Goal: Information Seeking & Learning: Learn about a topic

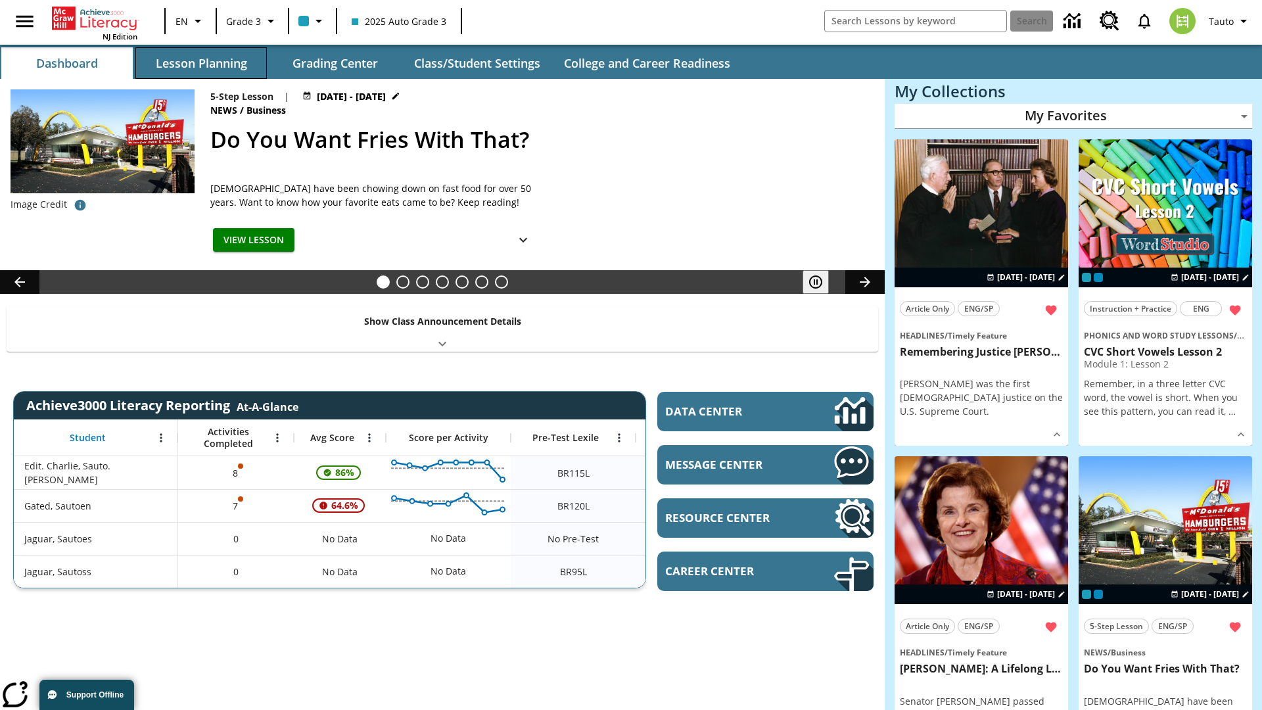
click at [201, 63] on button "Lesson Planning" at bounding box center [200, 63] width 131 height 32
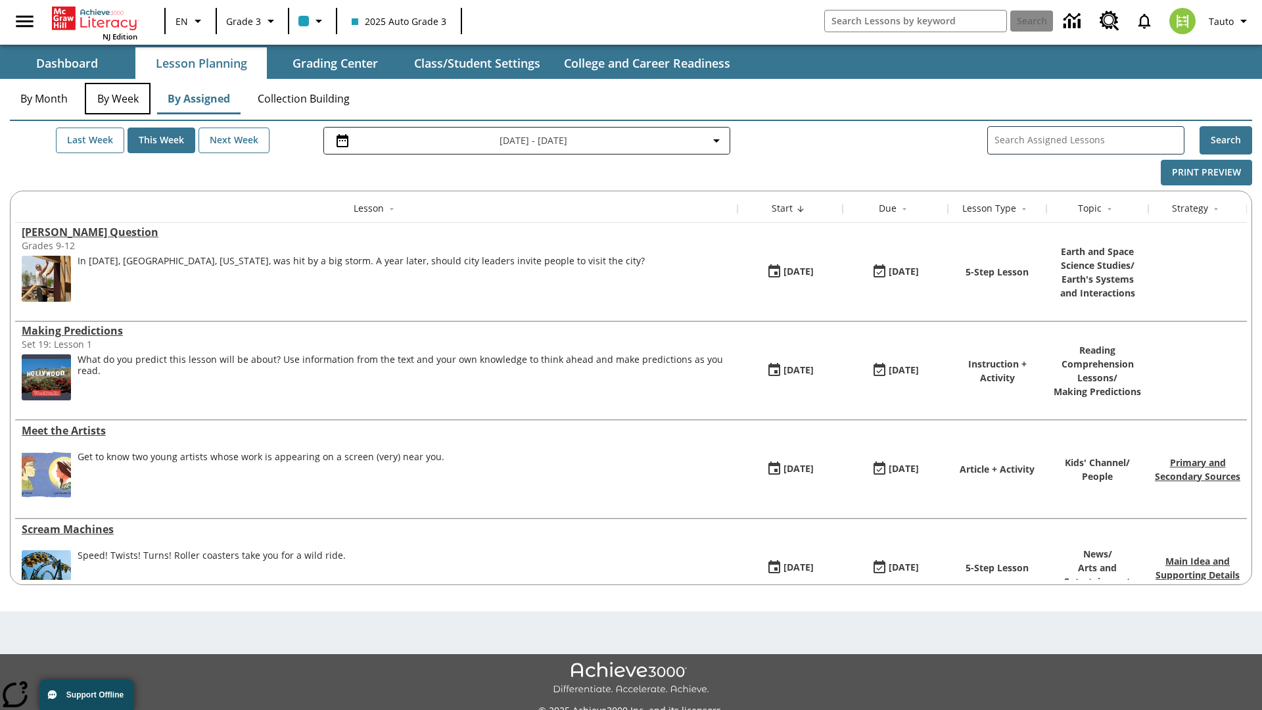
click at [118, 99] on button "By Week" at bounding box center [118, 99] width 66 height 32
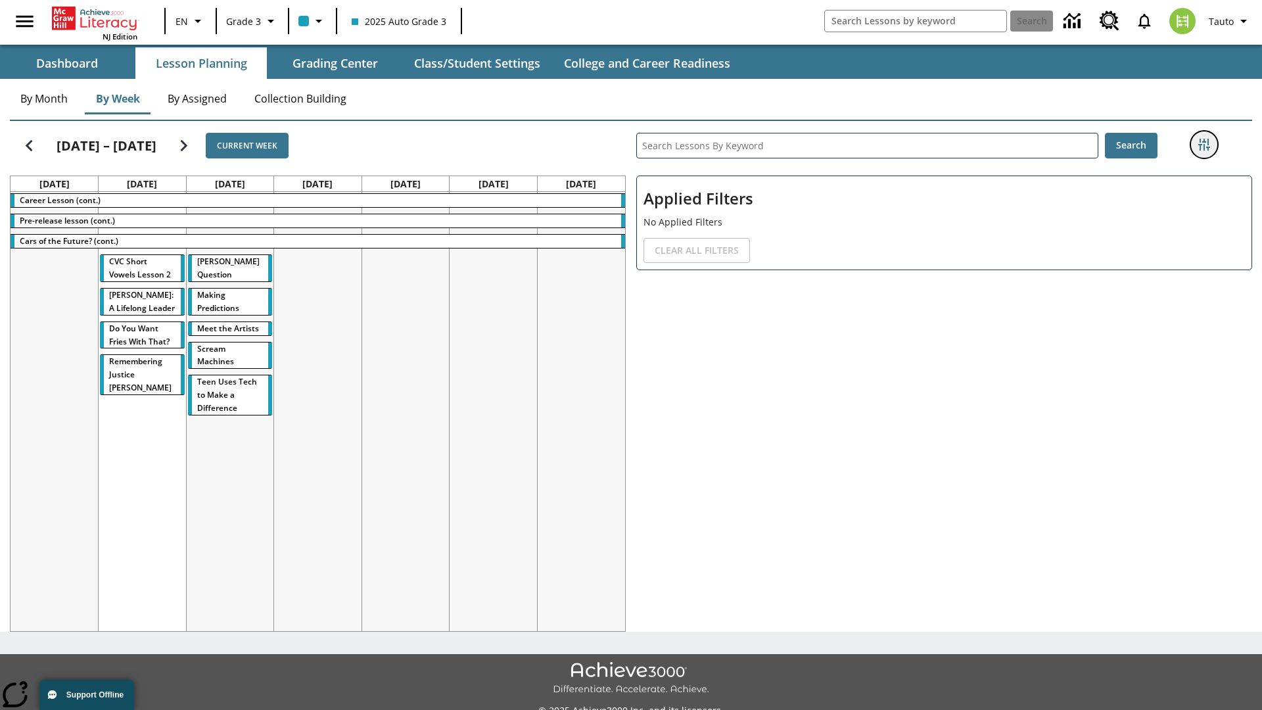
click at [1204, 145] on icon "Filters Side menu" at bounding box center [1204, 145] width 12 height 12
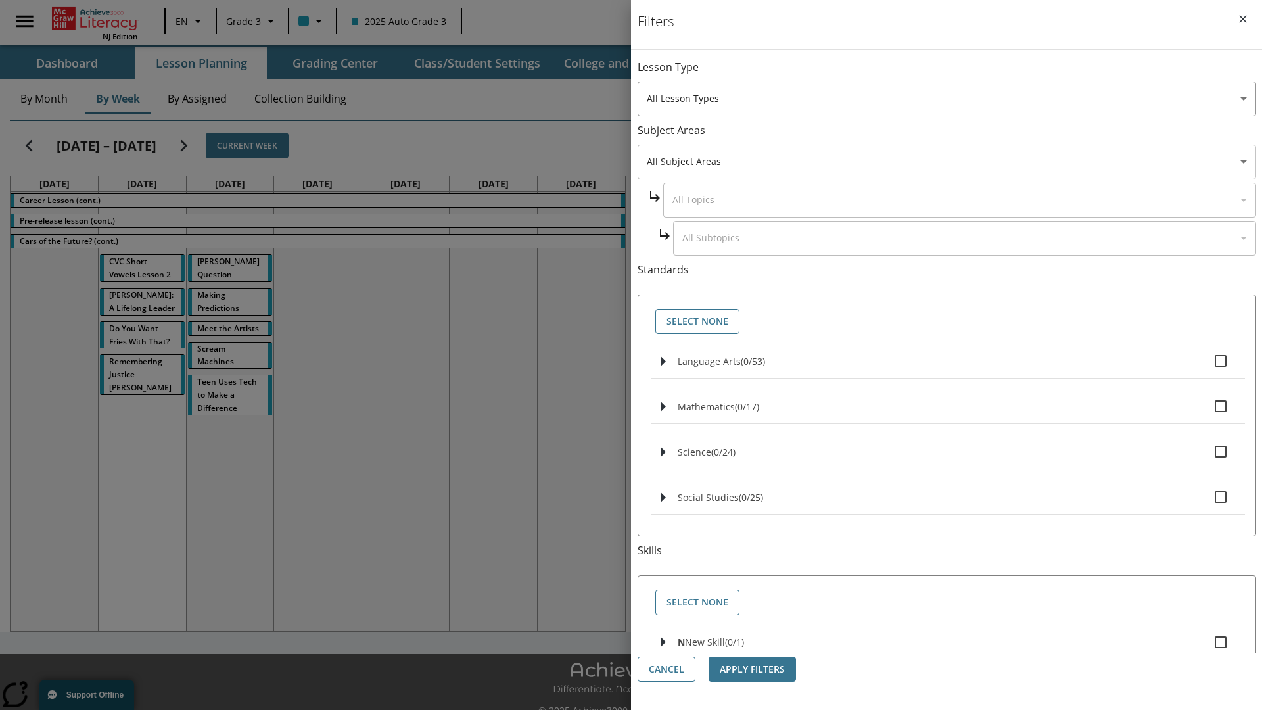
click at [947, 162] on body "Skip to main content NJ Edition EN Grade 3 2025 Auto Grade 3 Search 0 Tauto Das…" at bounding box center [631, 369] width 1262 height 739
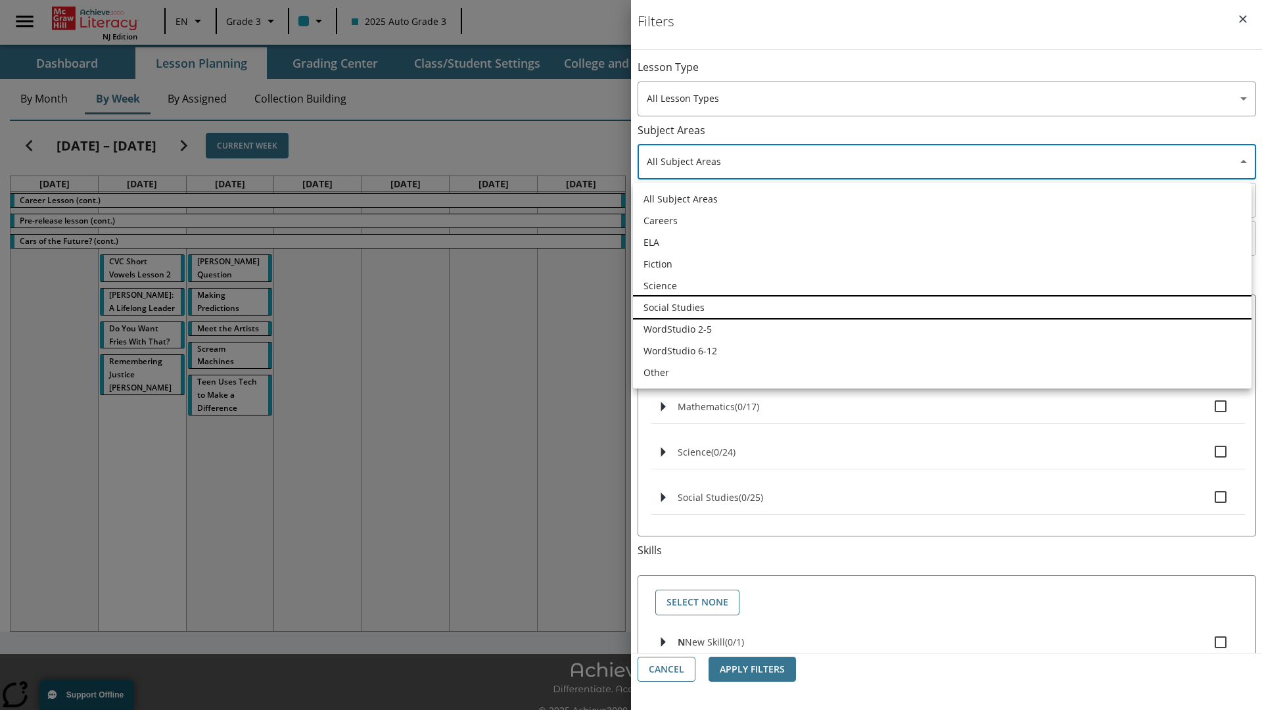
click at [942, 307] on li "Social Studies" at bounding box center [942, 307] width 619 height 22
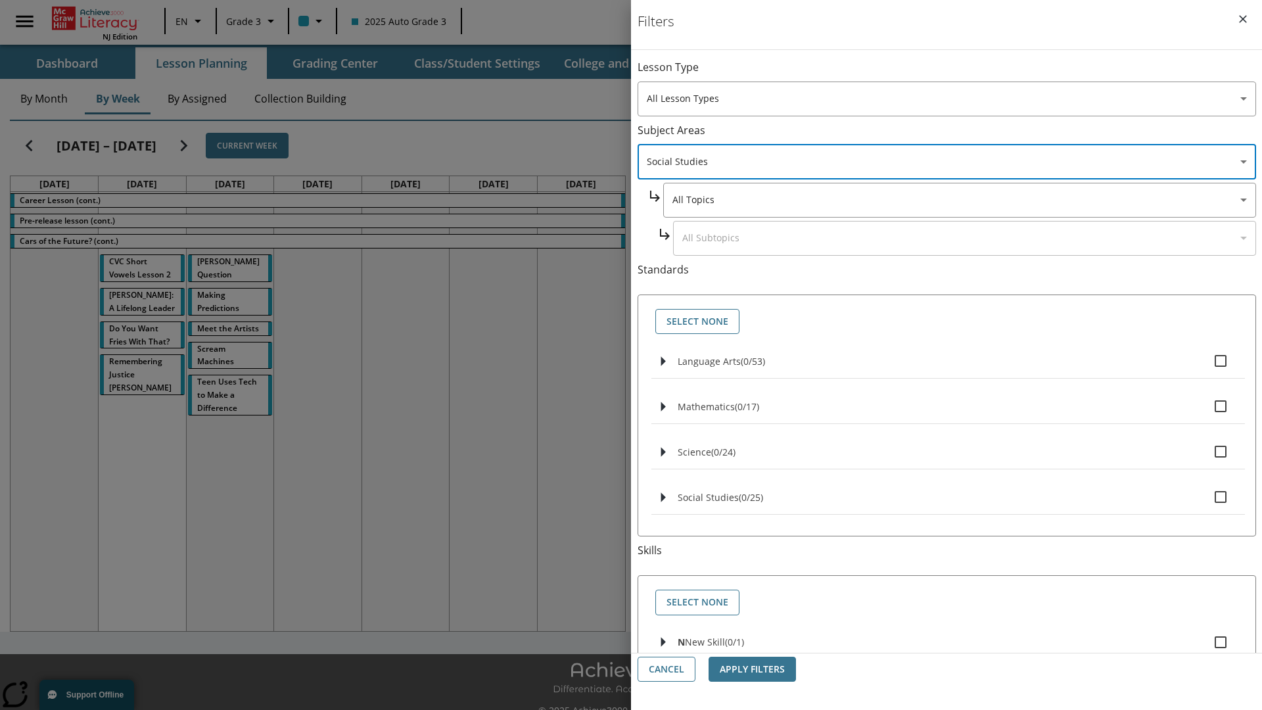
type input "3"
click at [958, 74] on body "Skip to main content NJ Edition EN Grade 3 2025 Auto Grade 3 Search 0 Tauto Das…" at bounding box center [631, 369] width 1262 height 739
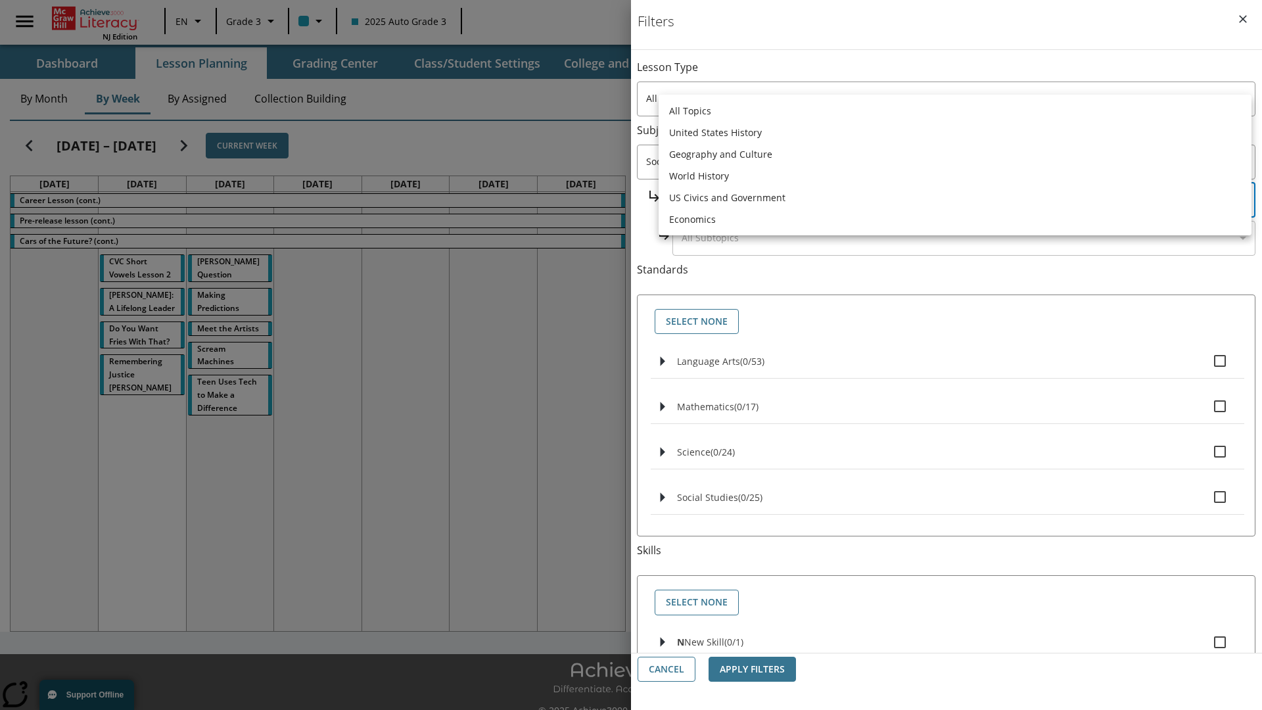
scroll to position [126, 1]
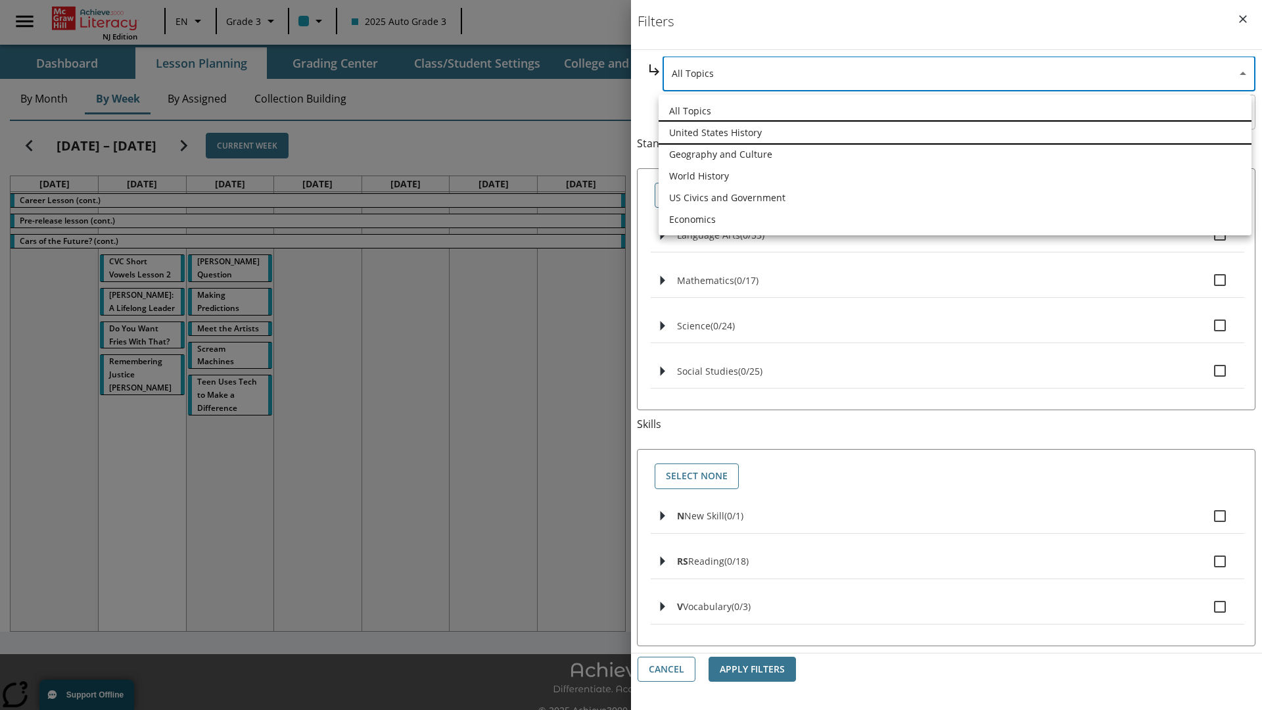
click at [955, 132] on li "United States History" at bounding box center [955, 133] width 593 height 22
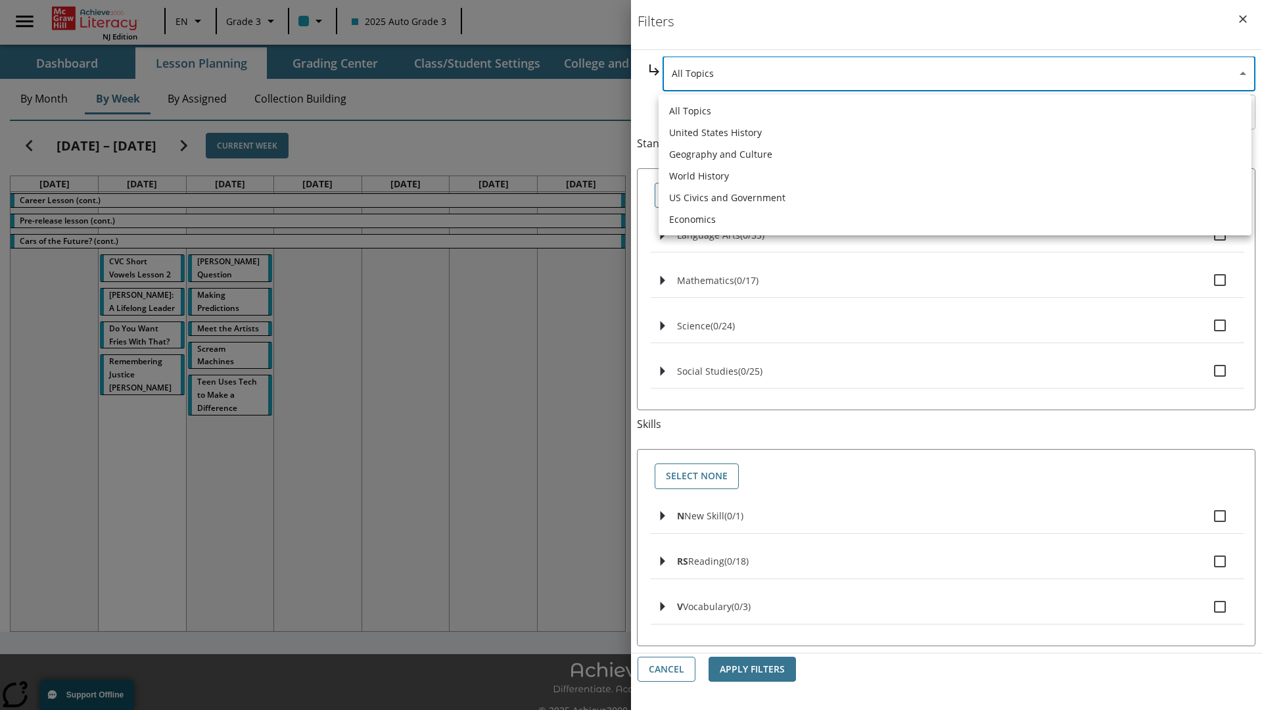
type input "184"
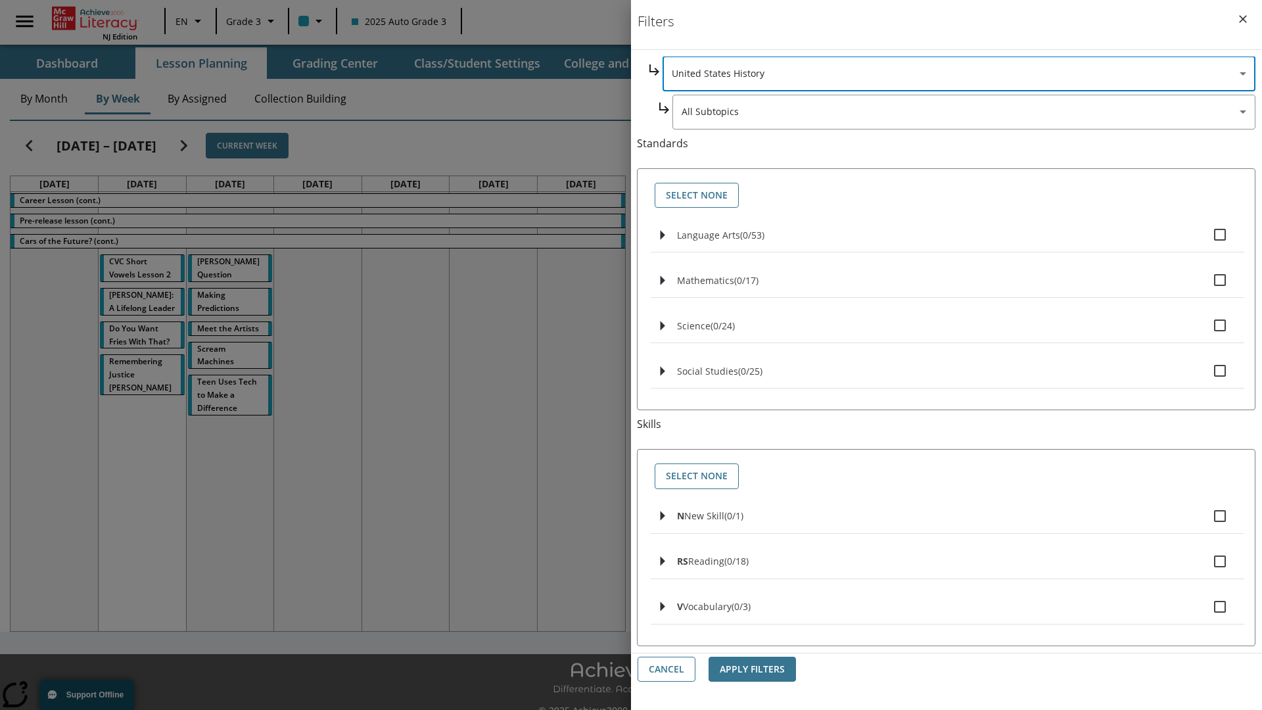
scroll to position [0, 1]
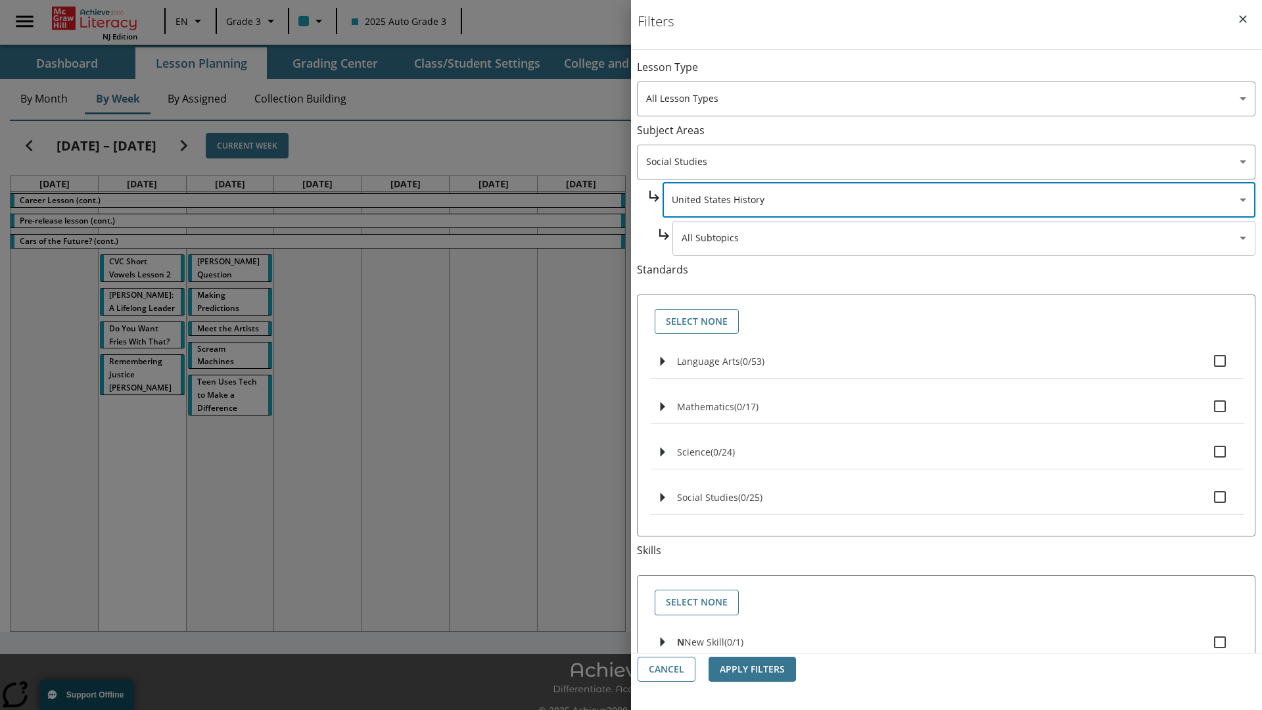
click at [964, 74] on body "Skip to main content NJ Edition EN Grade 3 2025 Auto Grade 3 Search 0 Tauto Das…" at bounding box center [631, 369] width 1262 height 739
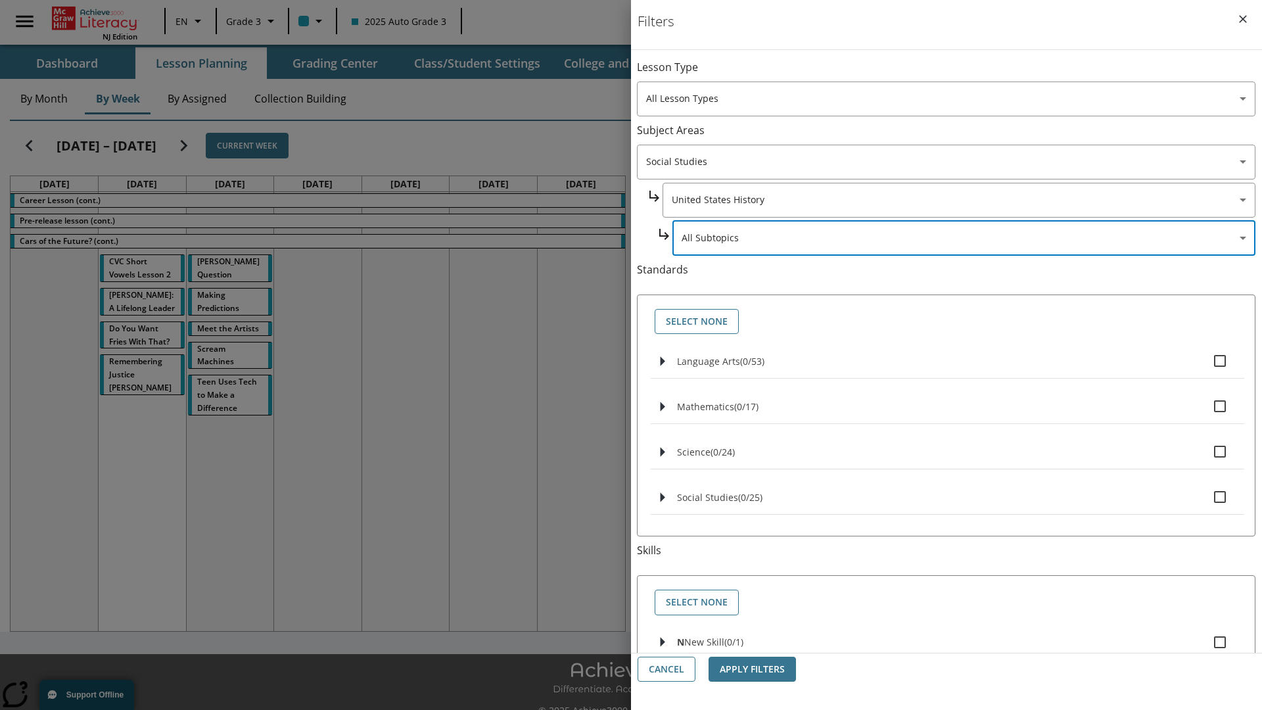
scroll to position [126, 1]
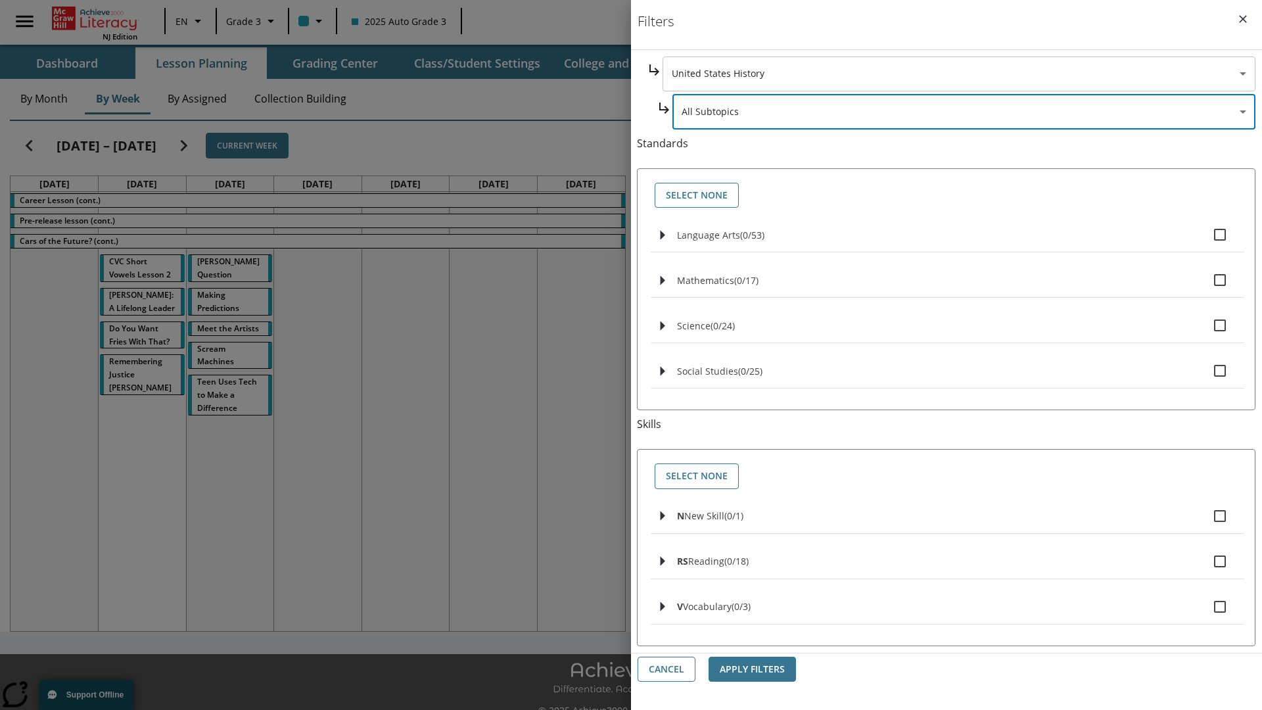
click at [958, 74] on body "Skip to main content NJ Edition EN Grade 3 2025 Auto Grade 3 Search 0 Tauto Das…" at bounding box center [631, 369] width 1262 height 739
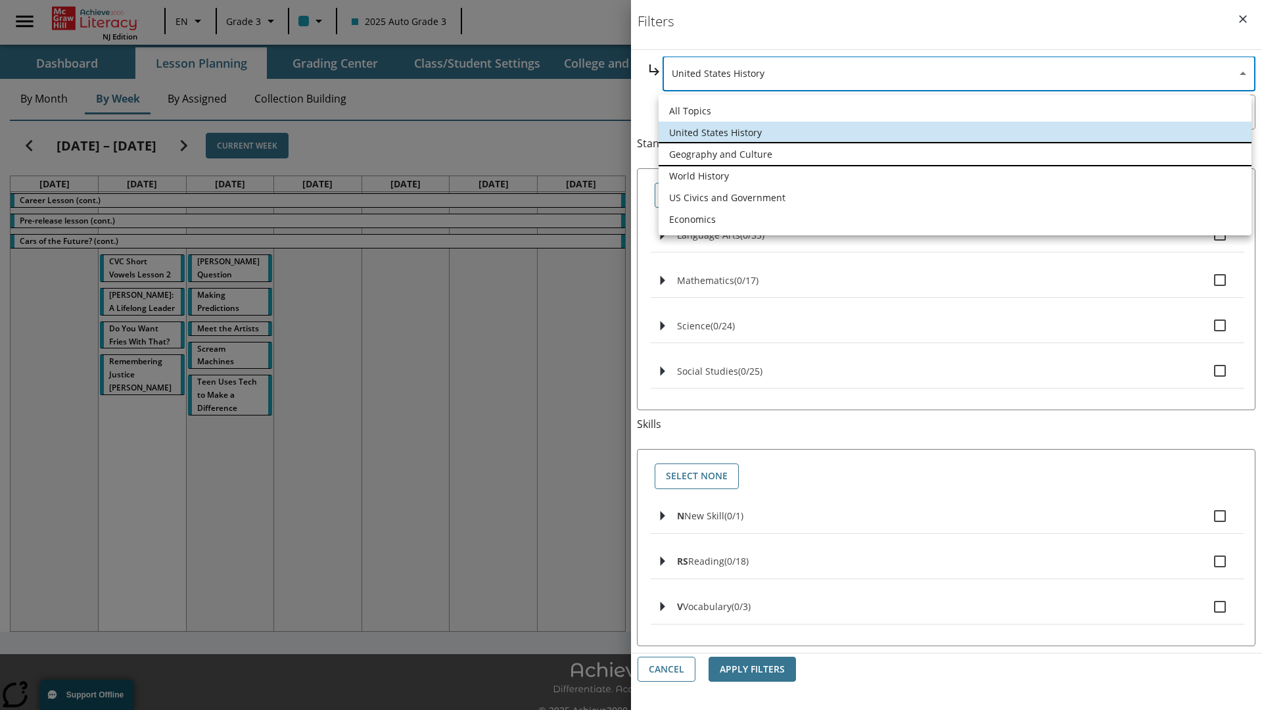
click at [955, 154] on li "Geography and Culture" at bounding box center [955, 154] width 593 height 22
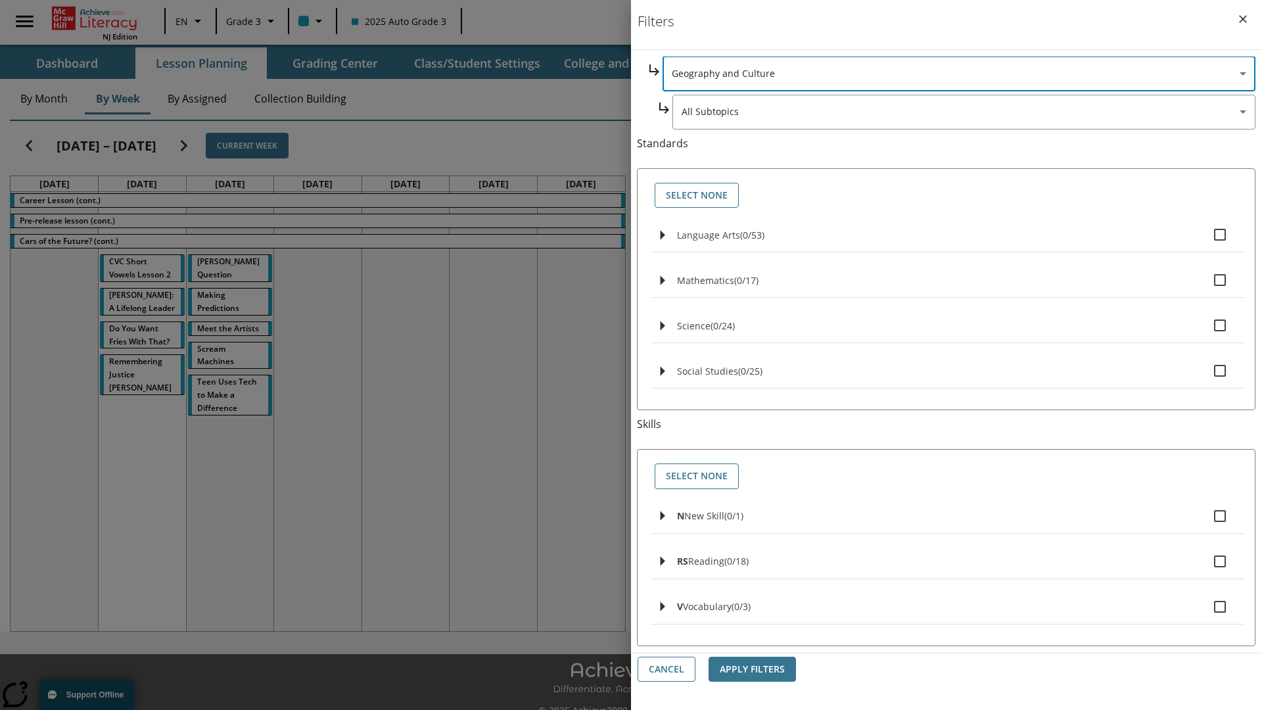
scroll to position [0, 1]
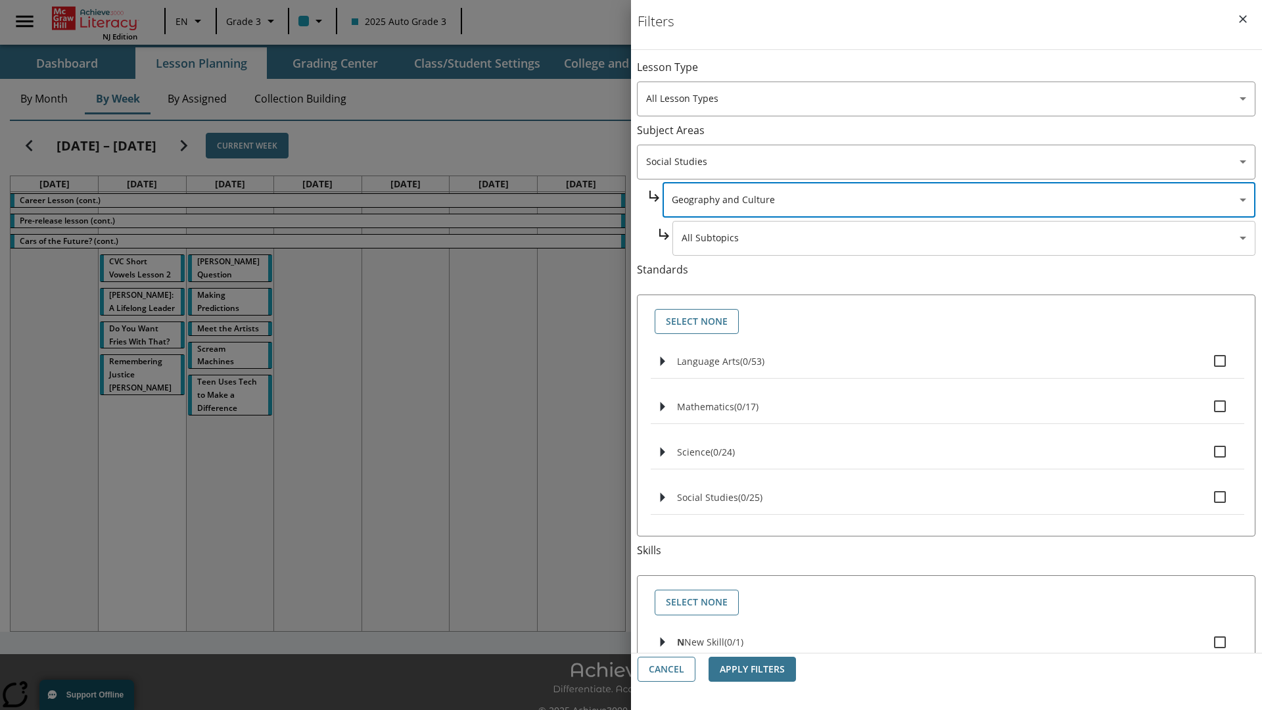
click at [964, 74] on body "Skip to main content NJ Edition EN Grade 3 2025 Auto Grade 3 Search 0 Tauto Das…" at bounding box center [631, 369] width 1262 height 739
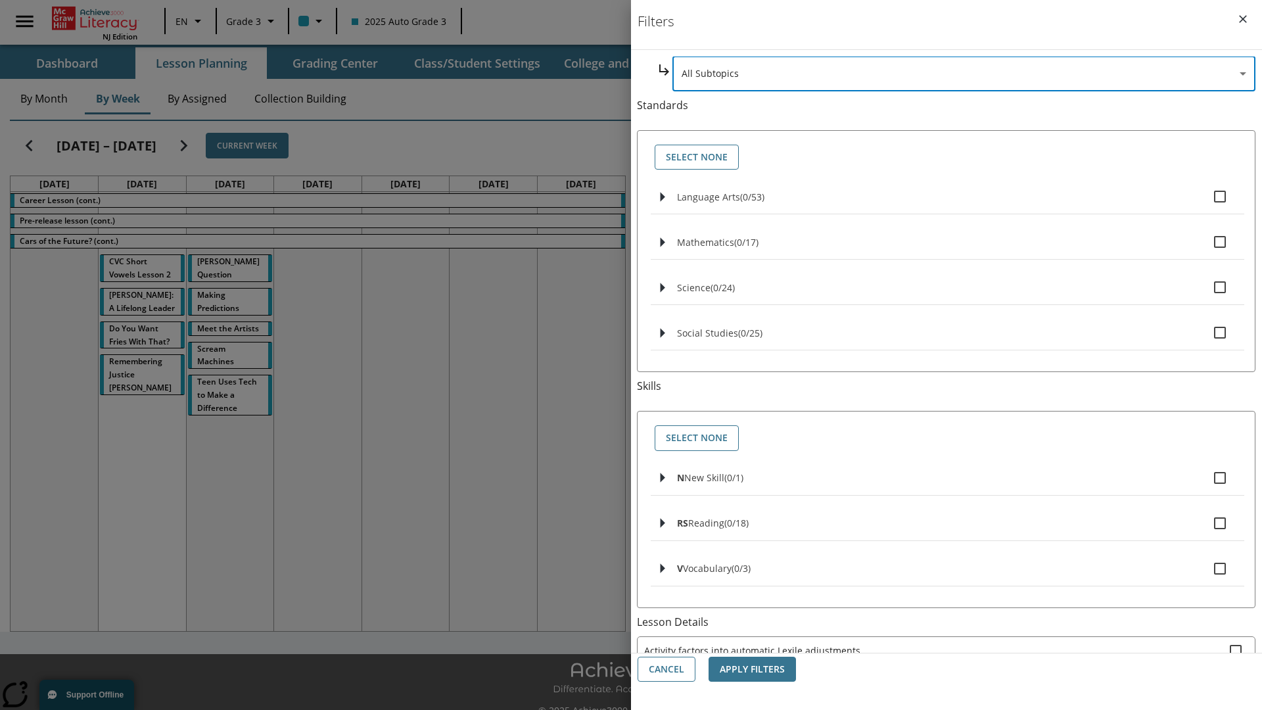
scroll to position [0, 0]
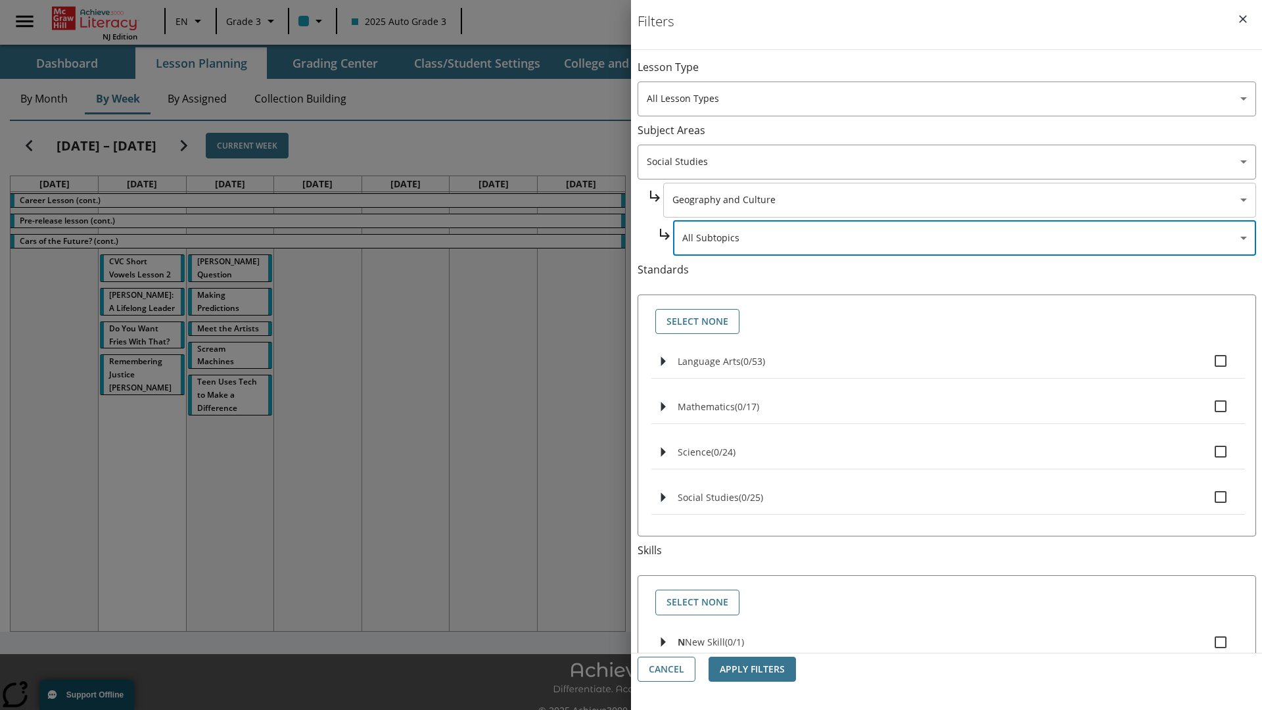
click at [958, 200] on body "Skip to main content NJ Edition EN Grade 3 2025 Auto Grade 3 Search 0 Tauto Das…" at bounding box center [631, 369] width 1262 height 739
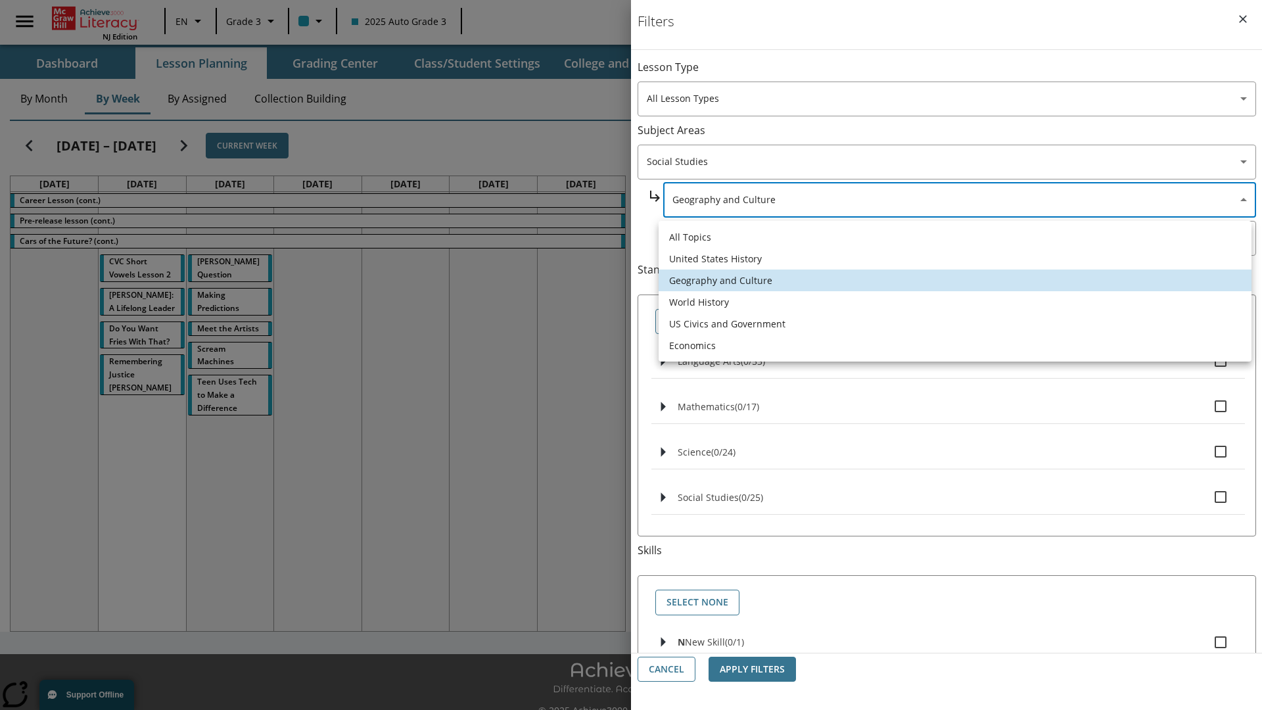
scroll to position [0, 1]
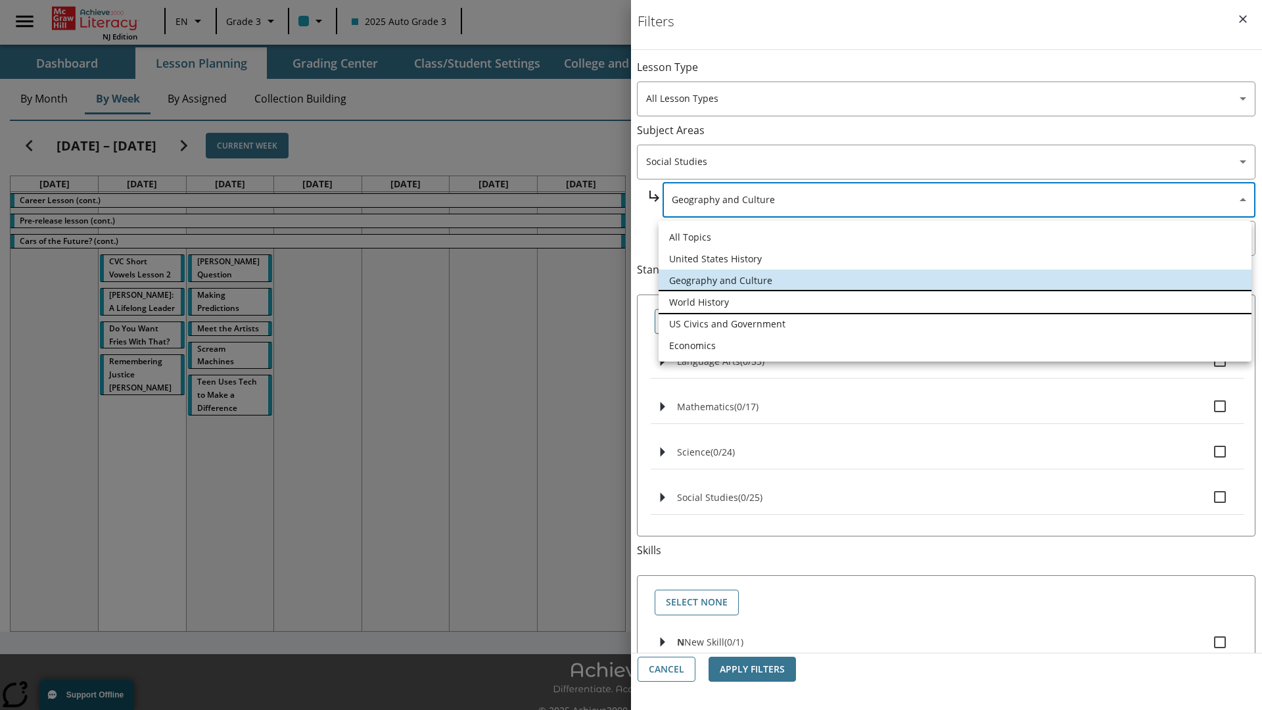
click at [955, 302] on li "World History" at bounding box center [955, 302] width 593 height 22
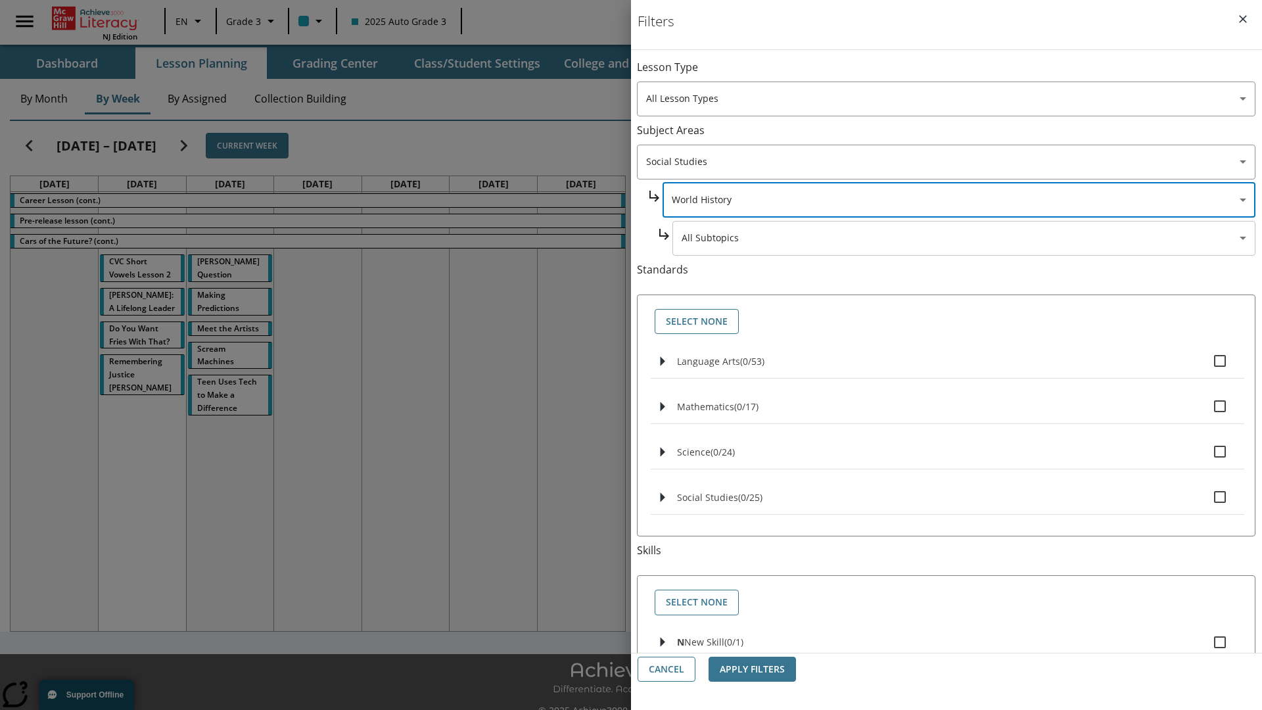
click at [964, 74] on body "Skip to main content NJ Edition EN Grade 3 2025 Auto Grade 3 Search 0 Tauto Das…" at bounding box center [631, 369] width 1262 height 739
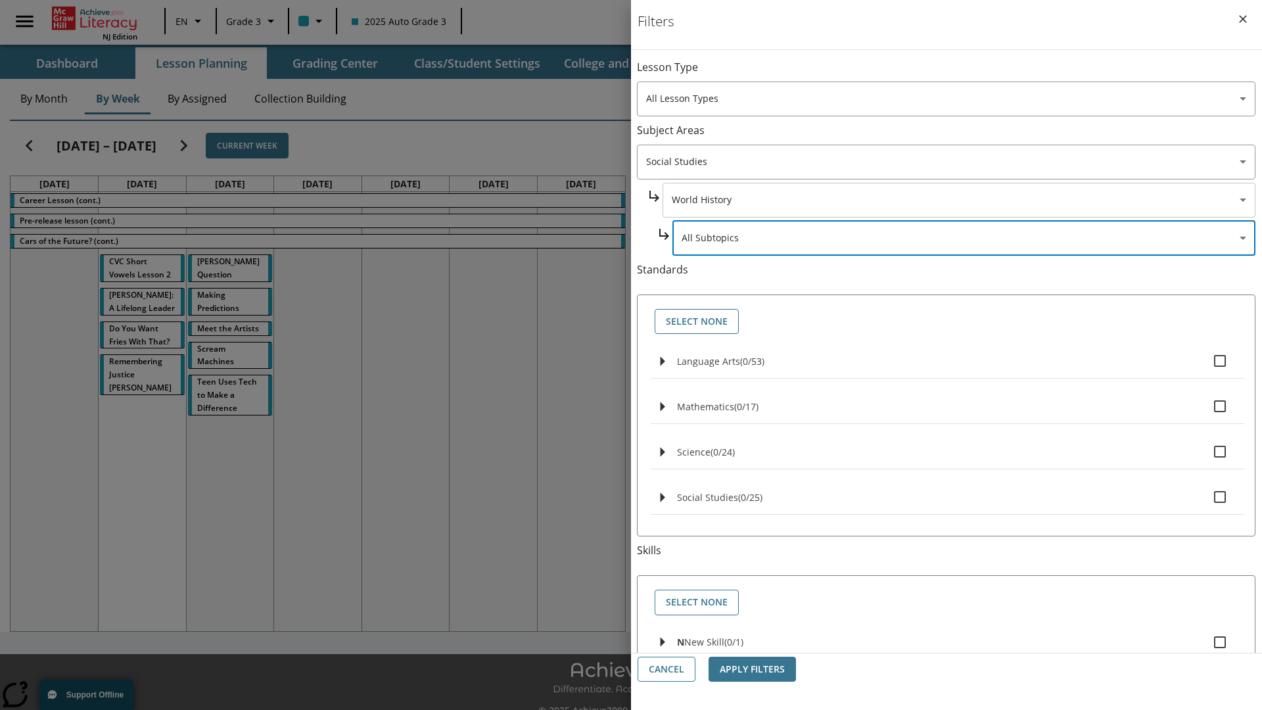
click at [958, 74] on body "Skip to main content NJ Edition EN Grade 3 2025 Auto Grade 3 Search 0 Tauto Das…" at bounding box center [631, 369] width 1262 height 739
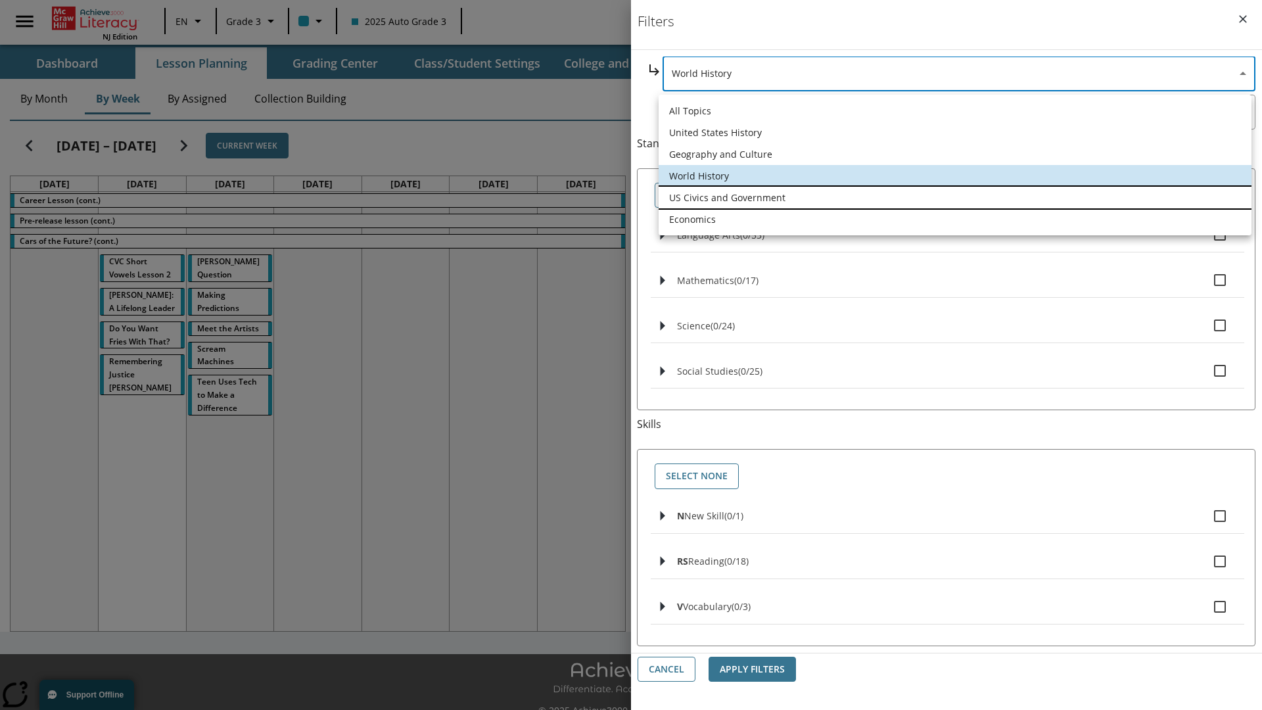
click at [955, 197] on li "US Civics and Government" at bounding box center [955, 198] width 593 height 22
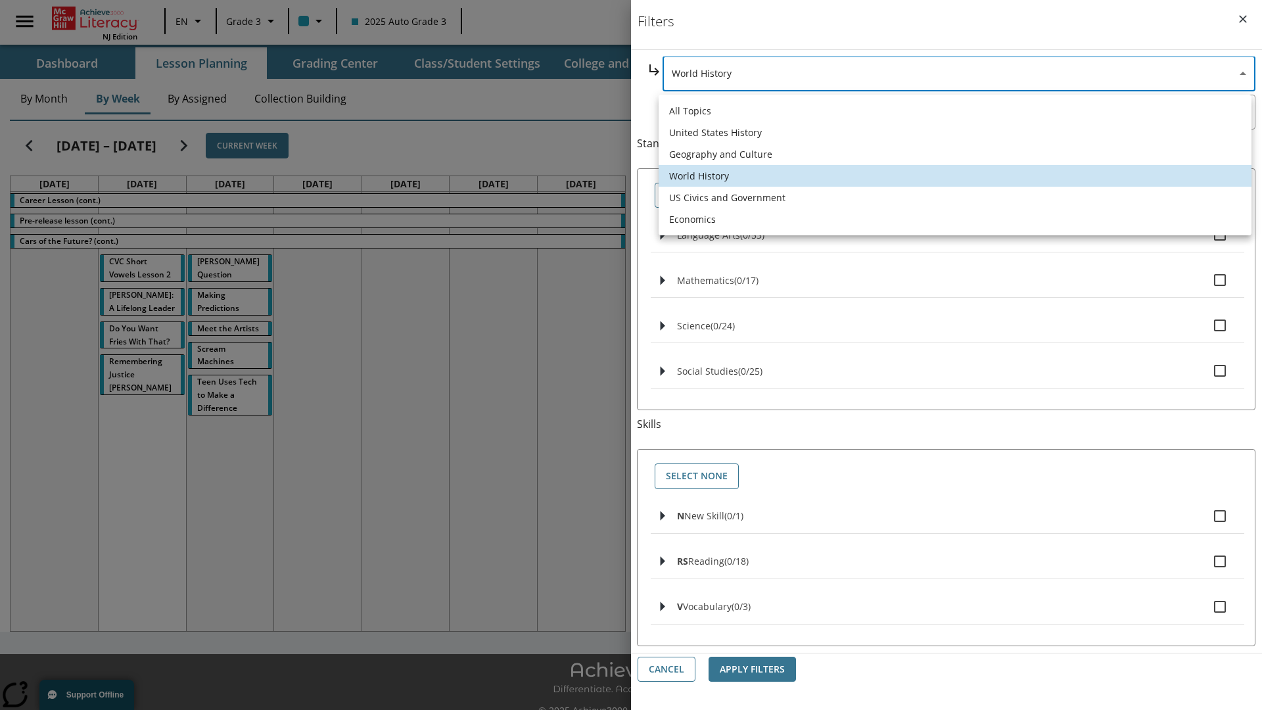
type input "194"
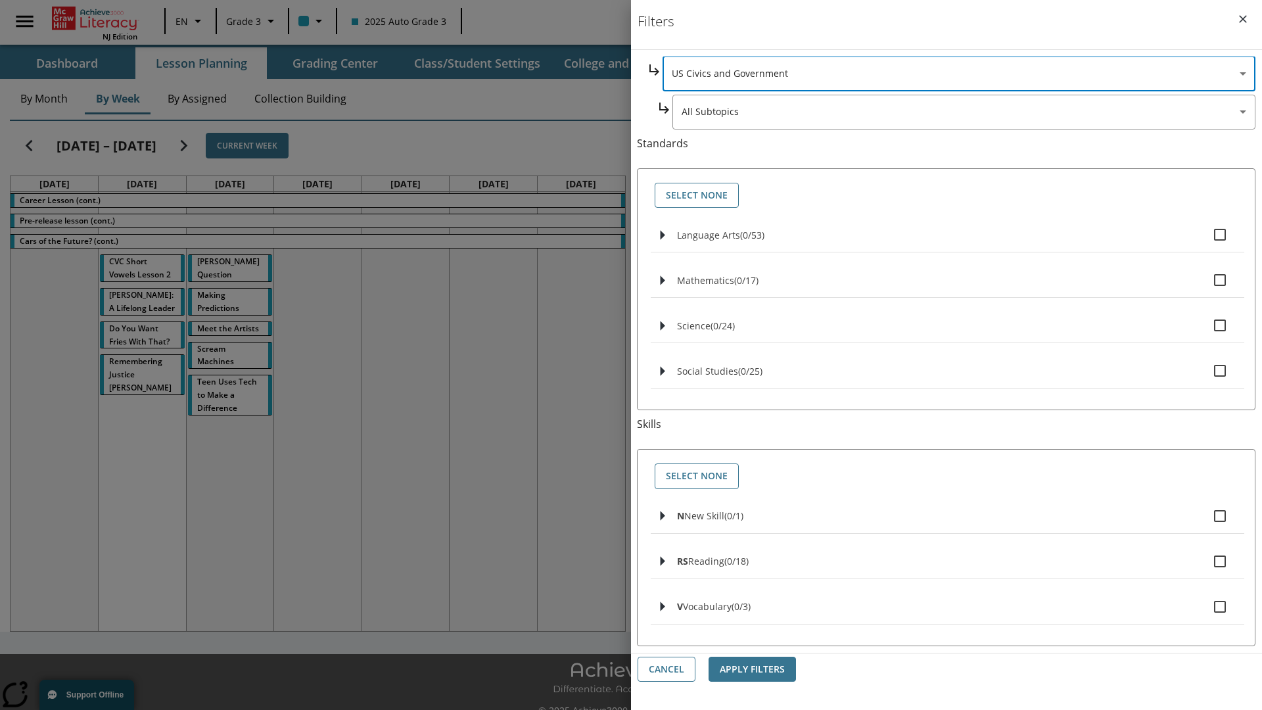
scroll to position [0, 1]
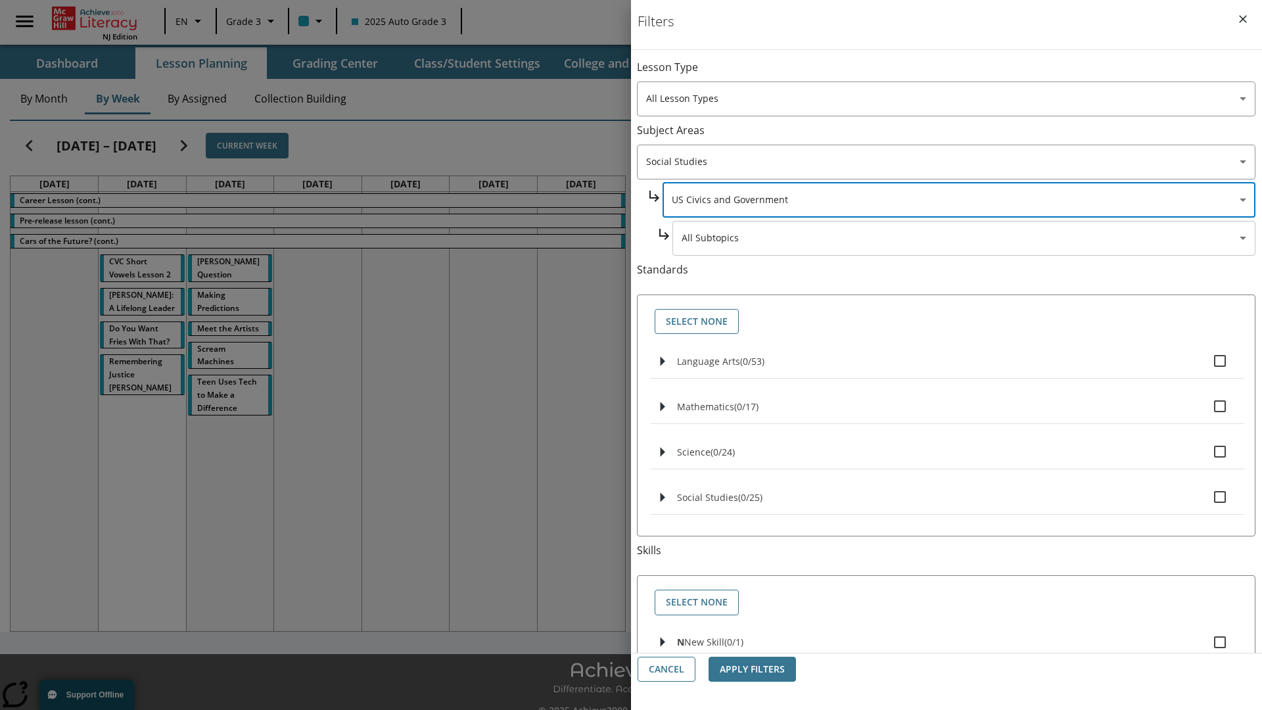
click at [964, 74] on body "Skip to main content NJ Edition EN Grade 3 2025 Auto Grade 3 Search 0 Tauto Das…" at bounding box center [631, 369] width 1262 height 739
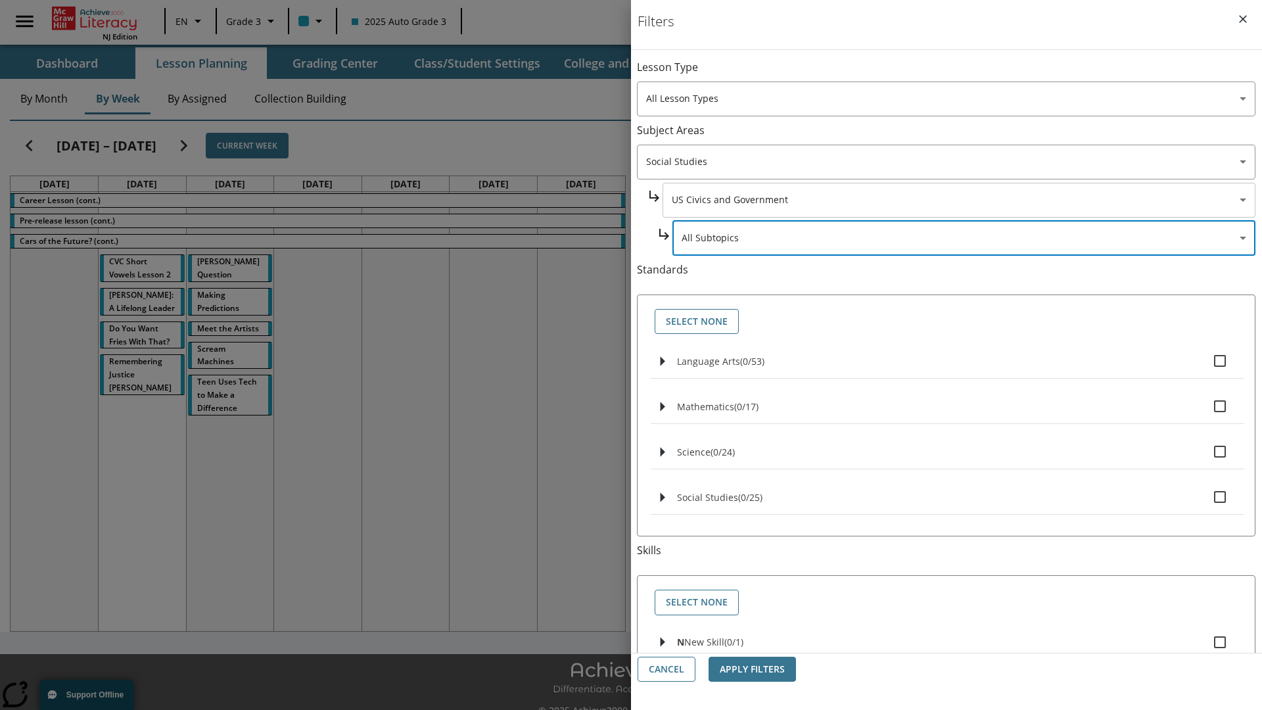
click at [958, 74] on body "Skip to main content NJ Edition EN Grade 3 2025 Auto Grade 3 Search 0 Tauto Das…" at bounding box center [631, 369] width 1262 height 739
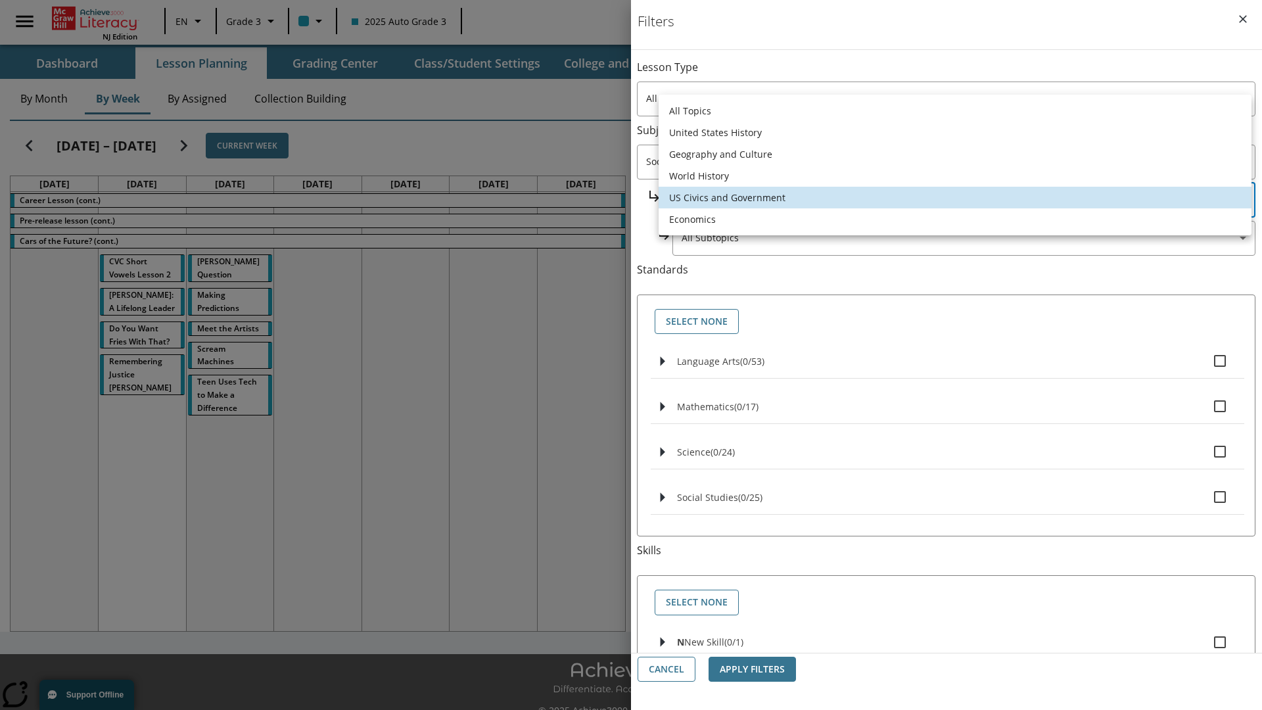
scroll to position [126, 1]
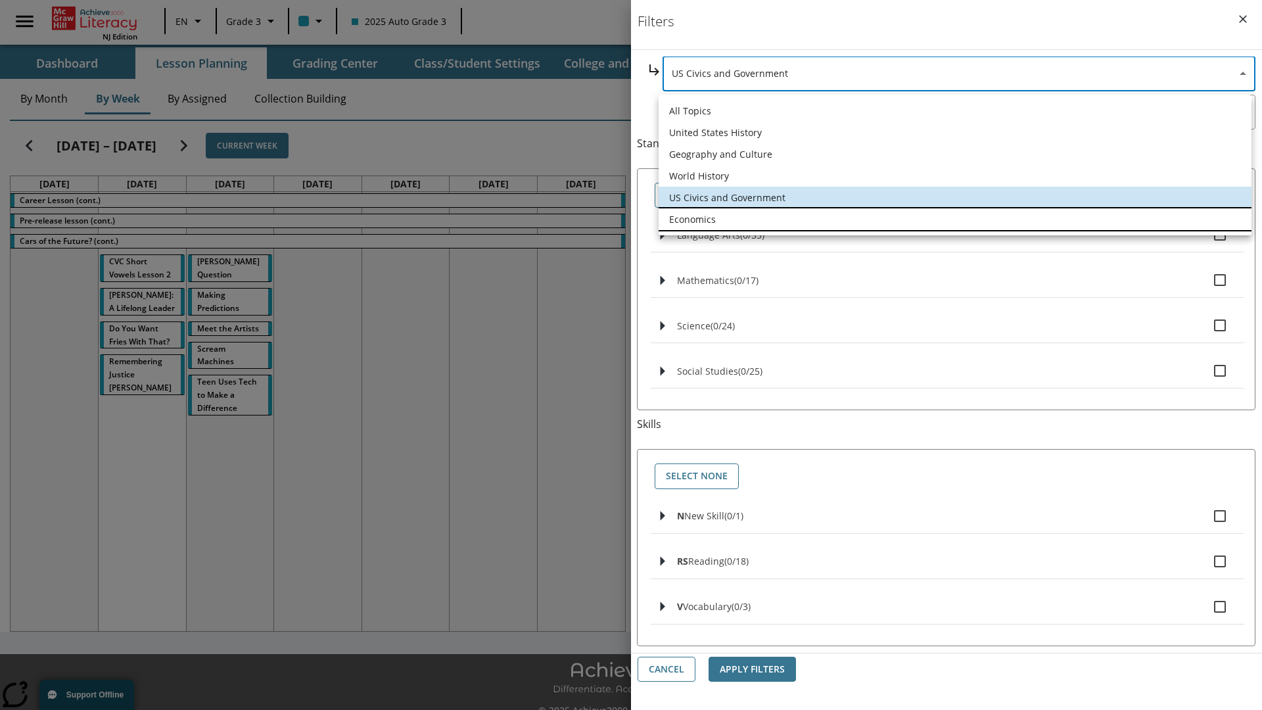
click at [955, 219] on li "Economics" at bounding box center [955, 219] width 593 height 22
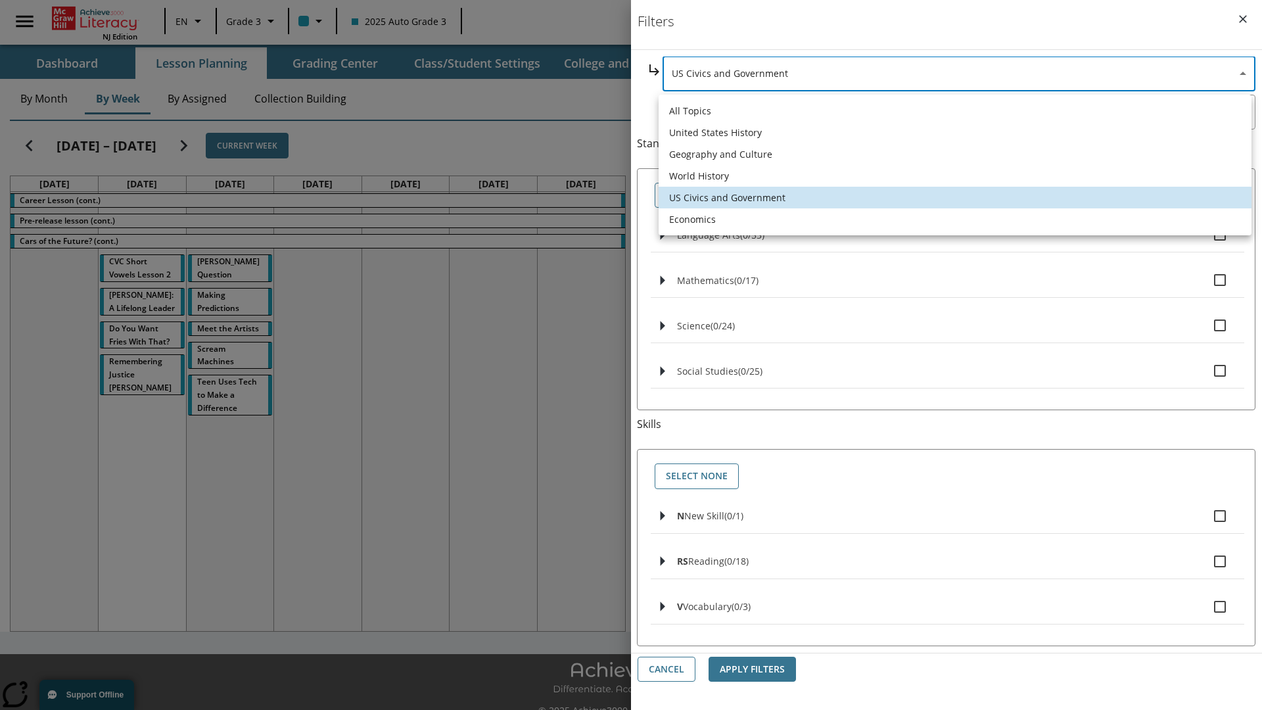
type input "195"
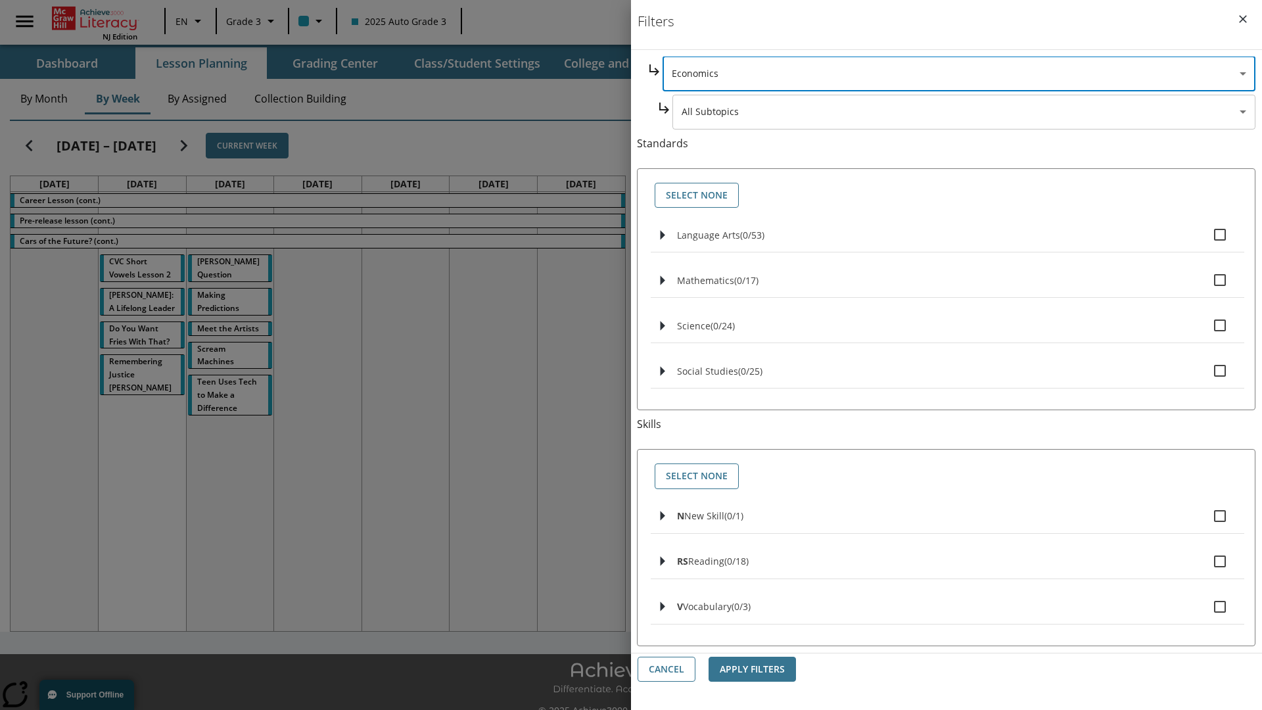
click at [964, 238] on body "Skip to main content NJ Edition EN Grade 3 2025 Auto Grade 3 Search 0 Tauto Das…" at bounding box center [631, 369] width 1262 height 739
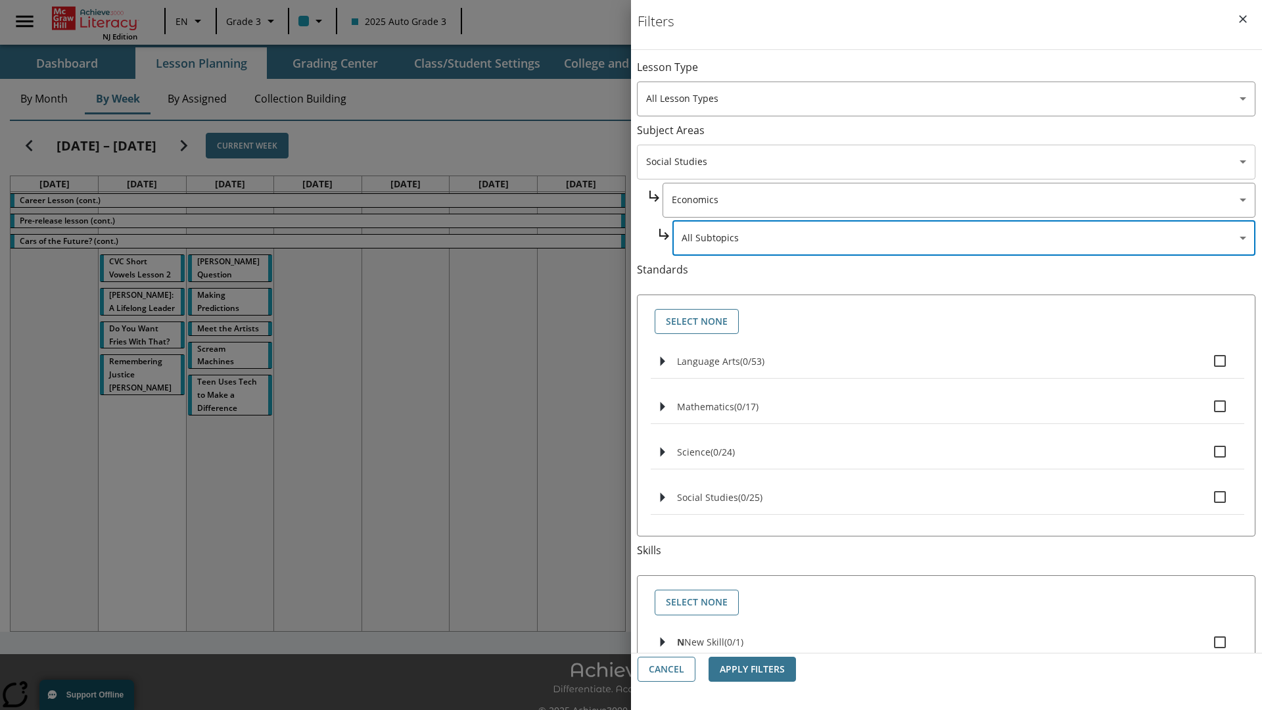
click at [947, 162] on body "Skip to main content NJ Edition EN Grade 3 2025 Auto Grade 3 Search 0 Tauto Das…" at bounding box center [631, 369] width 1262 height 739
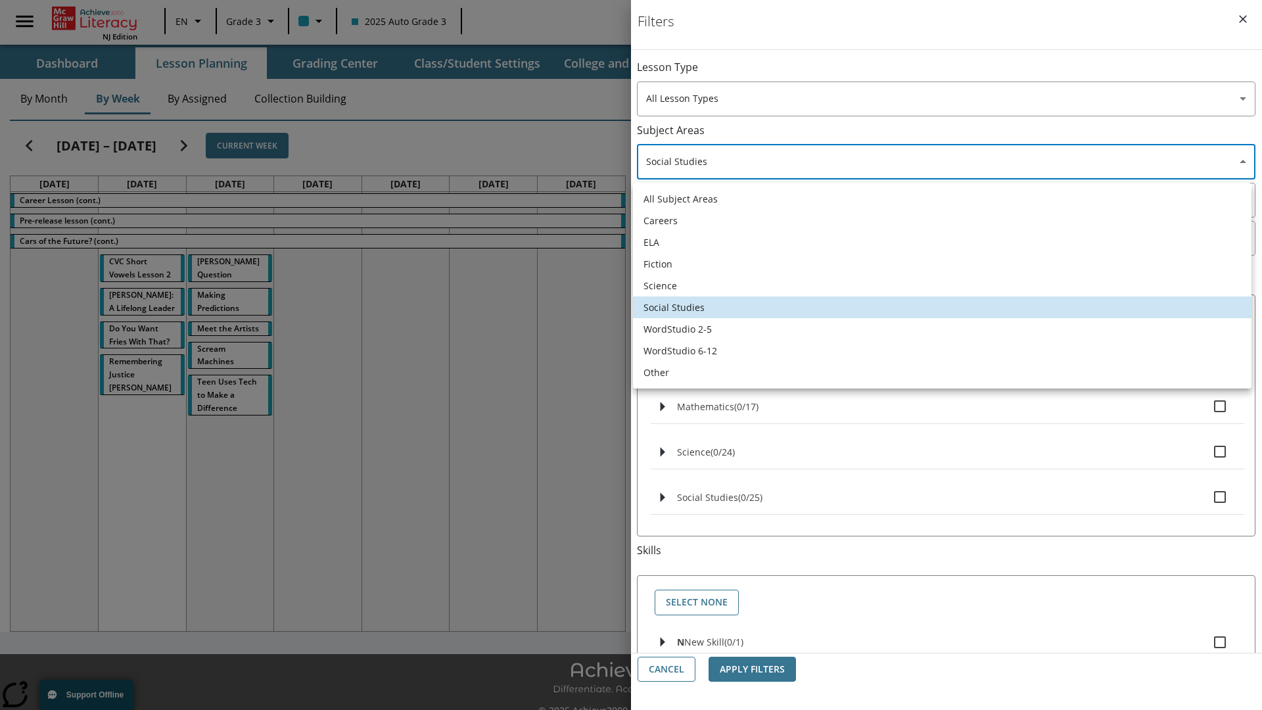
scroll to position [0, 0]
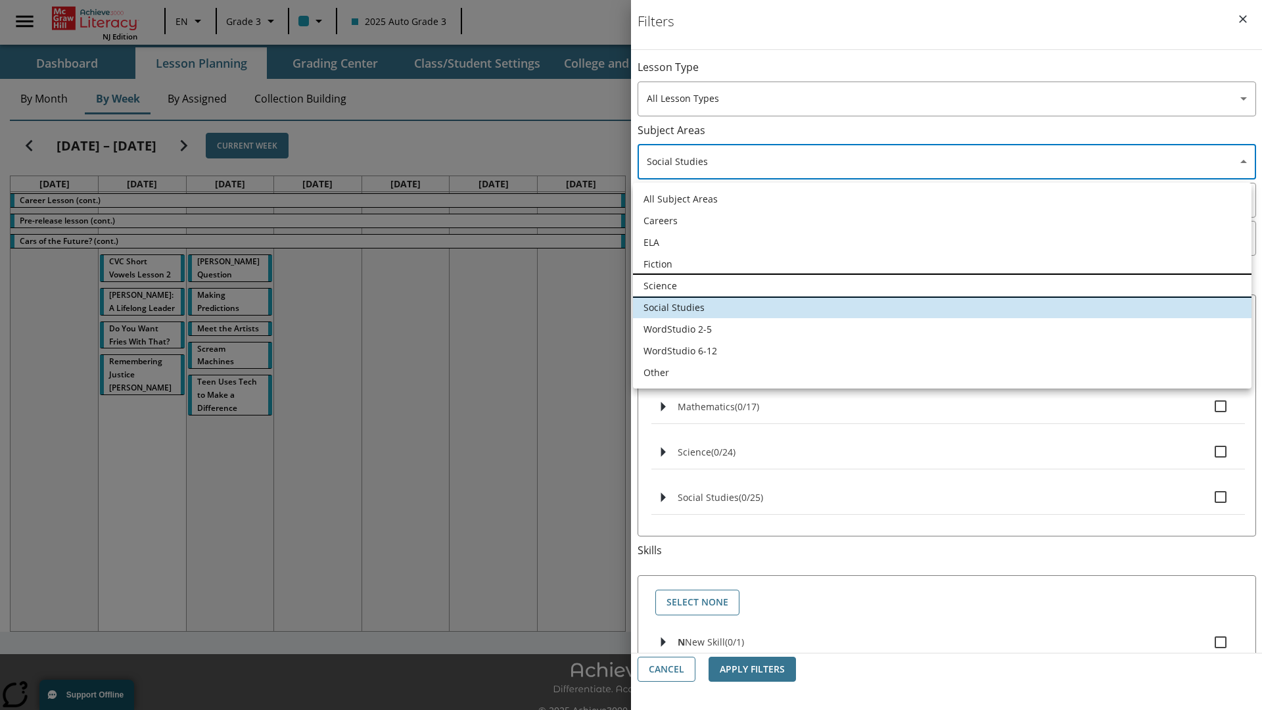
click at [942, 285] on li "Science" at bounding box center [942, 286] width 619 height 22
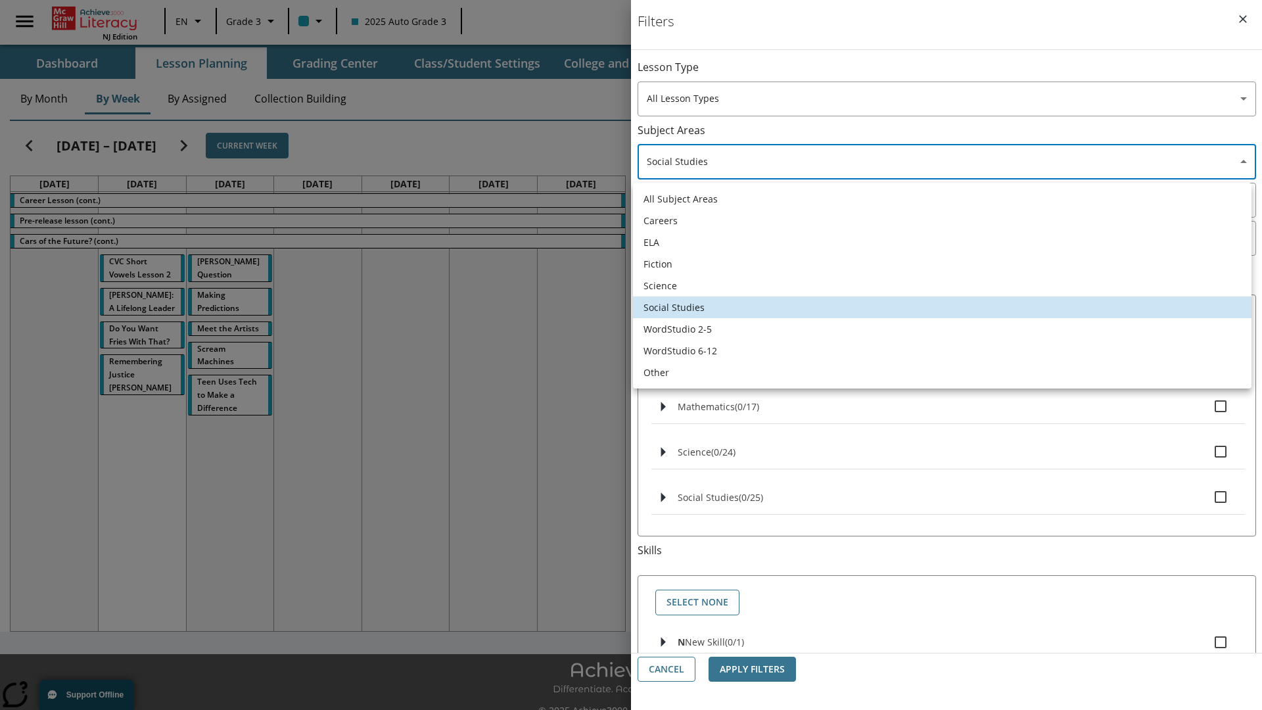
type input "2"
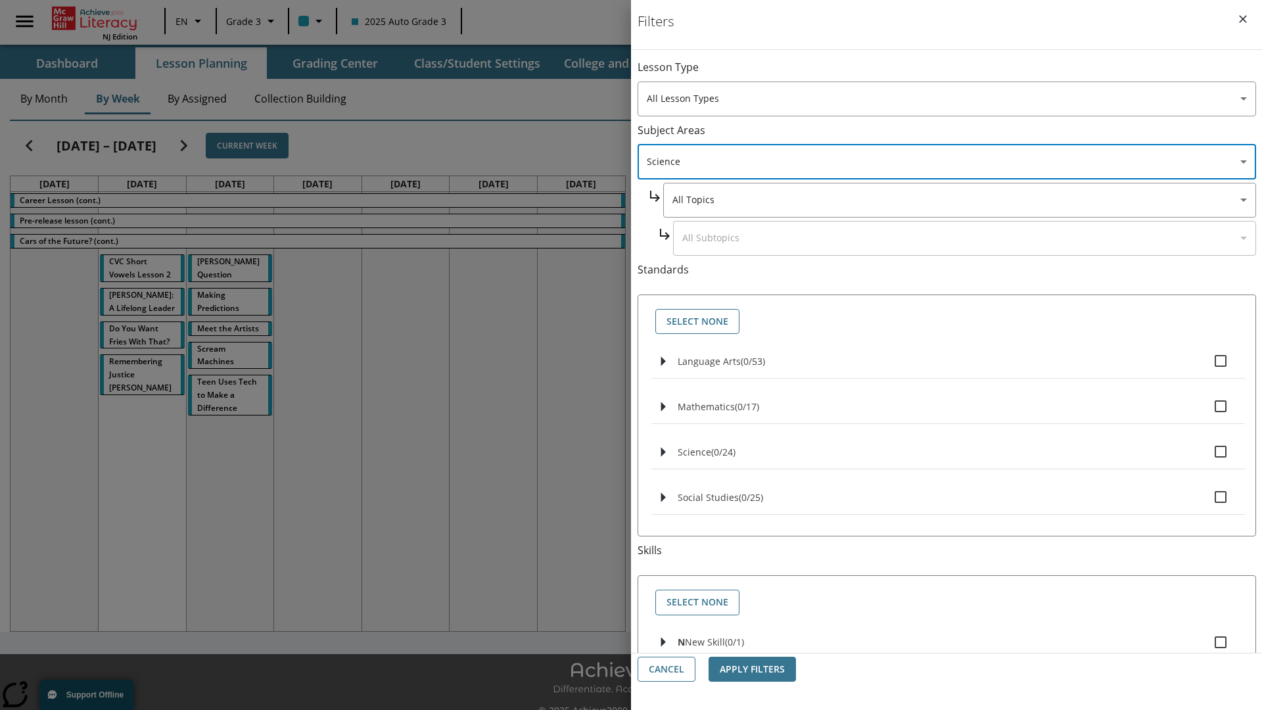
scroll to position [0, 1]
click at [958, 74] on body "Skip to main content NJ Edition EN Grade 3 2025 Auto Grade 3 Search 0 Tauto Das…" at bounding box center [631, 369] width 1262 height 739
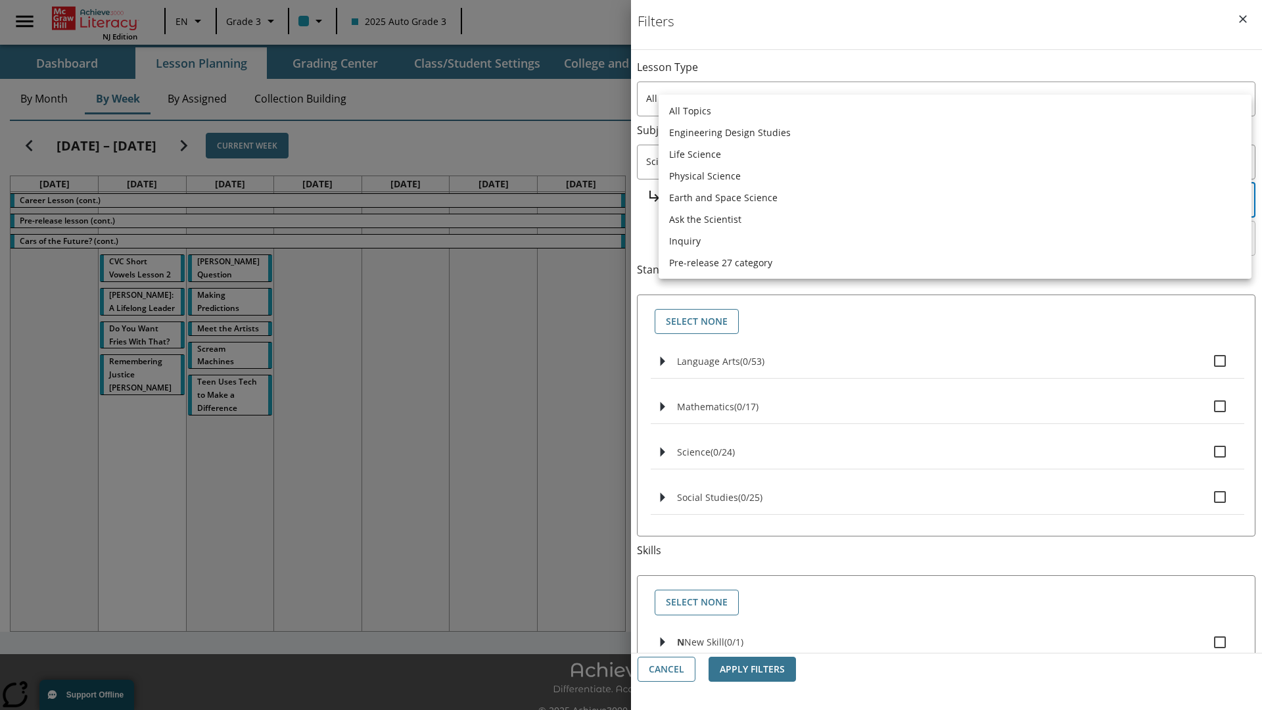
scroll to position [126, 1]
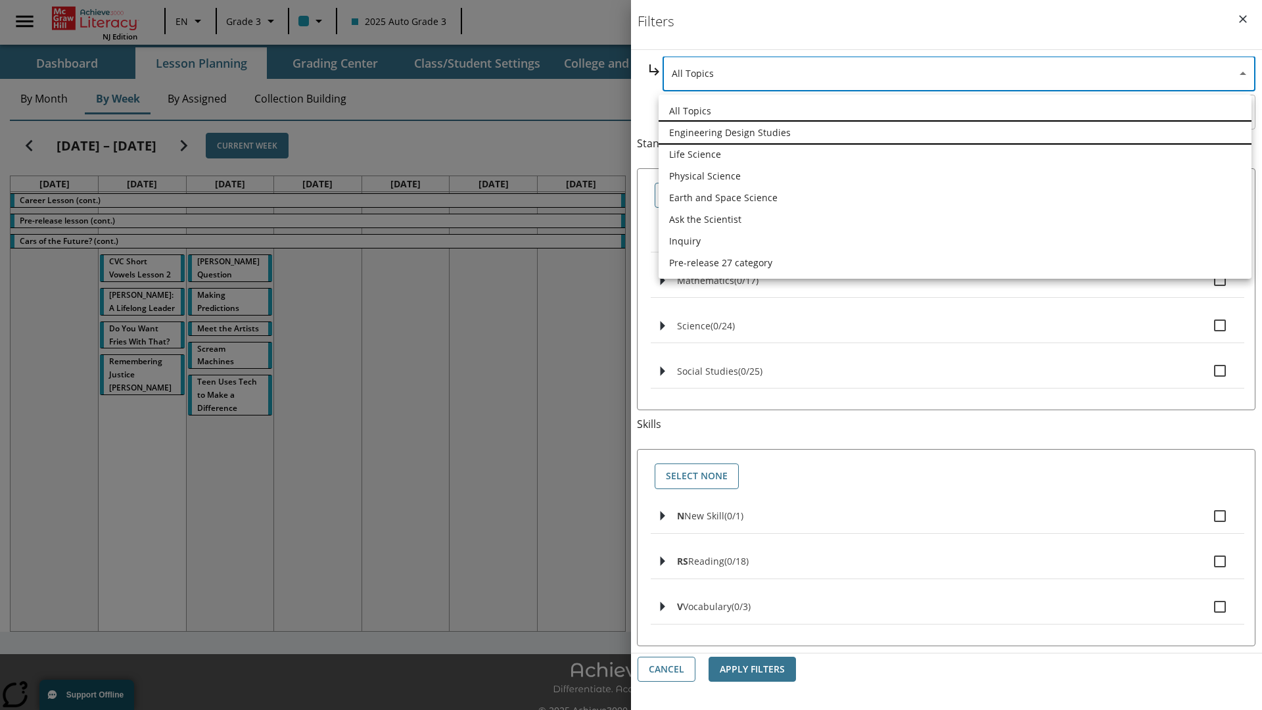
click at [955, 132] on li "Engineering Design Studies" at bounding box center [955, 133] width 593 height 22
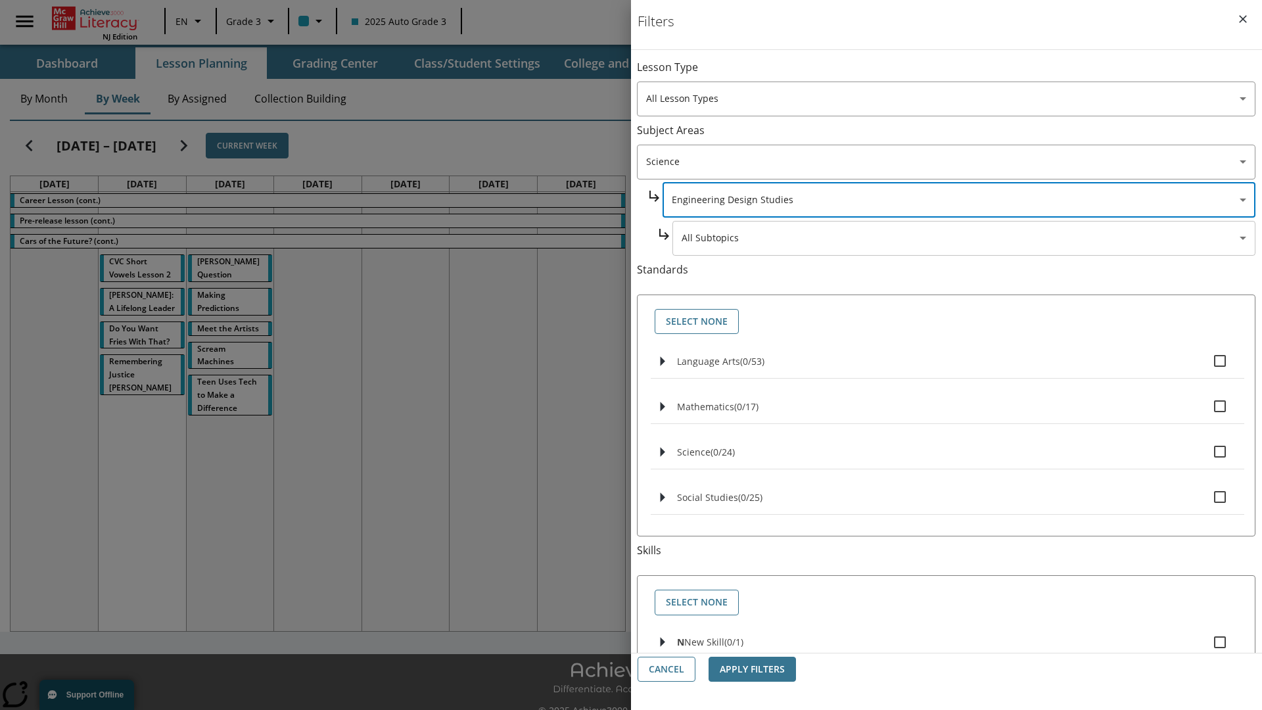
click at [964, 74] on body "Skip to main content NJ Edition EN Grade 3 2025 Auto Grade 3 Search 0 Tauto Das…" at bounding box center [631, 369] width 1262 height 739
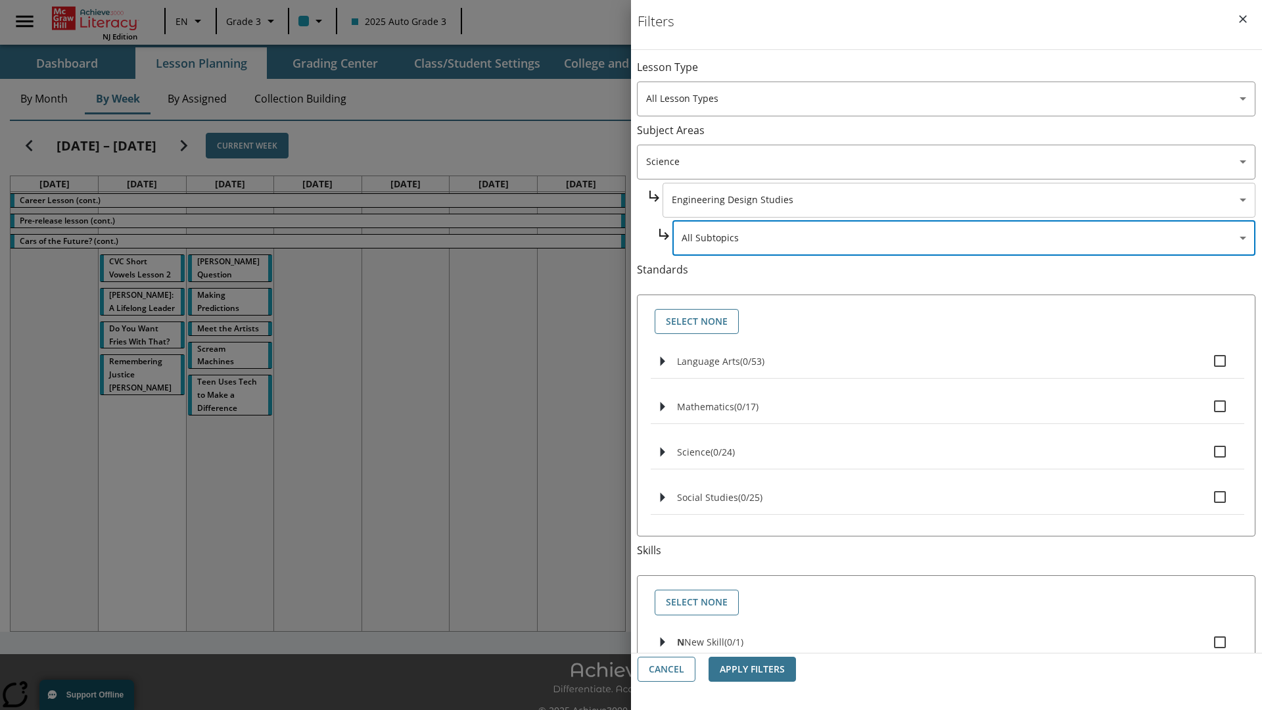
click at [959, 200] on body "Skip to main content NJ Edition EN Grade 3 2025 Auto Grade 3 Search 0 Tauto Das…" at bounding box center [631, 369] width 1262 height 739
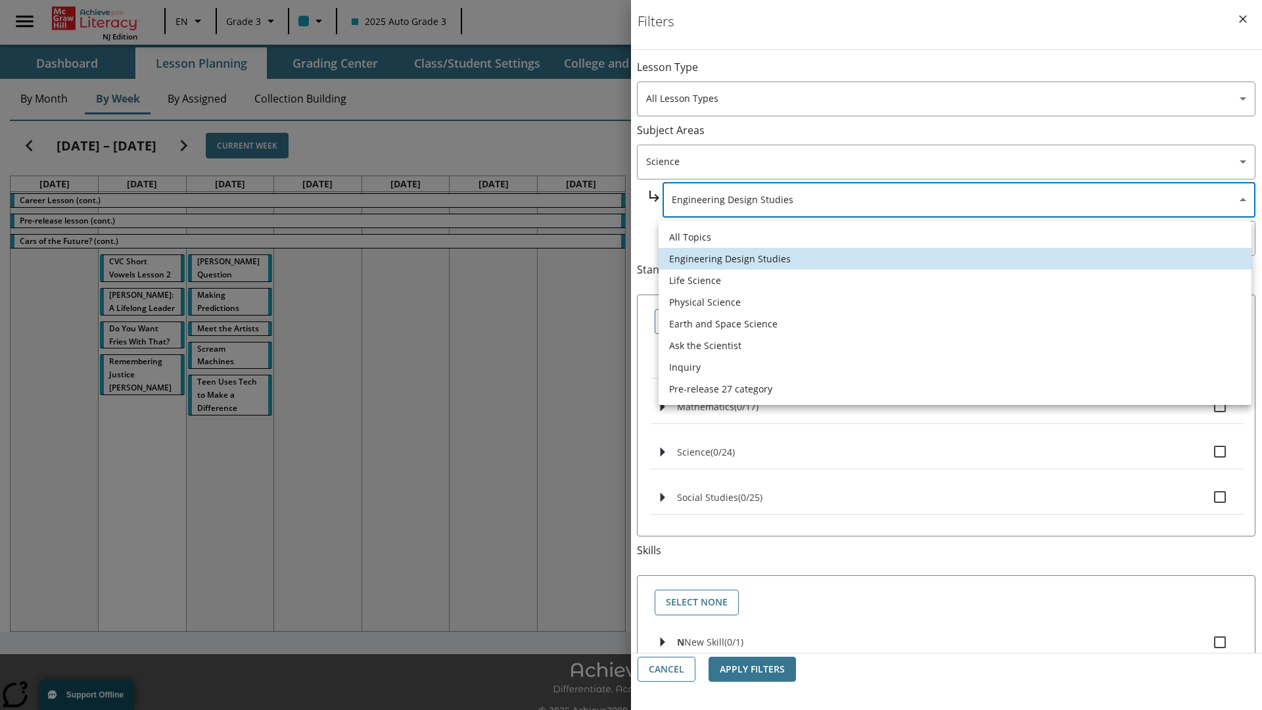
scroll to position [0, 0]
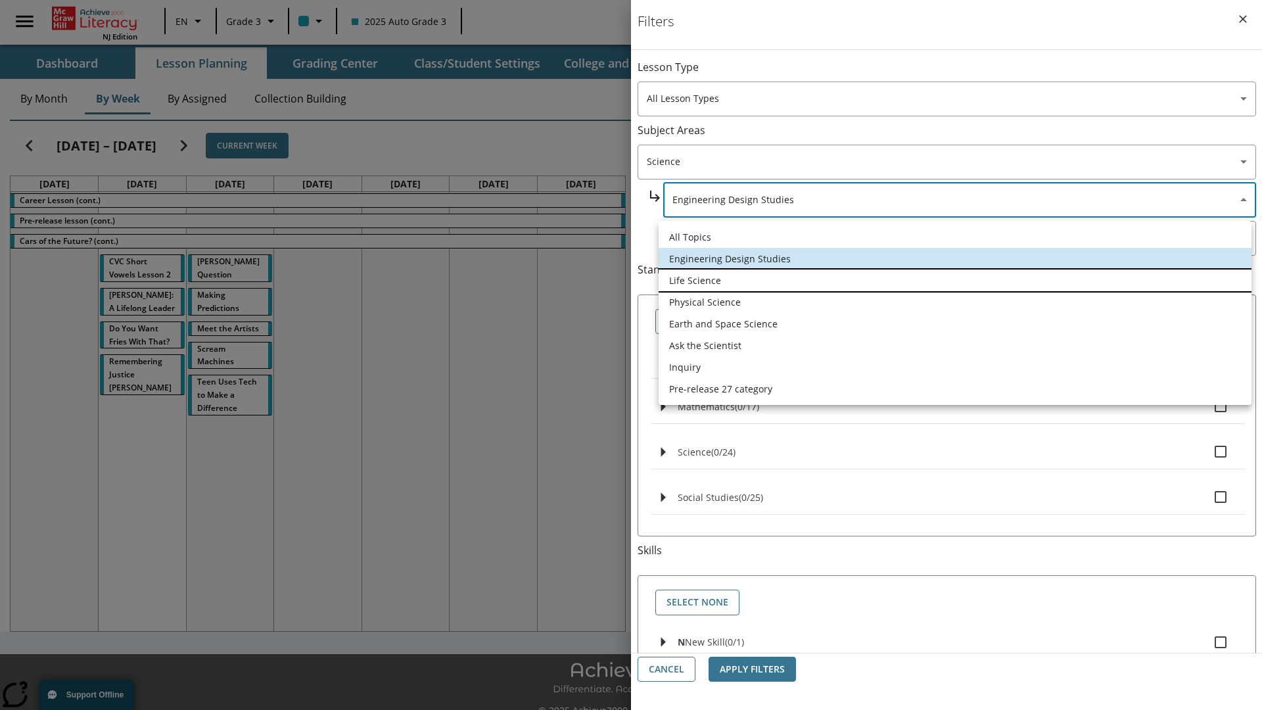
click at [955, 280] on li "Life Science" at bounding box center [955, 281] width 593 height 22
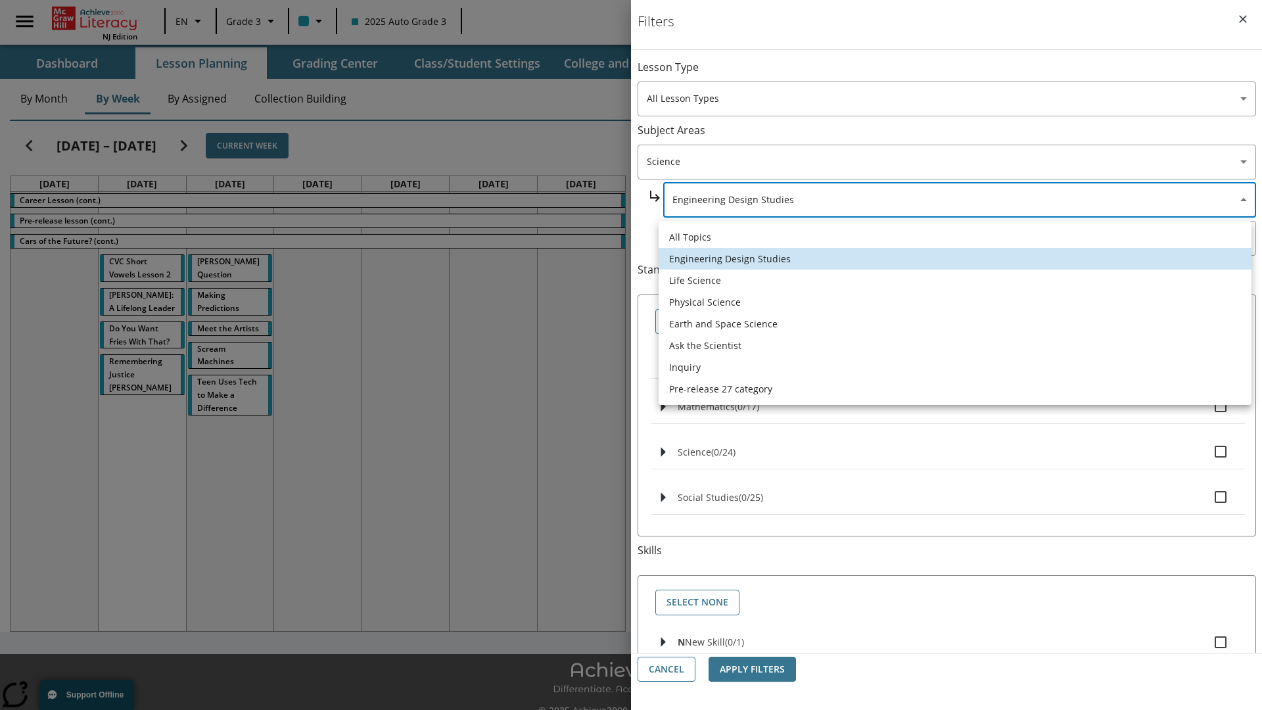
type input "189"
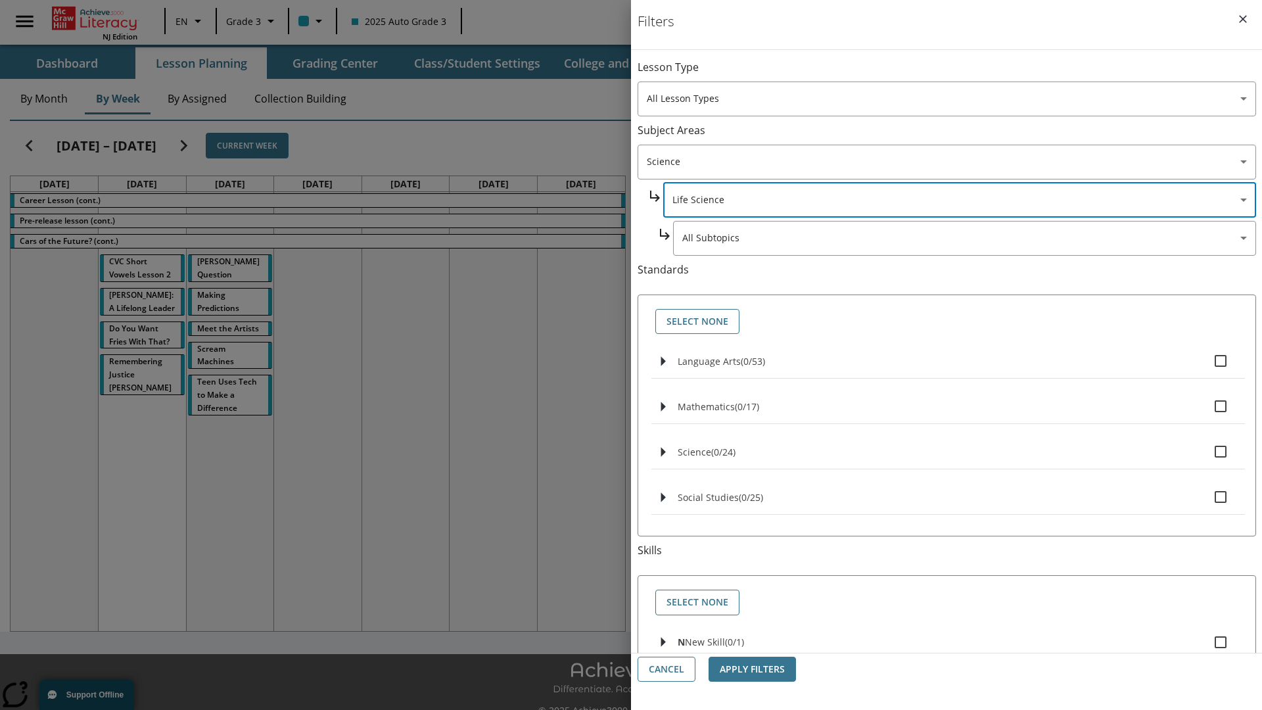
scroll to position [0, 1]
click at [964, 74] on body "Skip to main content NJ Edition EN Grade 3 2025 Auto Grade 3 Search 0 Tauto Das…" at bounding box center [631, 369] width 1262 height 739
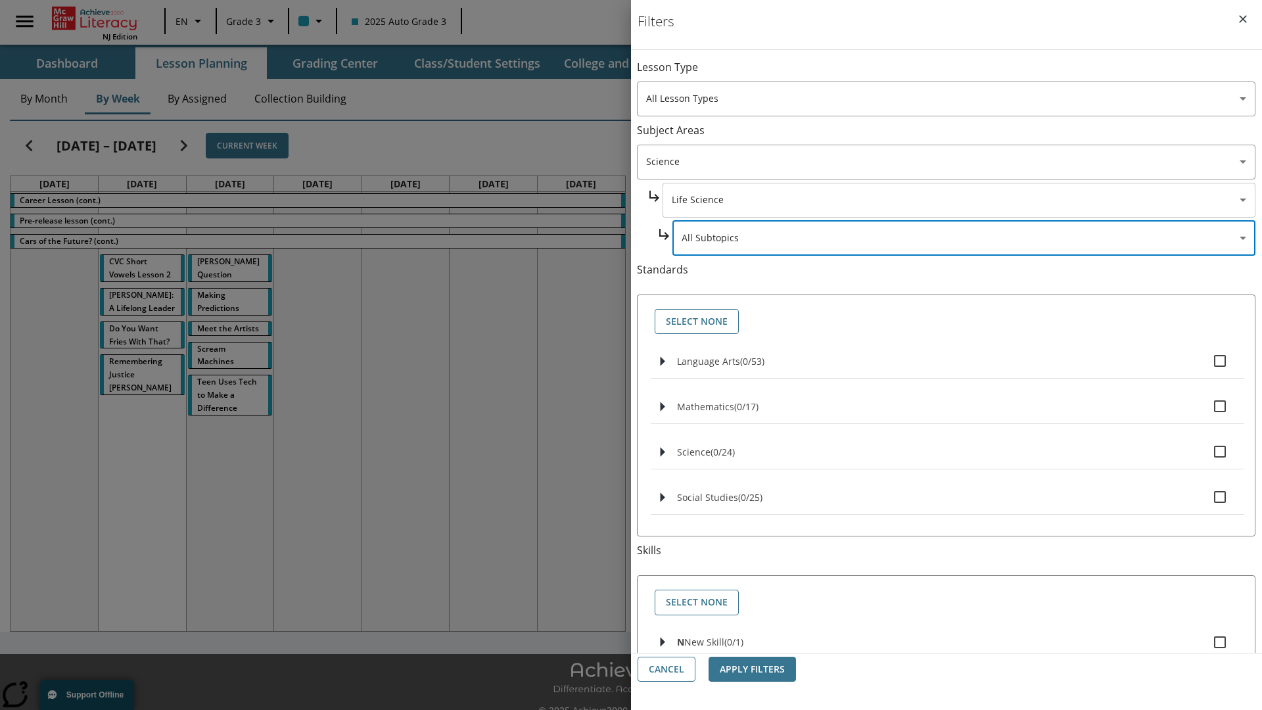
click at [958, 74] on body "Skip to main content NJ Edition EN Grade 3 2025 Auto Grade 3 Search 0 Tauto Das…" at bounding box center [631, 369] width 1262 height 739
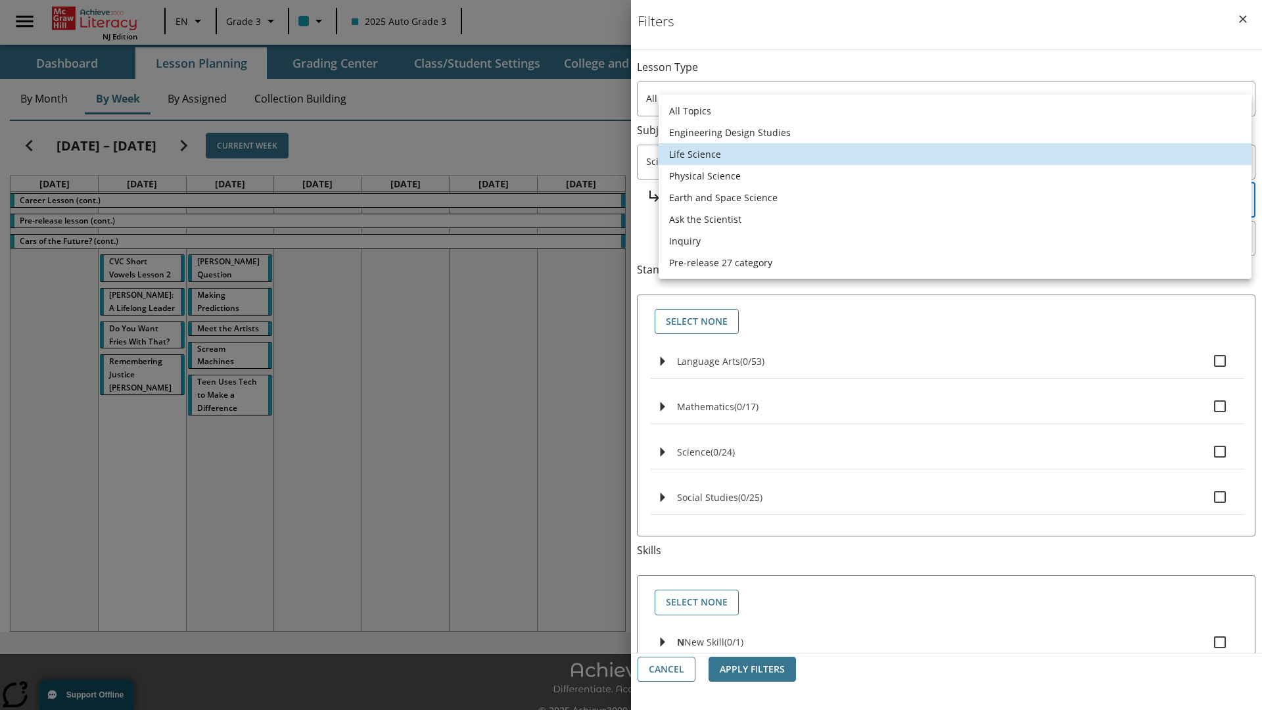
scroll to position [126, 1]
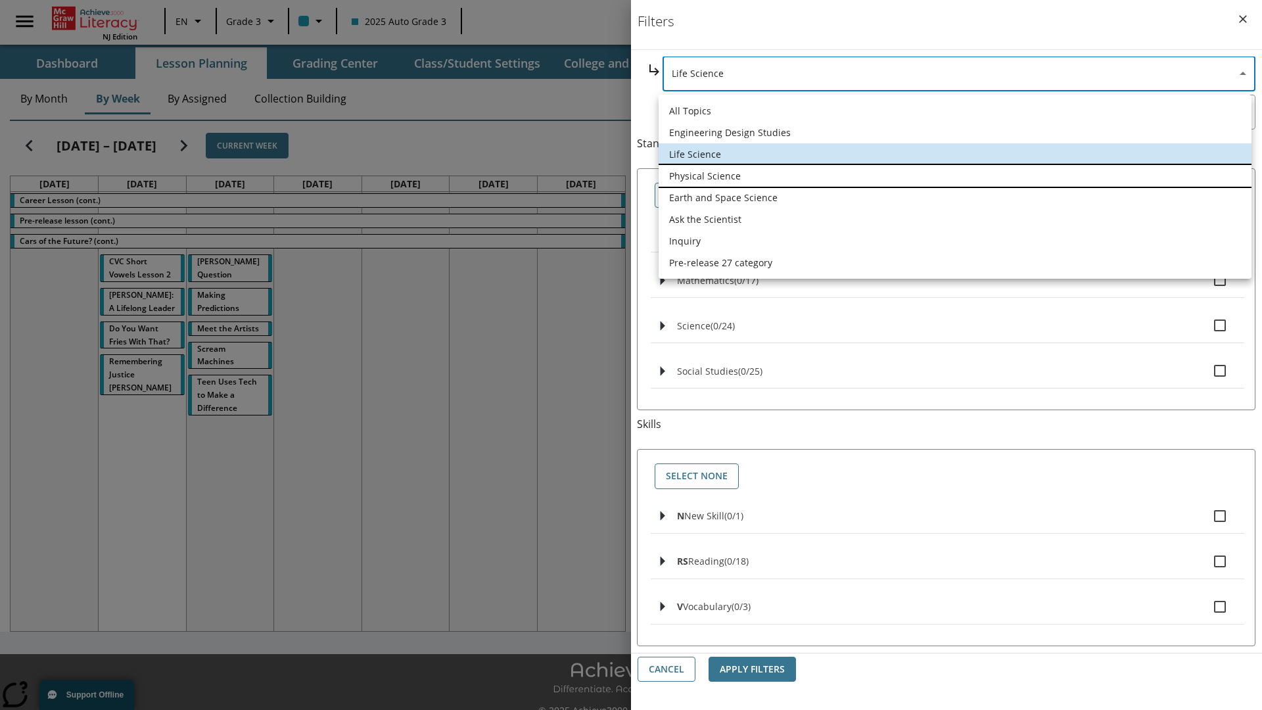
click at [955, 176] on li "Physical Science" at bounding box center [955, 176] width 593 height 22
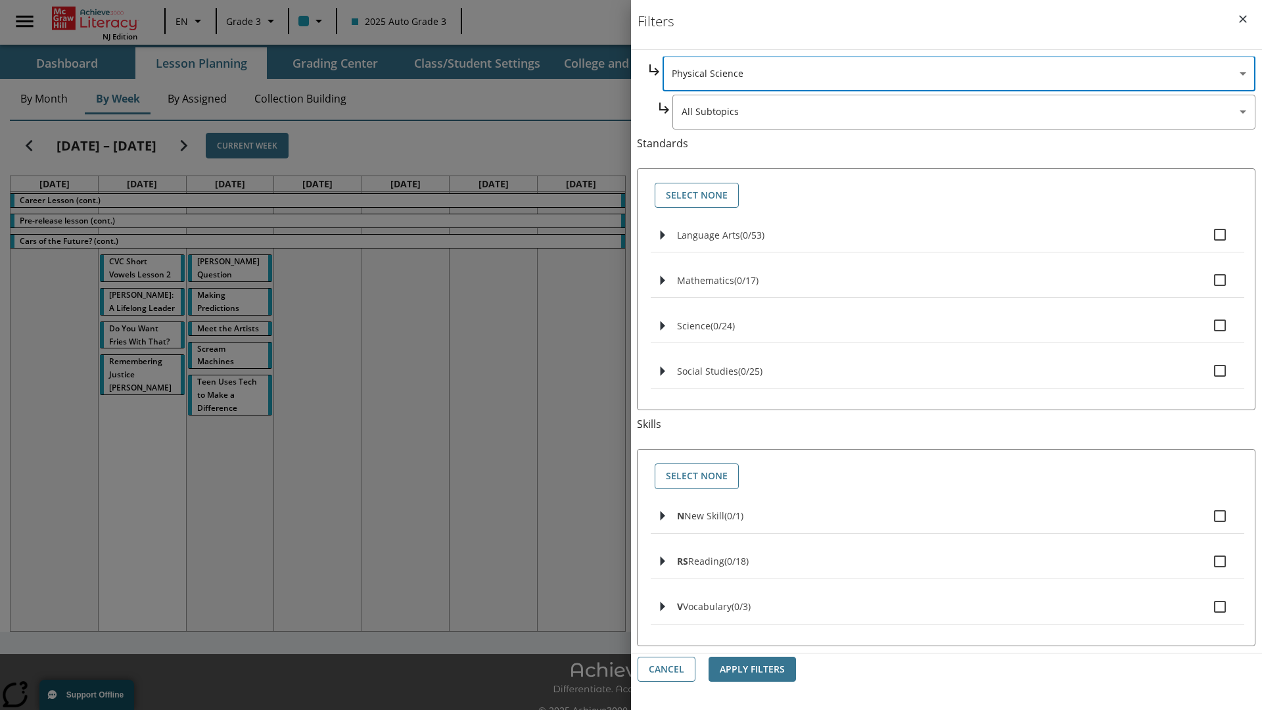
scroll to position [0, 0]
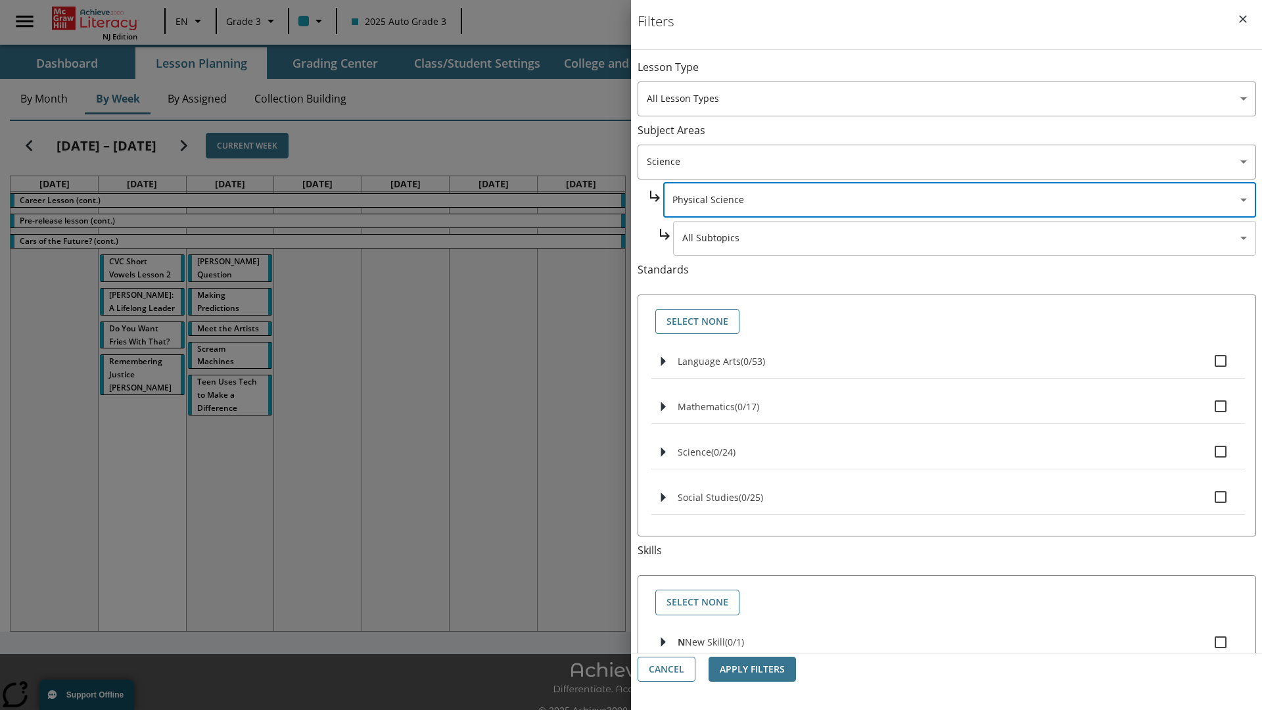
click at [964, 238] on body "Skip to main content NJ Edition EN Grade 3 2025 Auto Grade 3 Search 0 Tauto Das…" at bounding box center [631, 369] width 1262 height 739
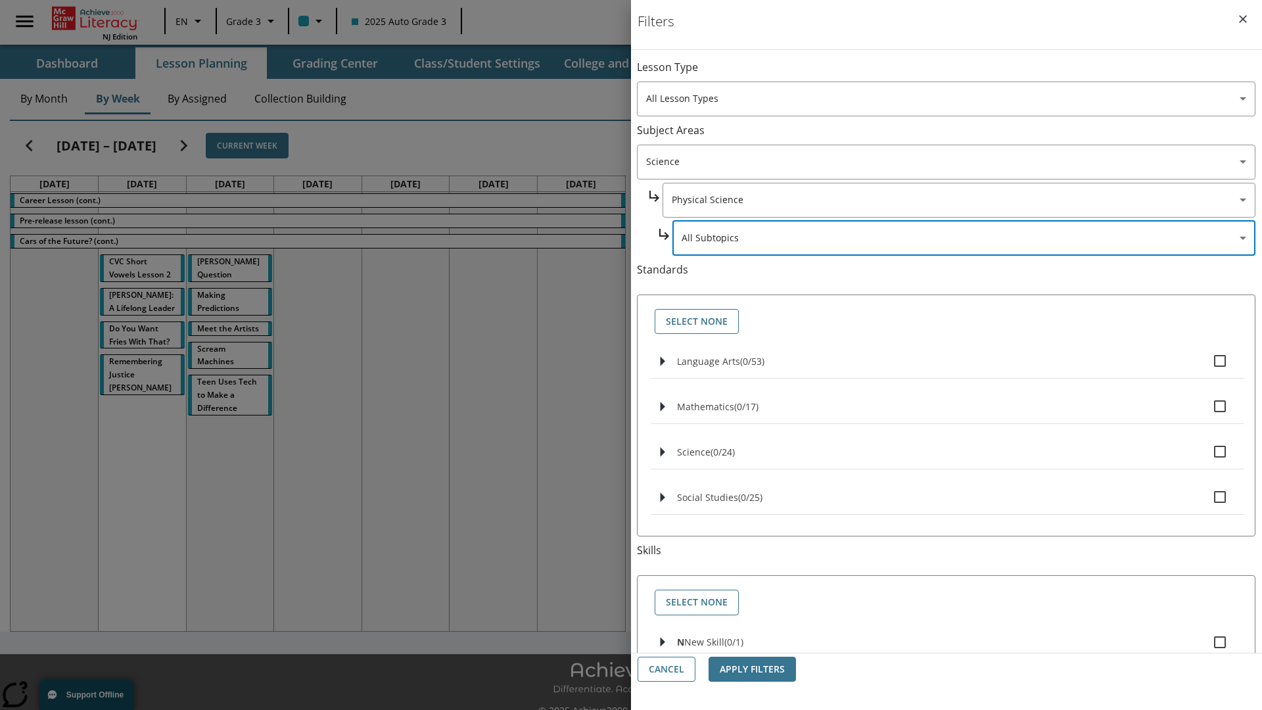
scroll to position [0, 1]
click at [958, 74] on body "Skip to main content NJ Edition EN Grade 3 2025 Auto Grade 3 Search 0 Tauto Das…" at bounding box center [631, 369] width 1262 height 739
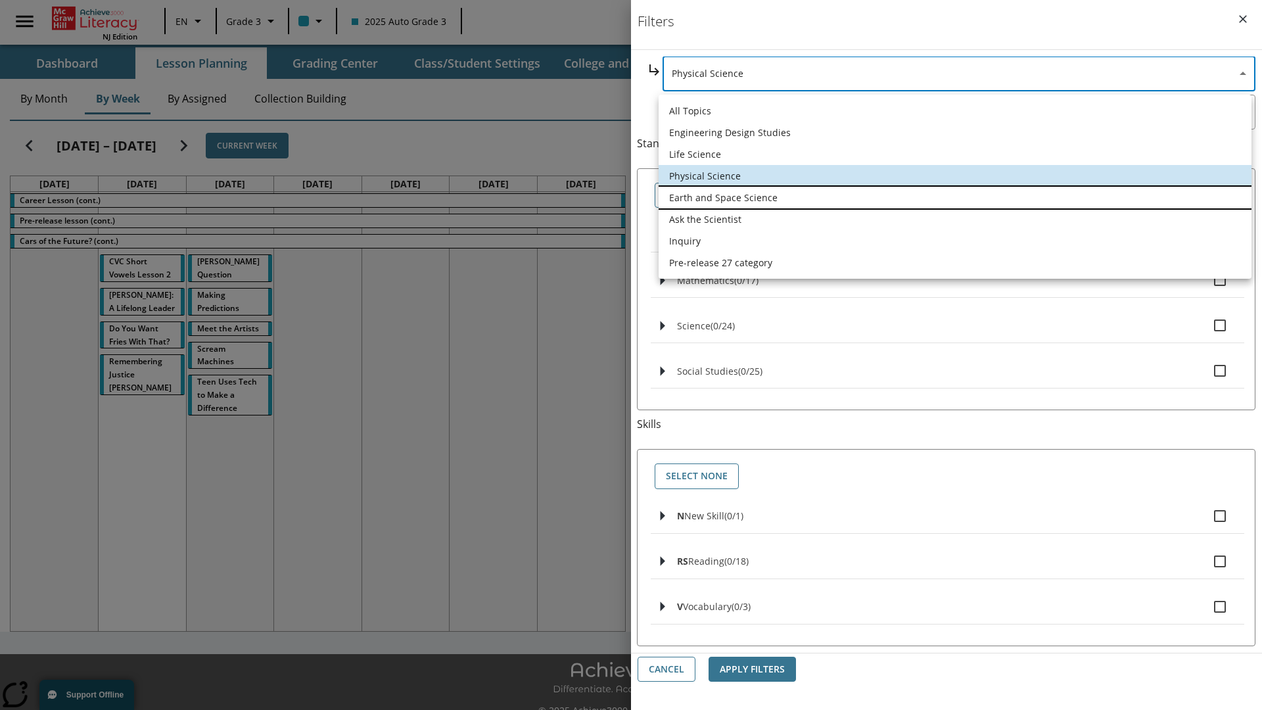
click at [955, 197] on li "Earth and Space Science" at bounding box center [955, 198] width 593 height 22
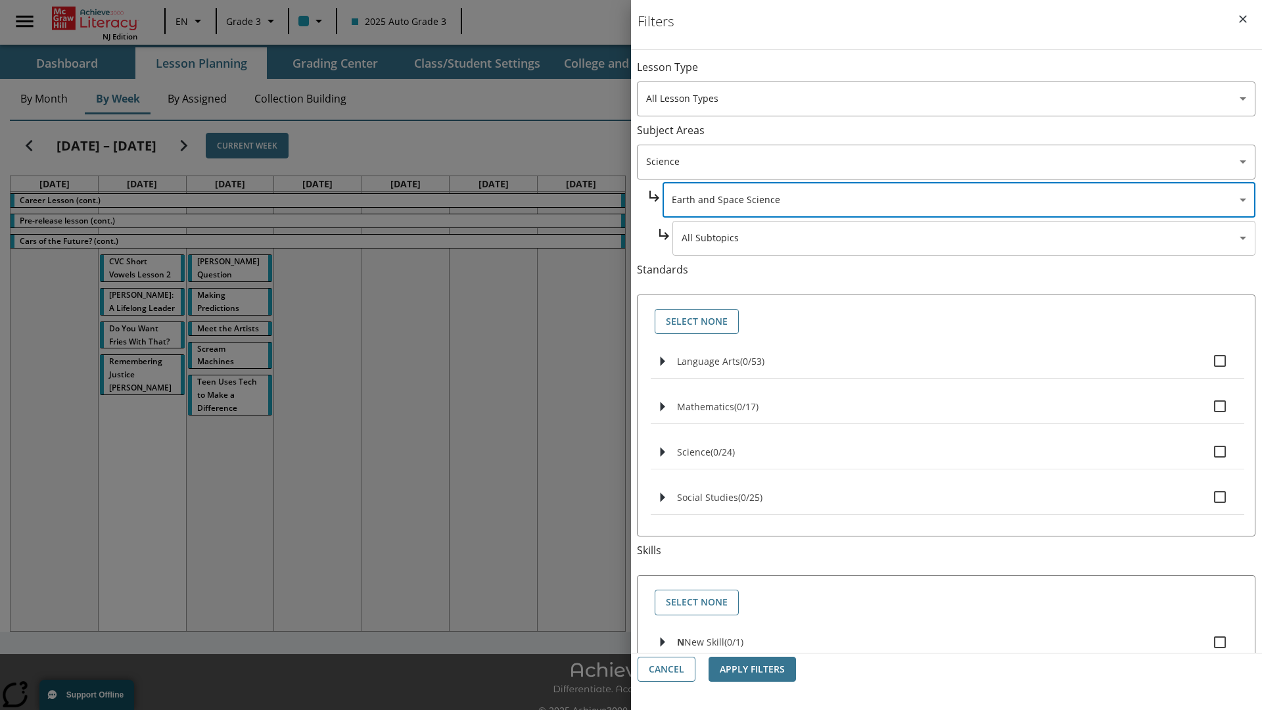
click at [964, 74] on body "Skip to main content NJ Edition EN Grade 3 2025 Auto Grade 3 Search 0 Tauto Das…" at bounding box center [631, 369] width 1262 height 739
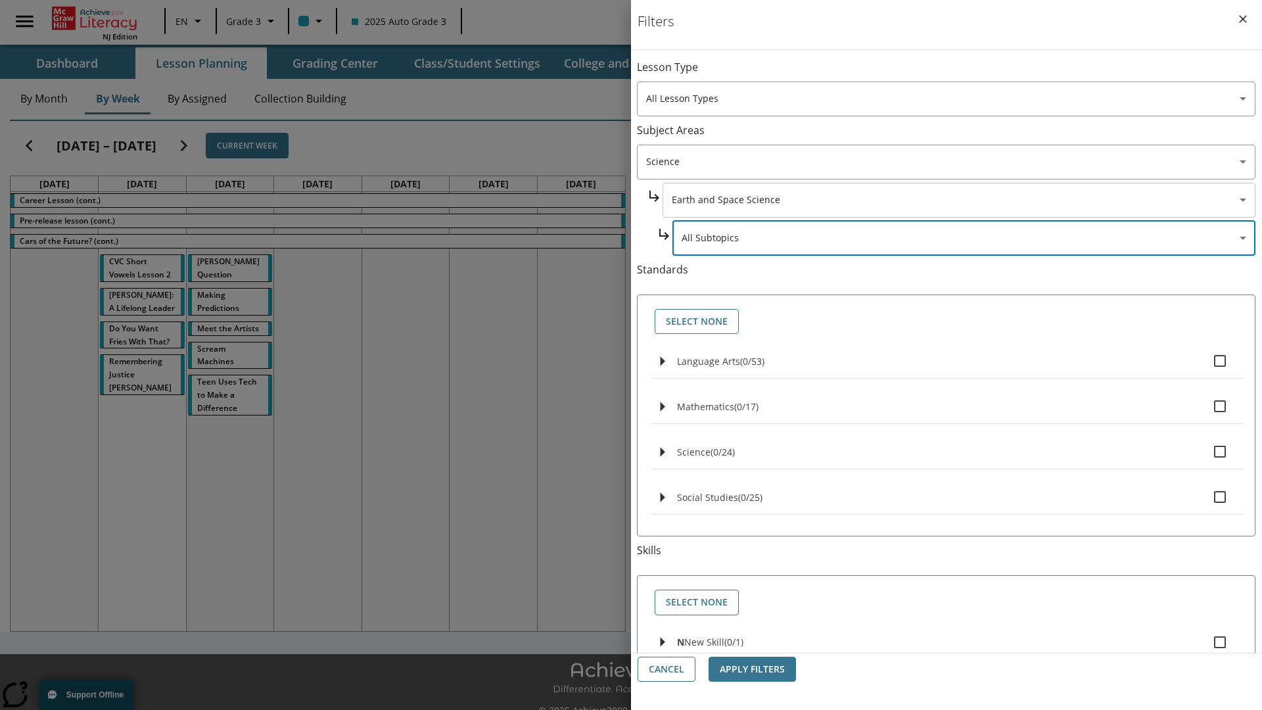
click at [958, 74] on body "Skip to main content NJ Edition EN Grade 3 2025 Auto Grade 3 Search 0 Tauto Das…" at bounding box center [631, 369] width 1262 height 739
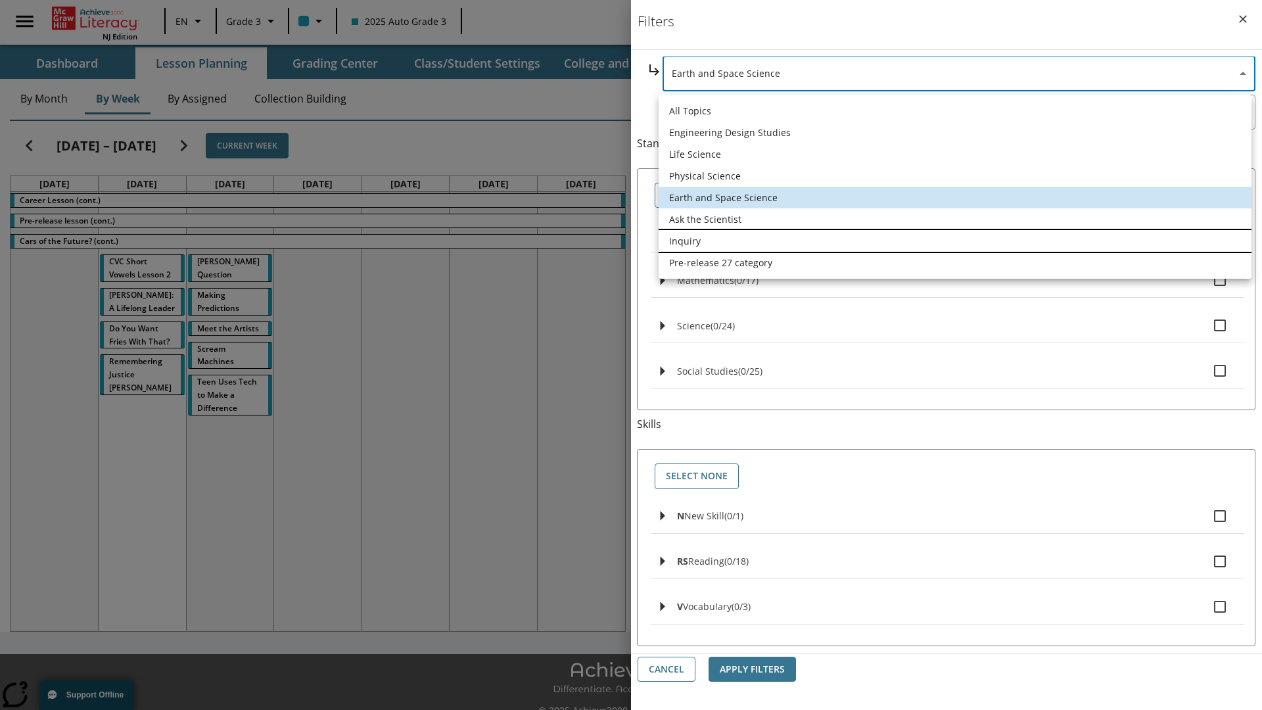
click at [955, 241] on li "Inquiry" at bounding box center [955, 241] width 593 height 22
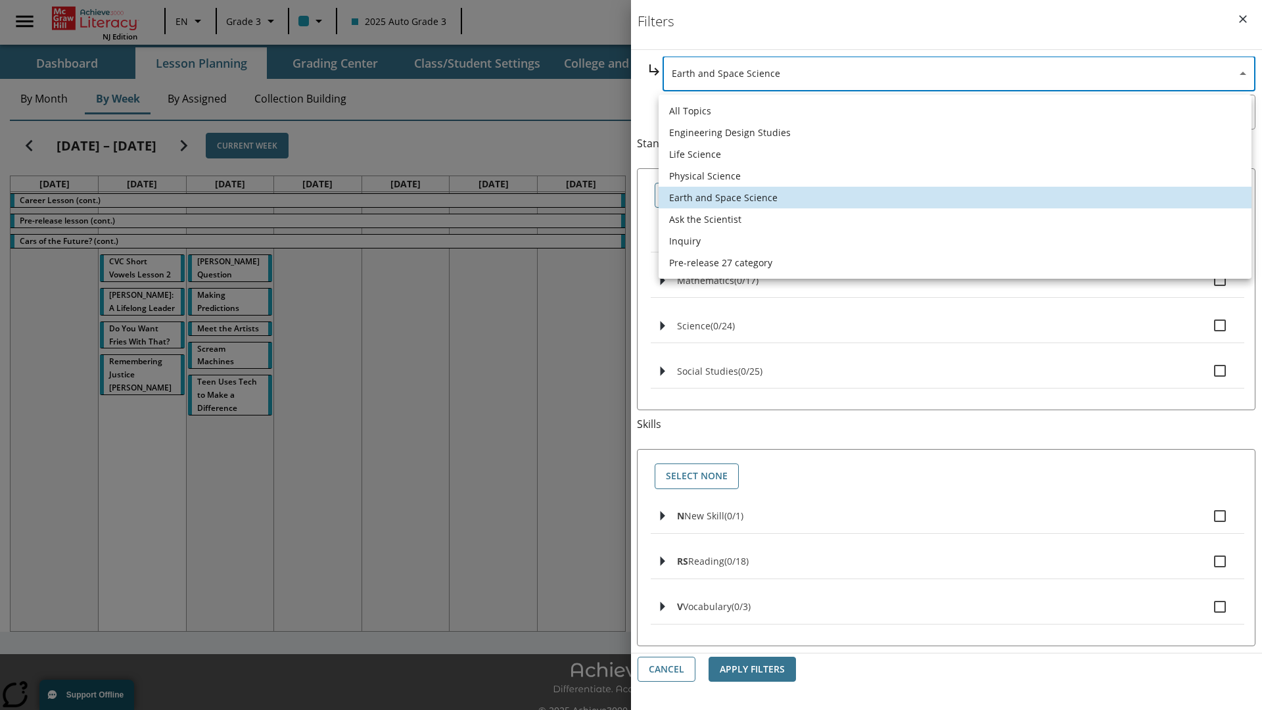
type input "251"
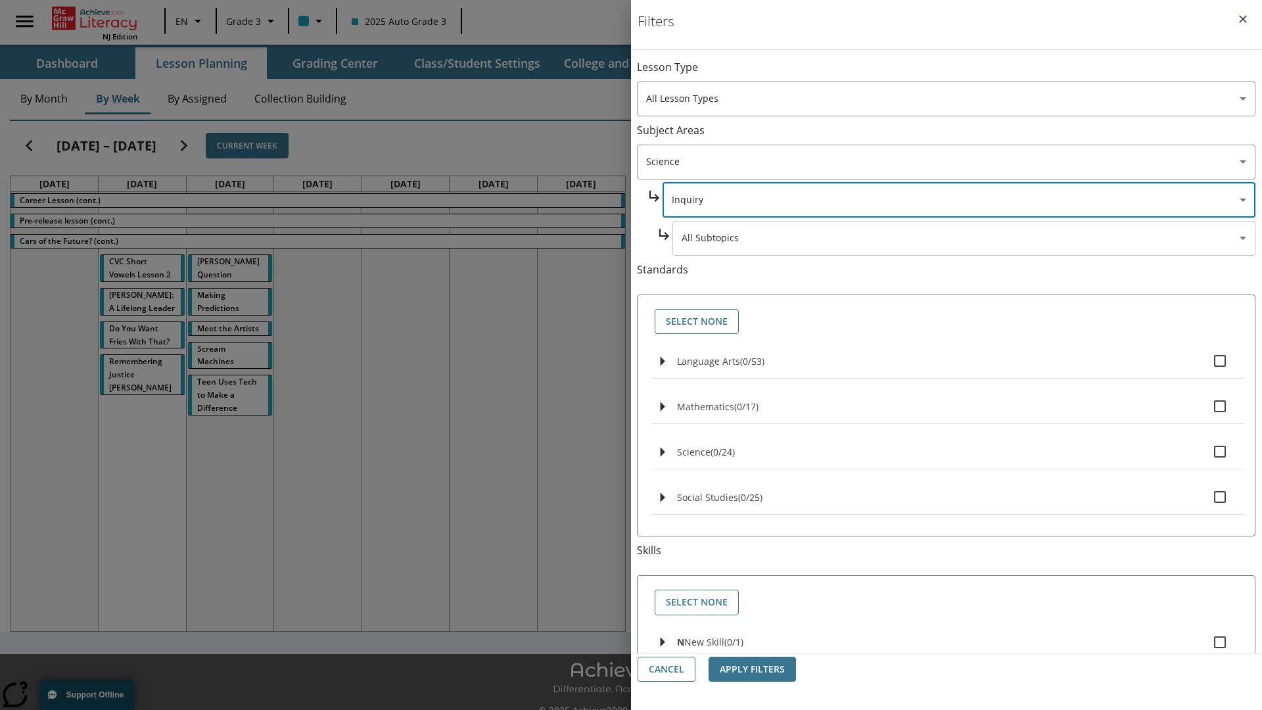
click at [964, 74] on body "Skip to main content NJ Edition EN Grade 3 2025 Auto Grade 3 Search 0 Tauto Das…" at bounding box center [631, 369] width 1262 height 739
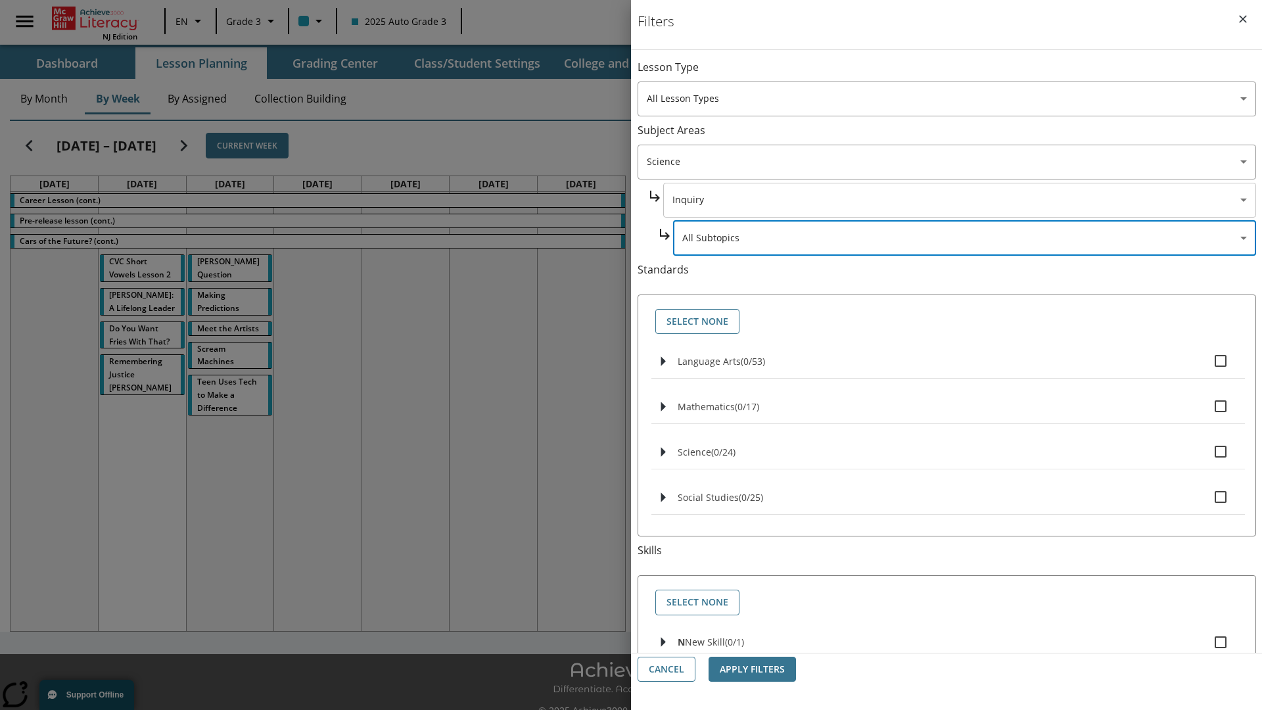
click at [958, 200] on body "Skip to main content NJ Edition EN Grade 3 2025 Auto Grade 3 Search 0 Tauto Das…" at bounding box center [631, 369] width 1262 height 739
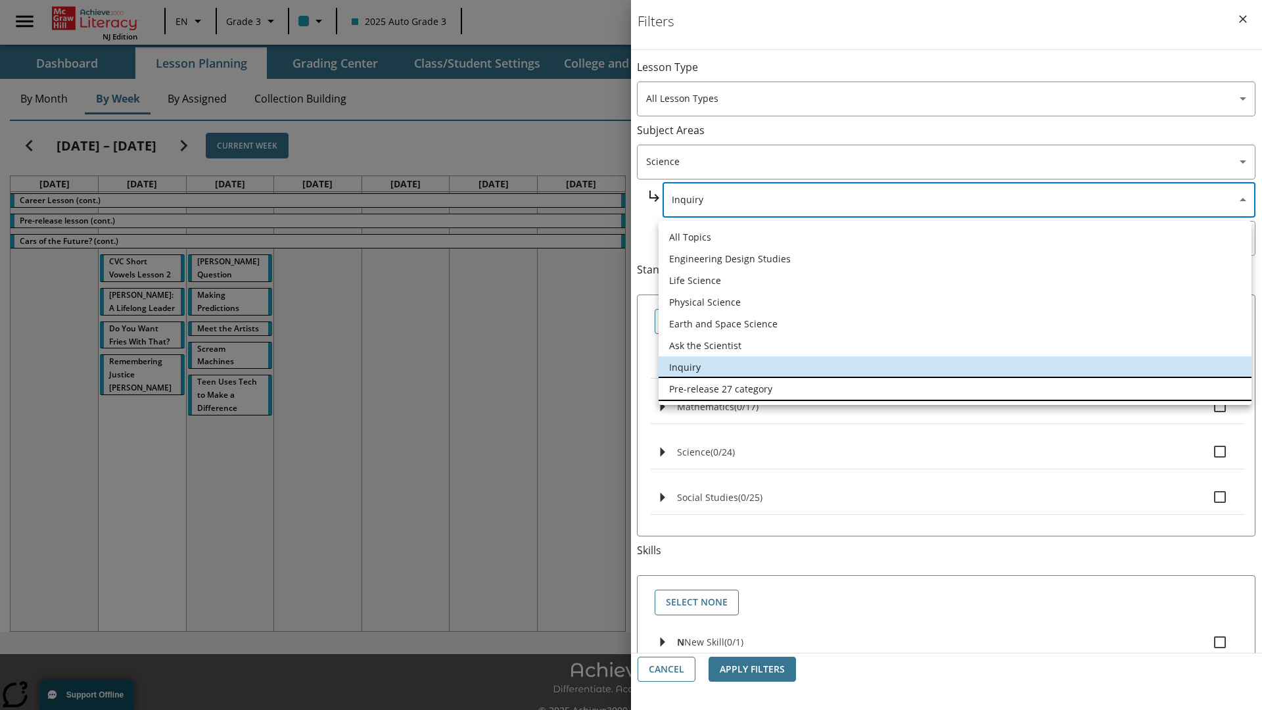
click at [955, 389] on li "Pre-release 27 category" at bounding box center [955, 389] width 593 height 22
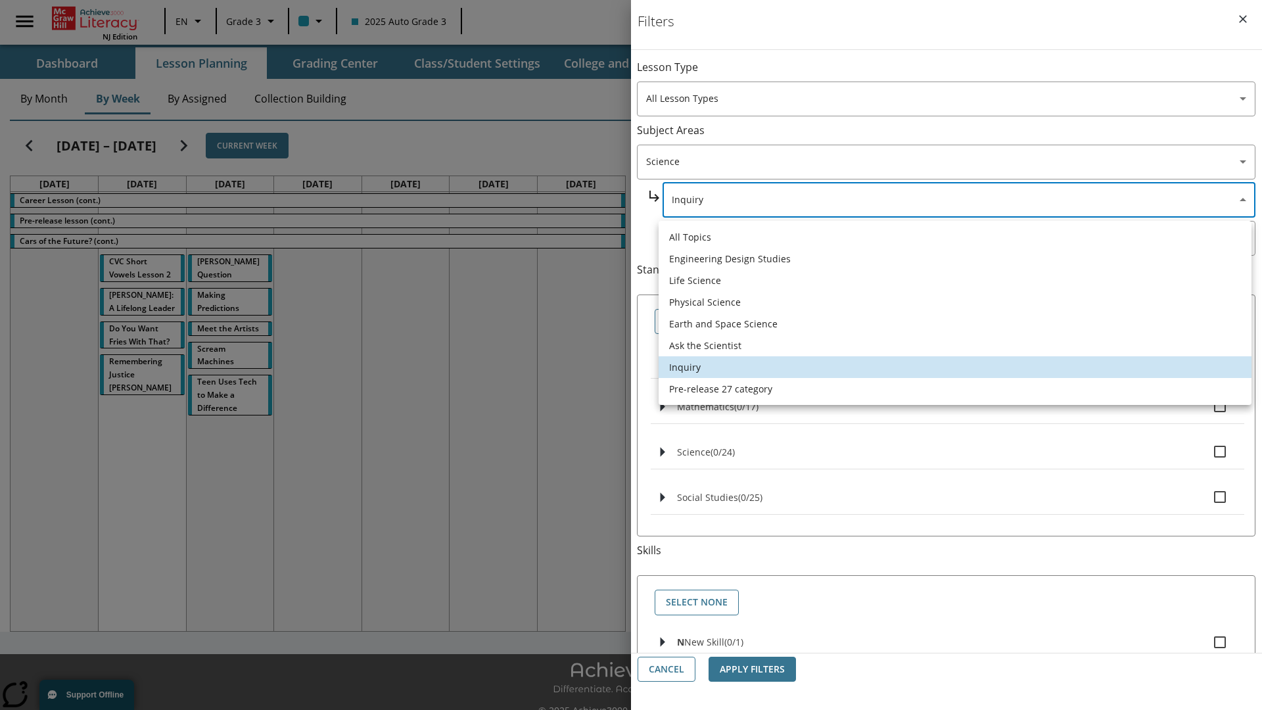
type input "271"
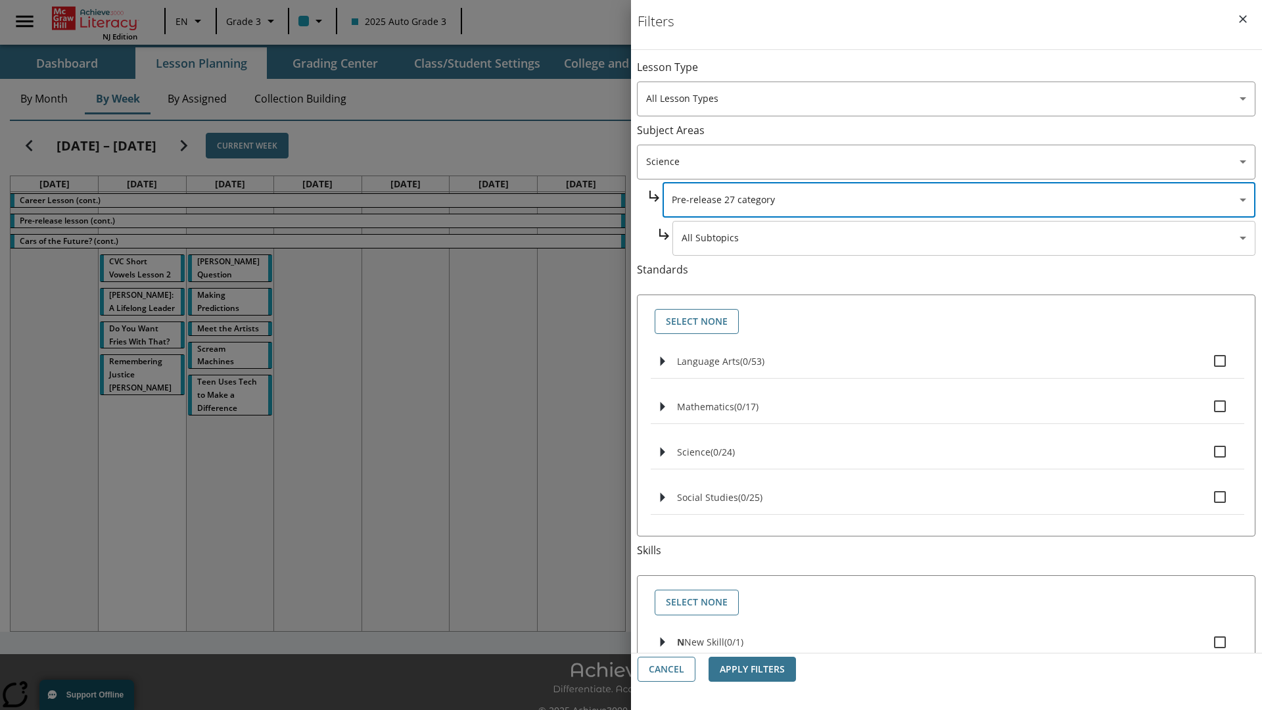
click at [964, 74] on body "Skip to main content NJ Edition EN Grade 3 2025 Auto Grade 3 Search 0 Tauto Das…" at bounding box center [631, 369] width 1262 height 739
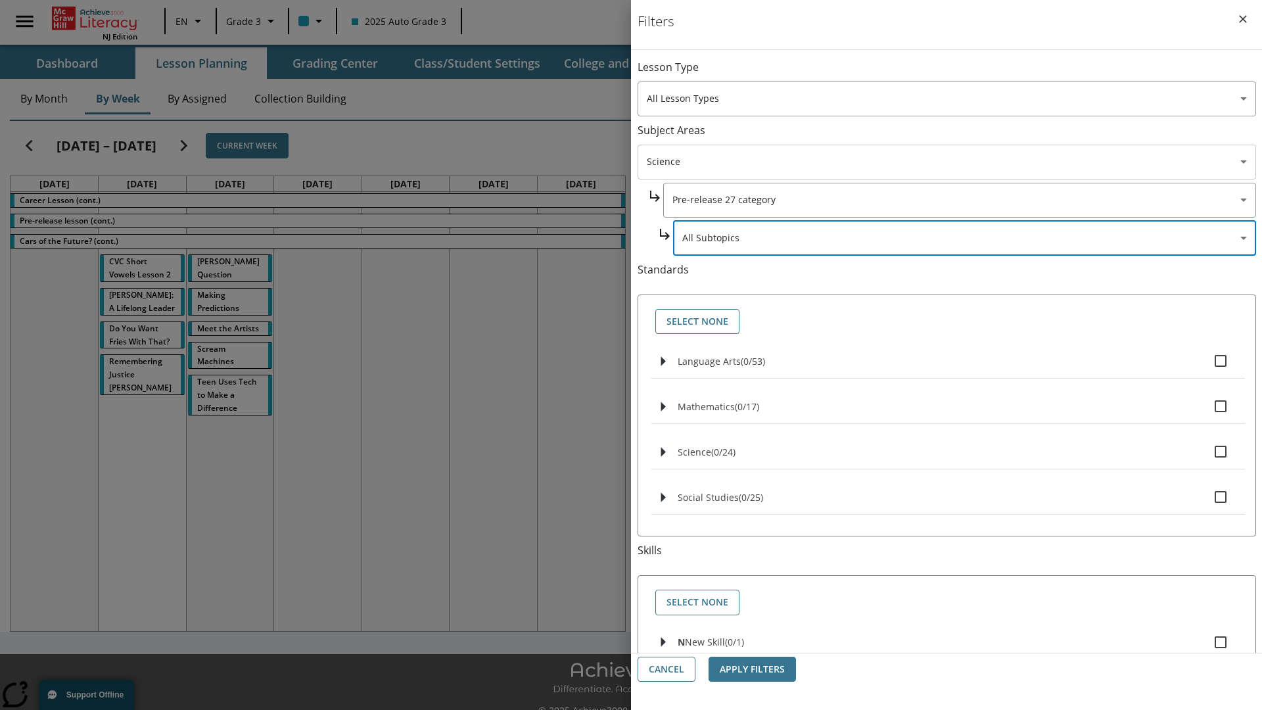
click at [947, 162] on body "Skip to main content NJ Edition EN Grade 3 2025 Auto Grade 3 Search 0 Tauto Das…" at bounding box center [631, 369] width 1262 height 739
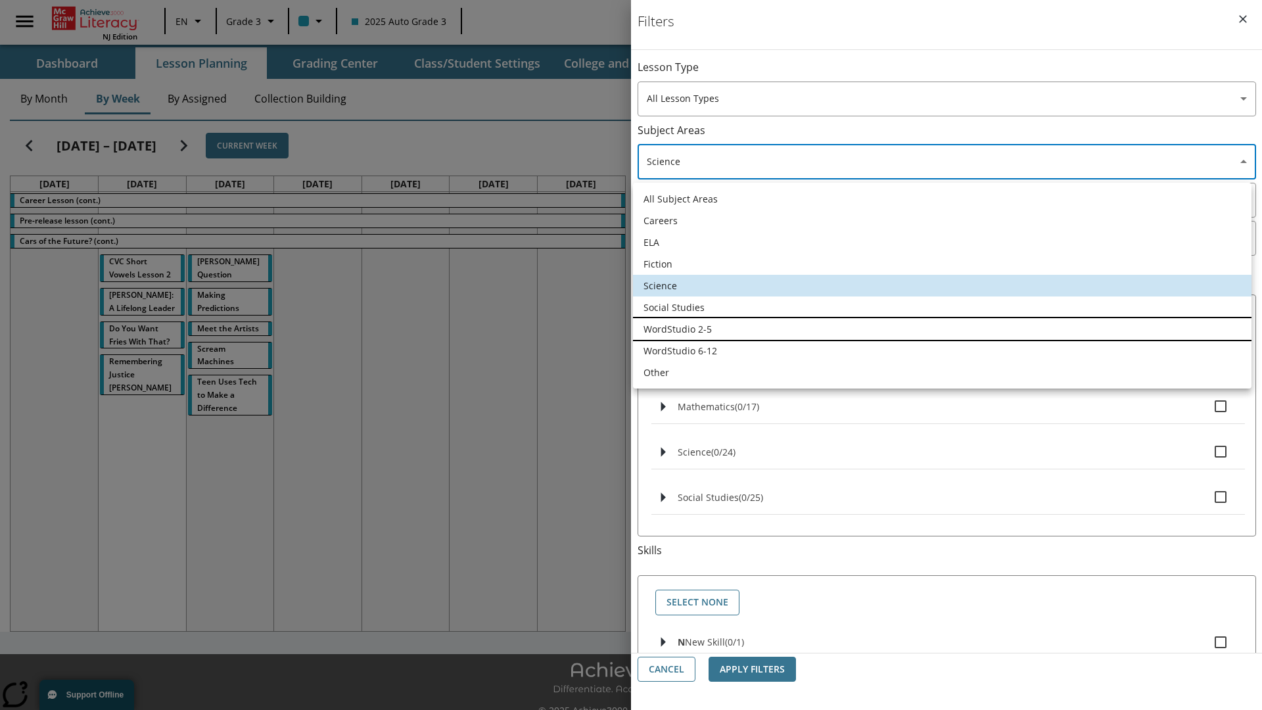
click at [942, 329] on li "WordStudio 2-5" at bounding box center [942, 329] width 619 height 22
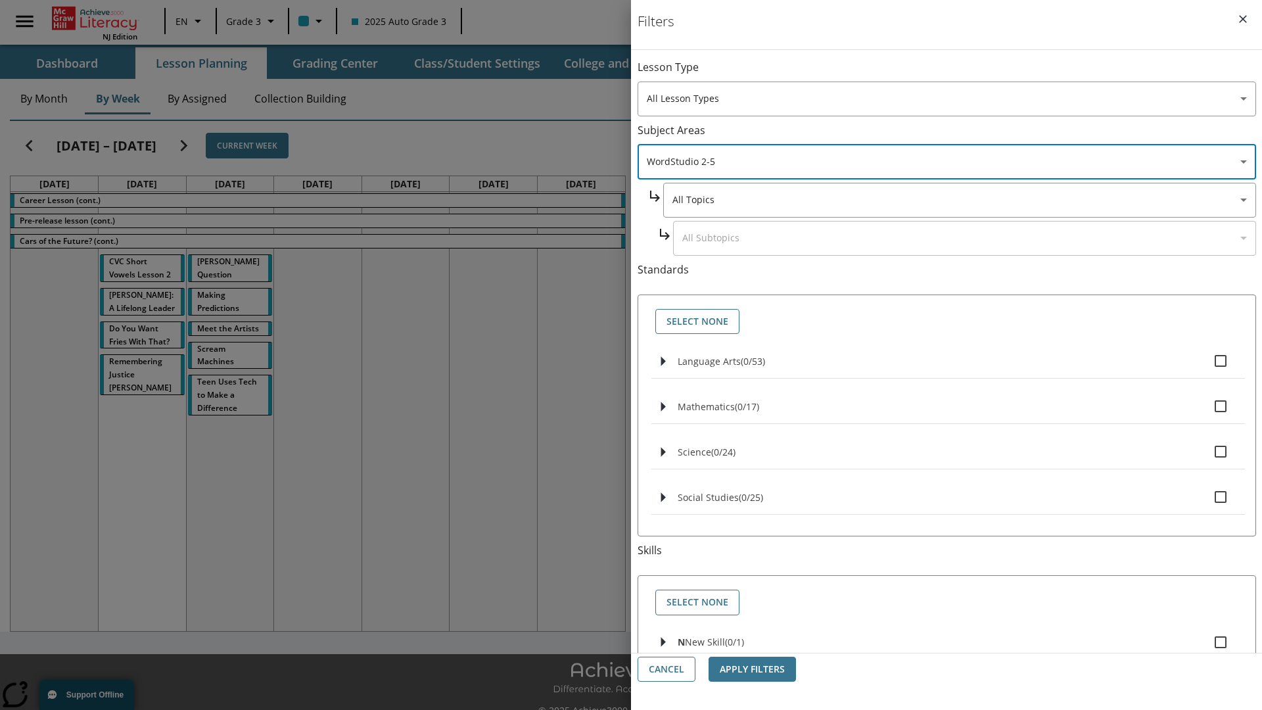
type input "6"
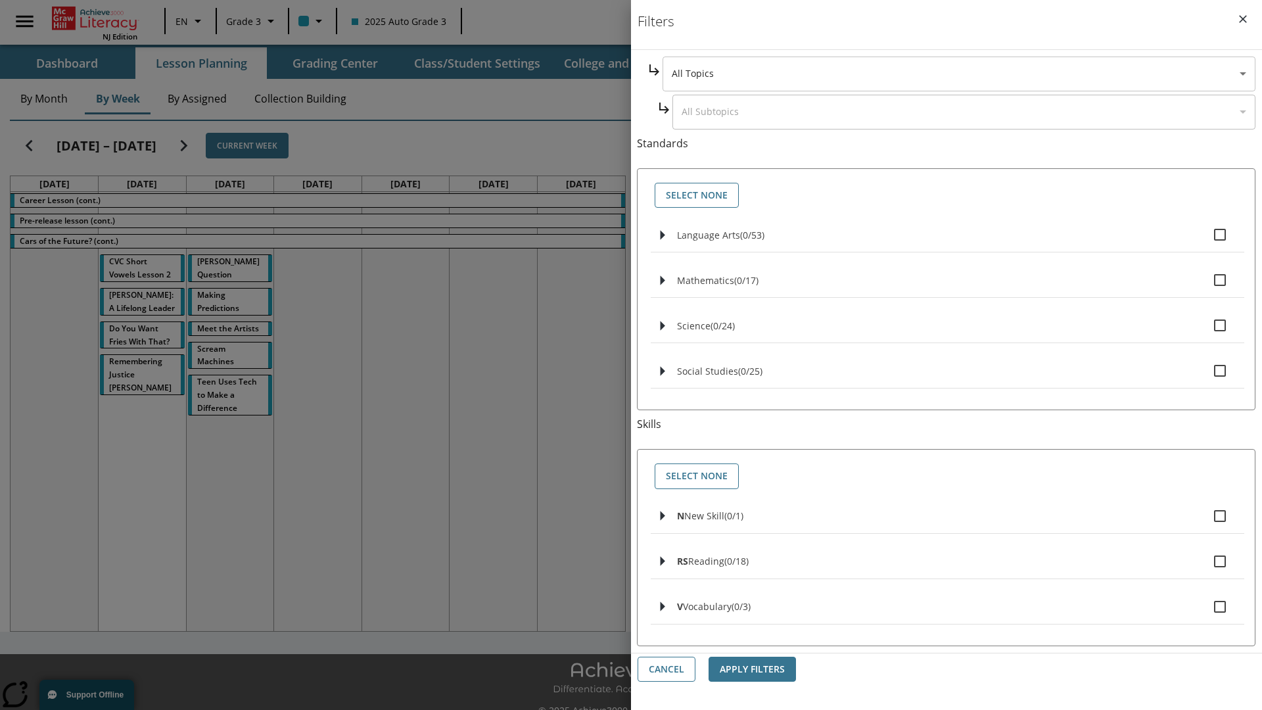
click at [958, 74] on body "Skip to main content NJ Edition EN Grade 3 2025 Auto Grade 3 Search 0 Tauto Das…" at bounding box center [631, 369] width 1262 height 739
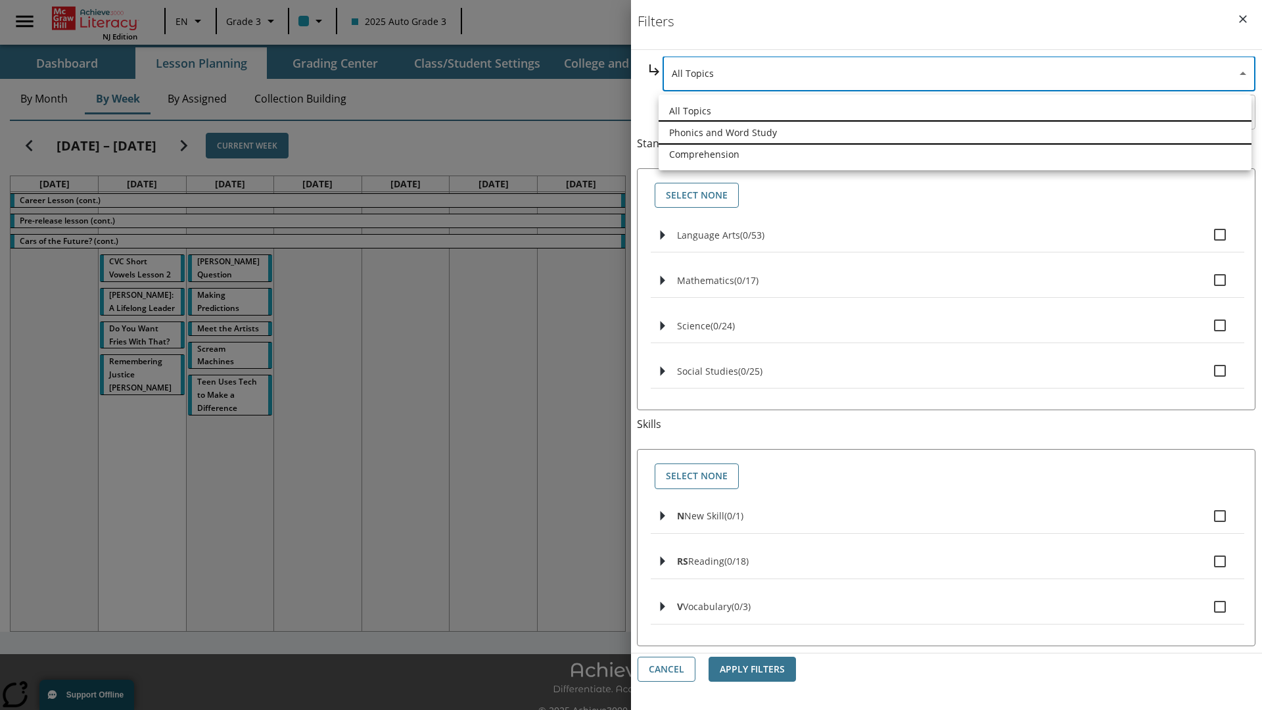
click at [955, 132] on li "Phonics and Word Study" at bounding box center [955, 133] width 593 height 22
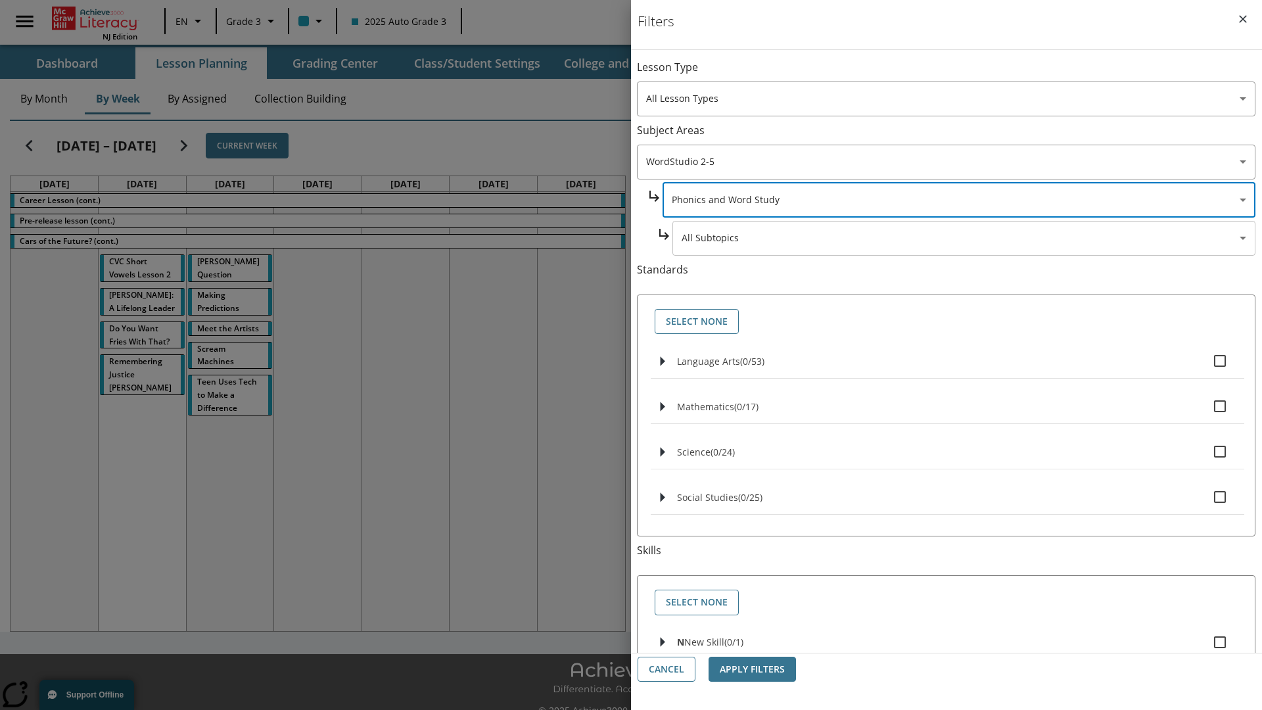
click at [964, 74] on body "Skip to main content NJ Edition EN Grade 3 2025 Auto Grade 3 Search 0 Tauto Das…" at bounding box center [631, 369] width 1262 height 739
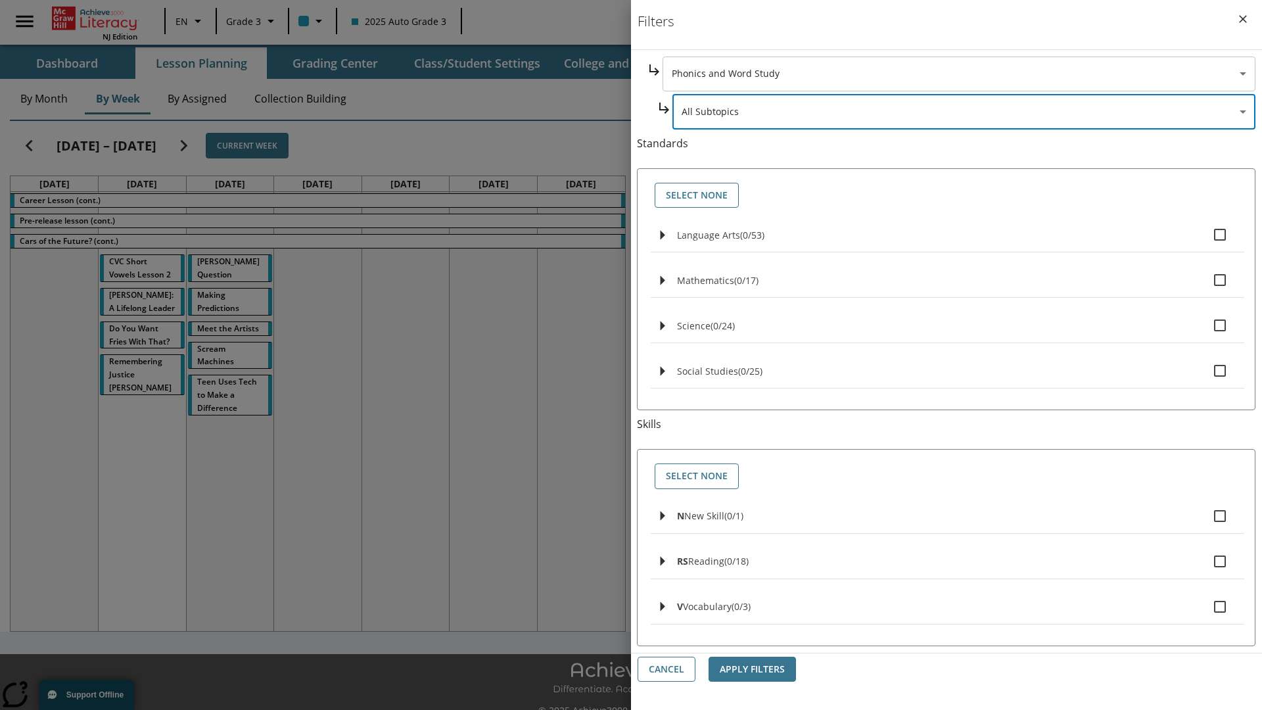
click at [958, 74] on body "Skip to main content NJ Edition EN Grade 3 2025 Auto Grade 3 Search 0 Tauto Das…" at bounding box center [631, 369] width 1262 height 739
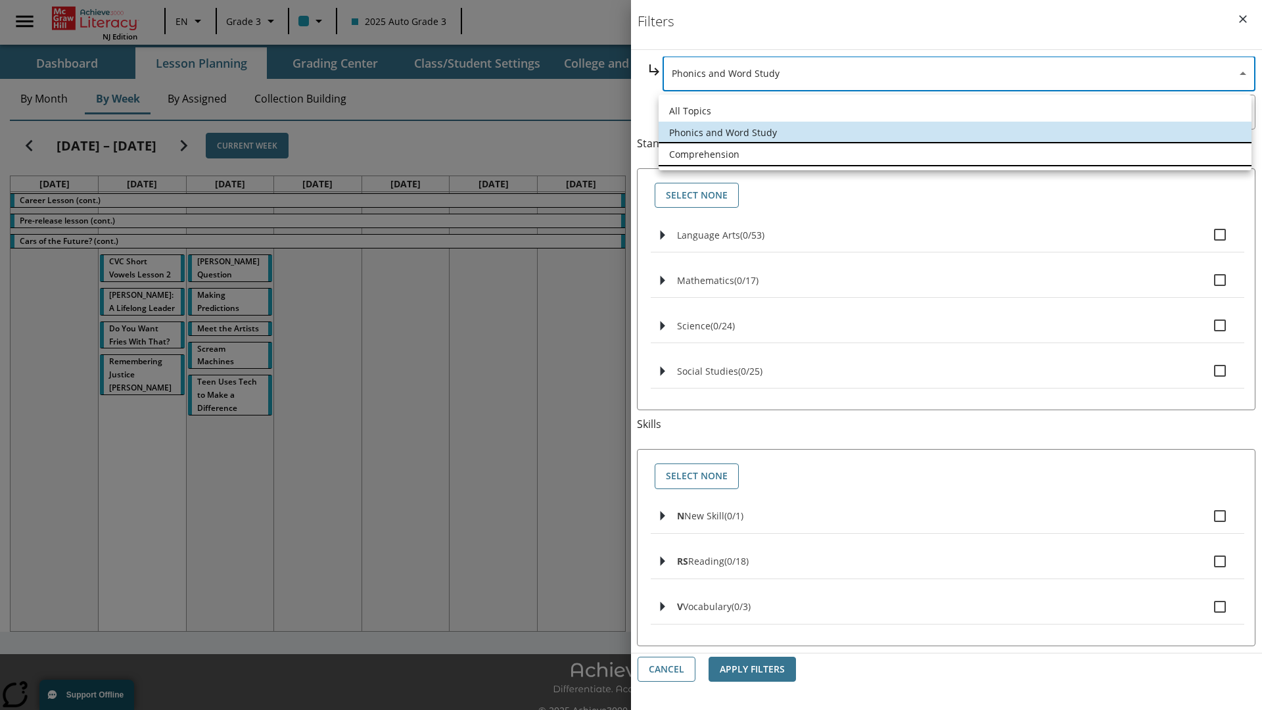
click at [955, 154] on li "Comprehension" at bounding box center [955, 154] width 593 height 22
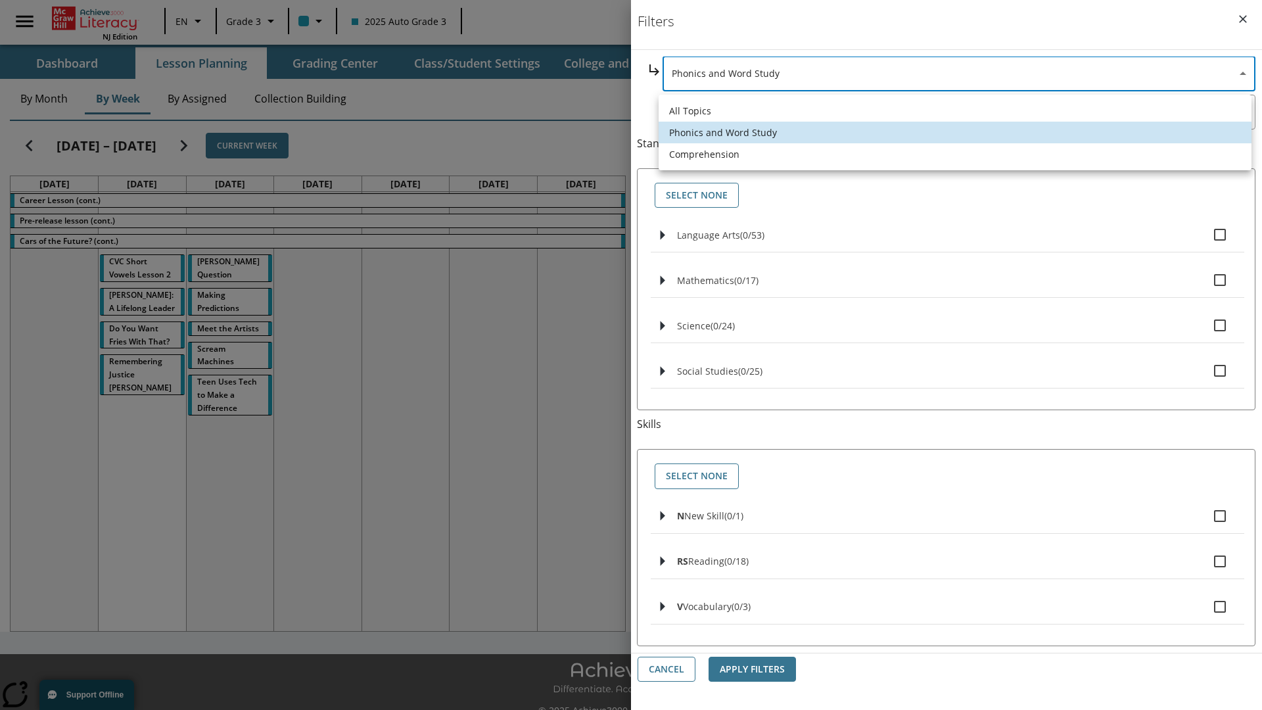
type input "252"
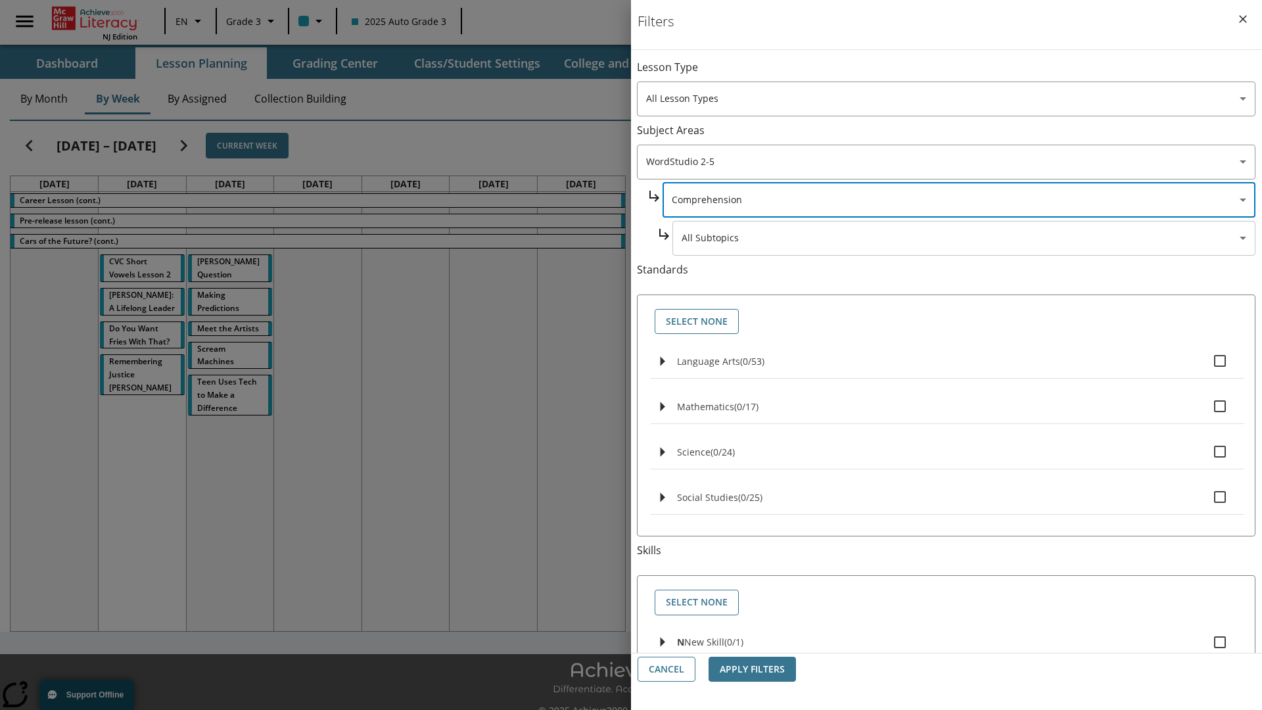
click at [964, 74] on body "Skip to main content NJ Edition EN Grade 3 2025 Auto Grade 3 Search 0 Tauto Das…" at bounding box center [631, 369] width 1262 height 739
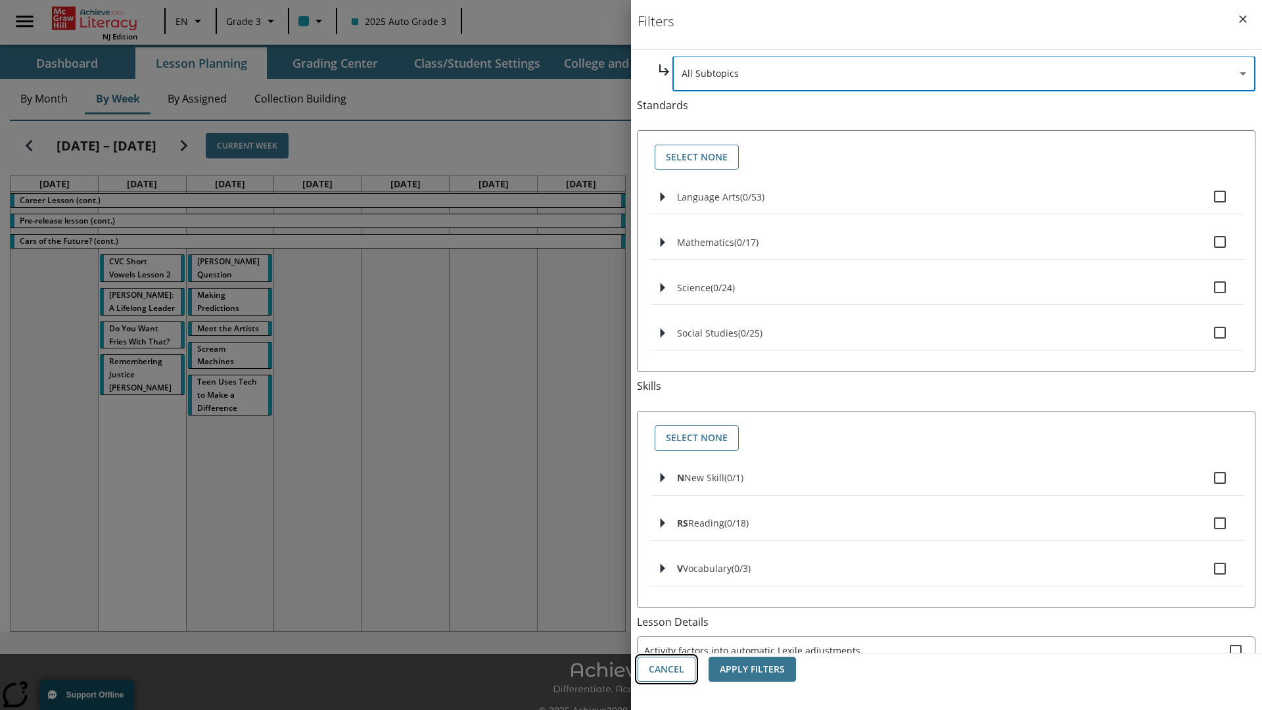
click at [667, 669] on button "Cancel" at bounding box center [667, 670] width 58 height 26
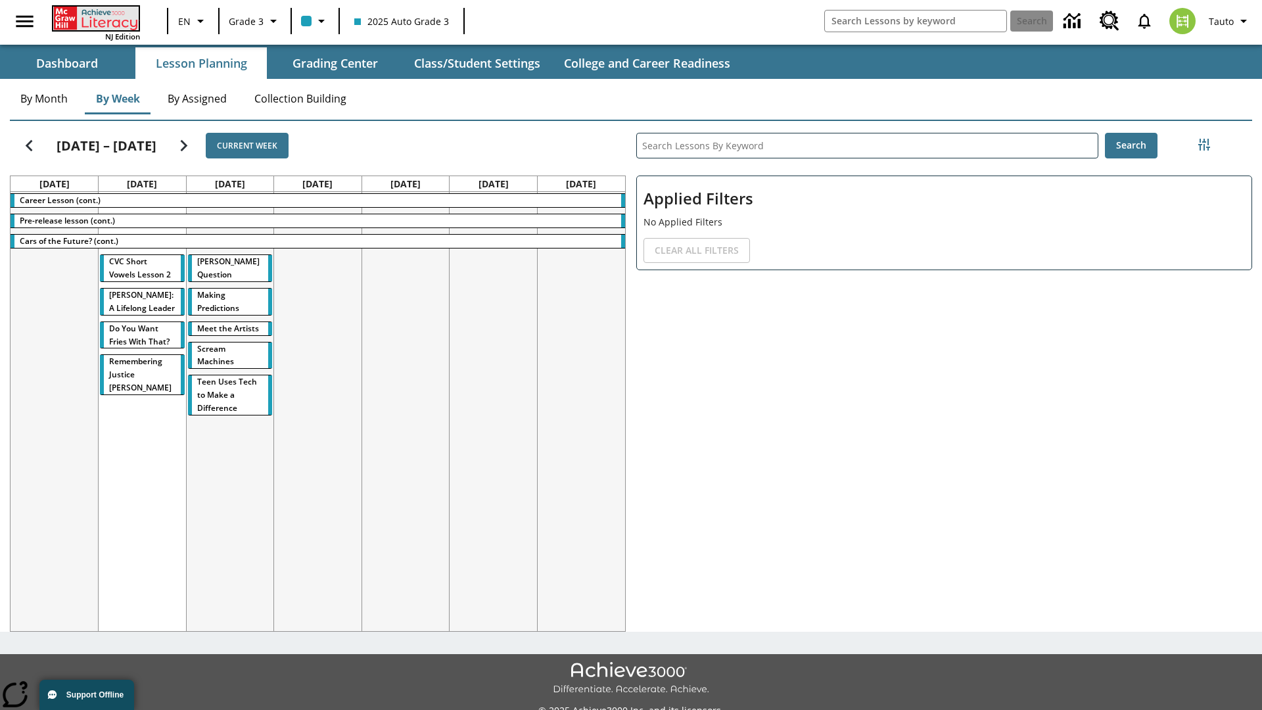
click at [95, 18] on icon "Home" at bounding box center [96, 19] width 87 height 24
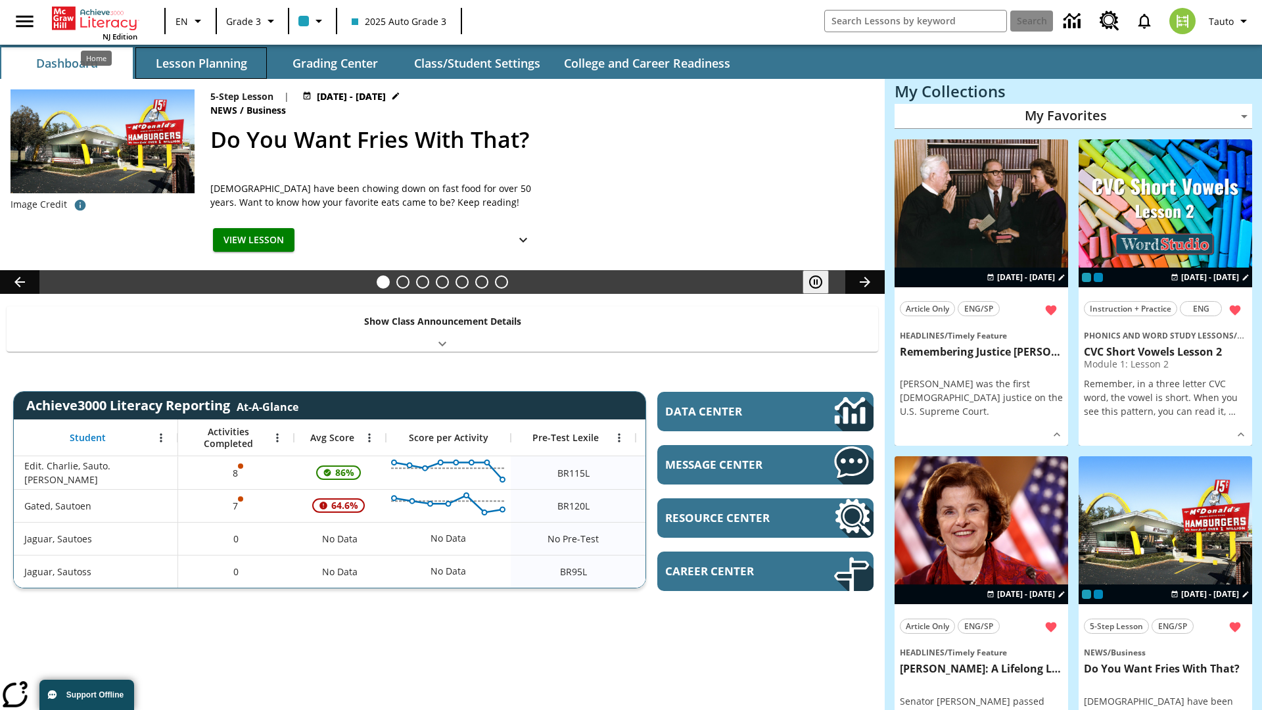
click at [201, 63] on button "Lesson Planning" at bounding box center [200, 63] width 131 height 32
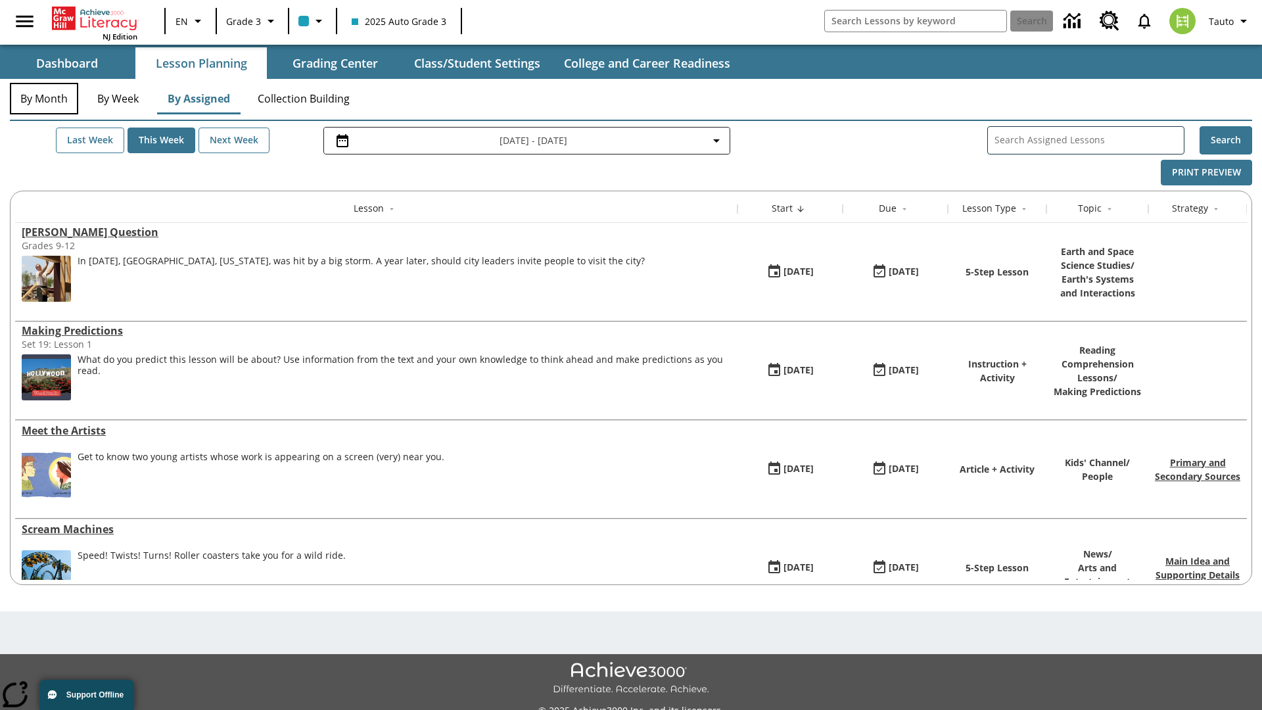
click at [44, 99] on button "By Month" at bounding box center [44, 99] width 68 height 32
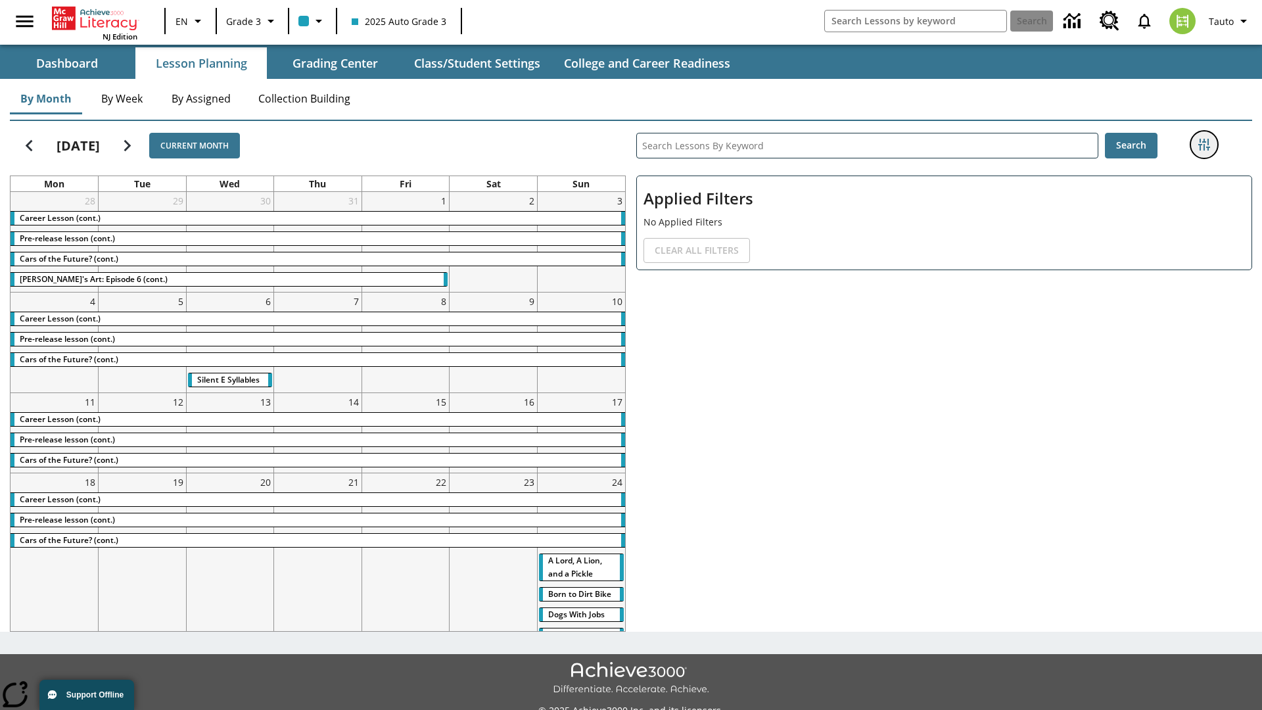
click at [1204, 145] on icon "Filters Side menu" at bounding box center [1204, 145] width 12 height 12
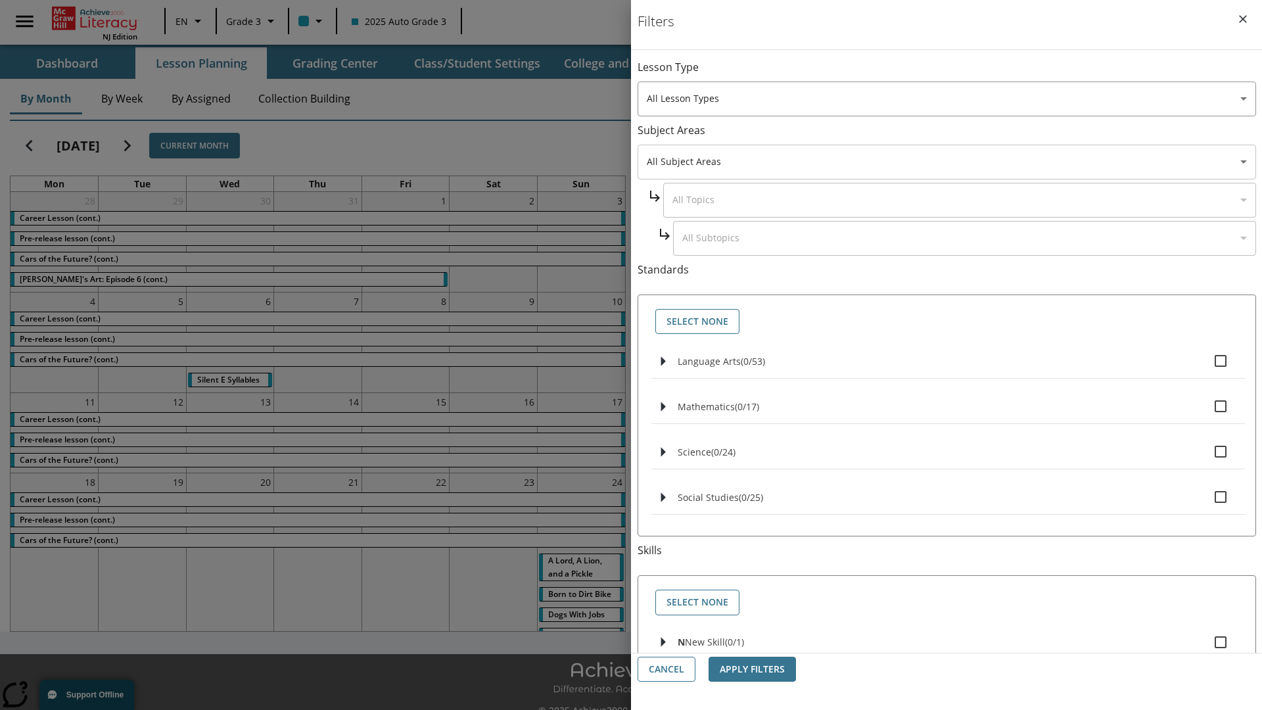
click at [947, 162] on body "Skip to main content [GEOGRAPHIC_DATA] Edition EN Grade 3 2025 Auto Grade 3 Sea…" at bounding box center [631, 369] width 1262 height 739
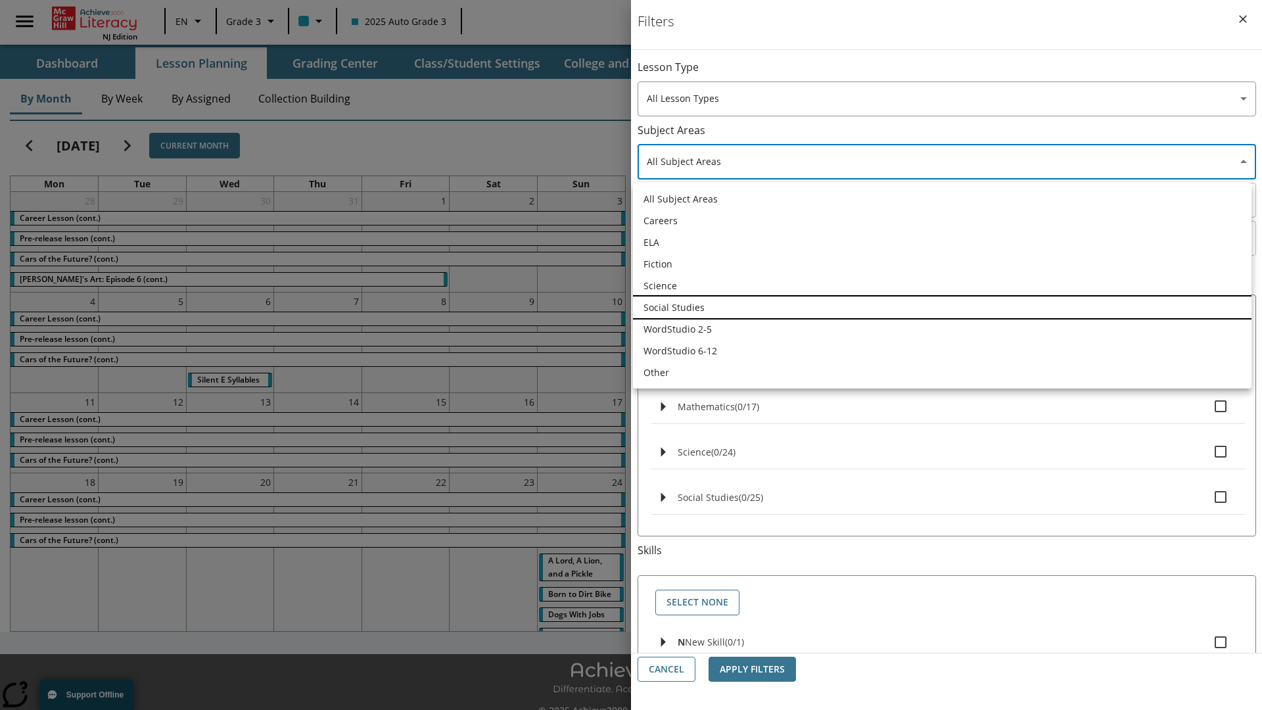
click at [942, 307] on li "Social Studies" at bounding box center [942, 307] width 619 height 22
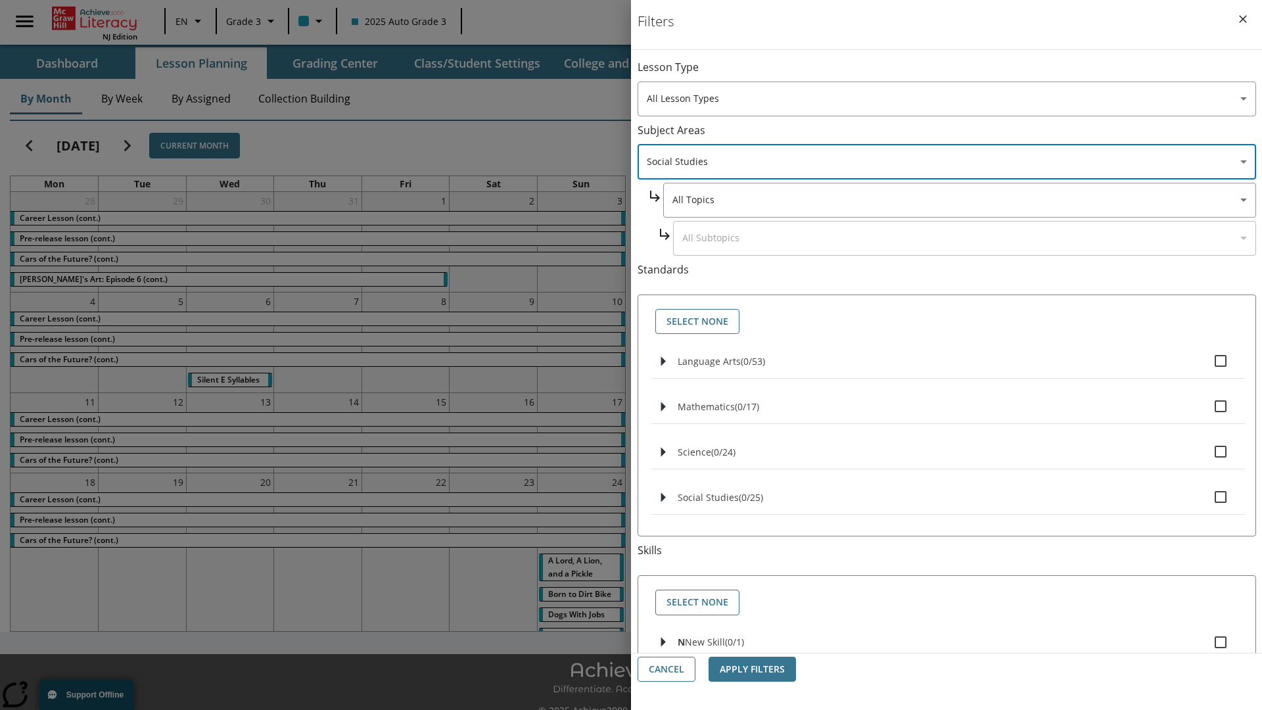
type input "3"
click at [958, 200] on body "Skip to main content [GEOGRAPHIC_DATA] Edition EN Grade 3 2025 Auto Grade 3 Sea…" at bounding box center [631, 369] width 1262 height 739
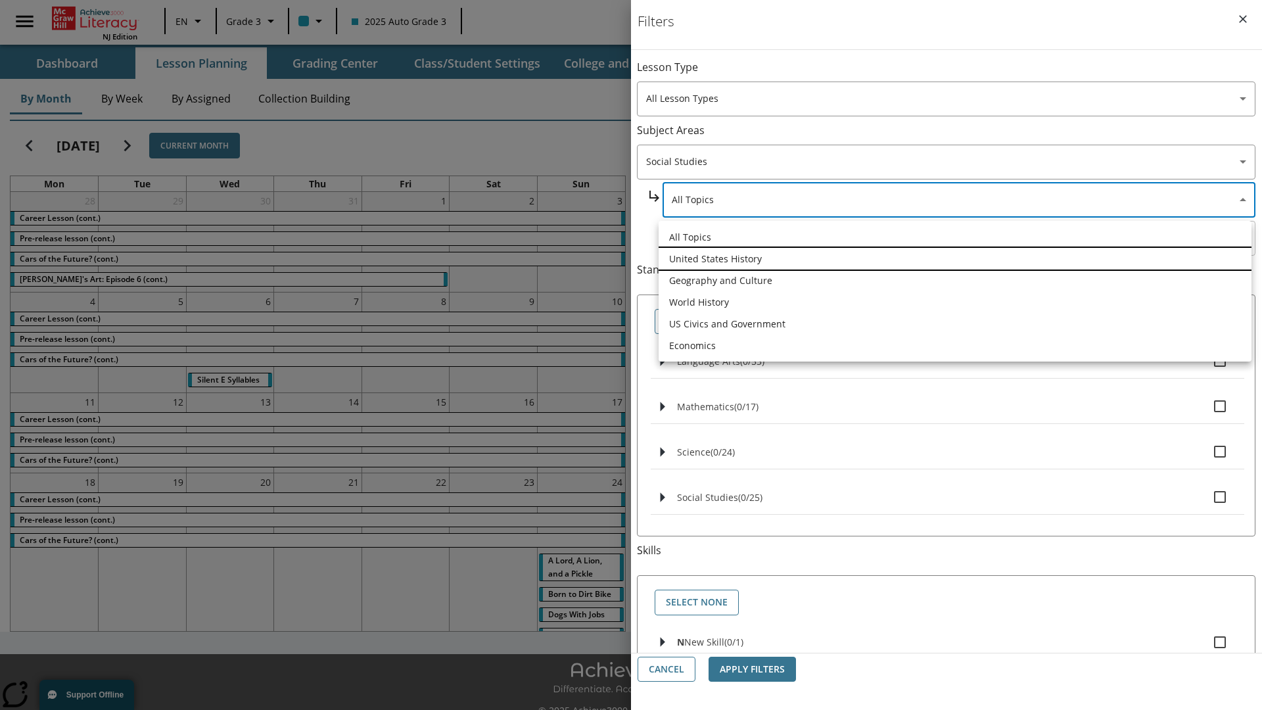
click at [955, 258] on li "United States History" at bounding box center [955, 259] width 593 height 22
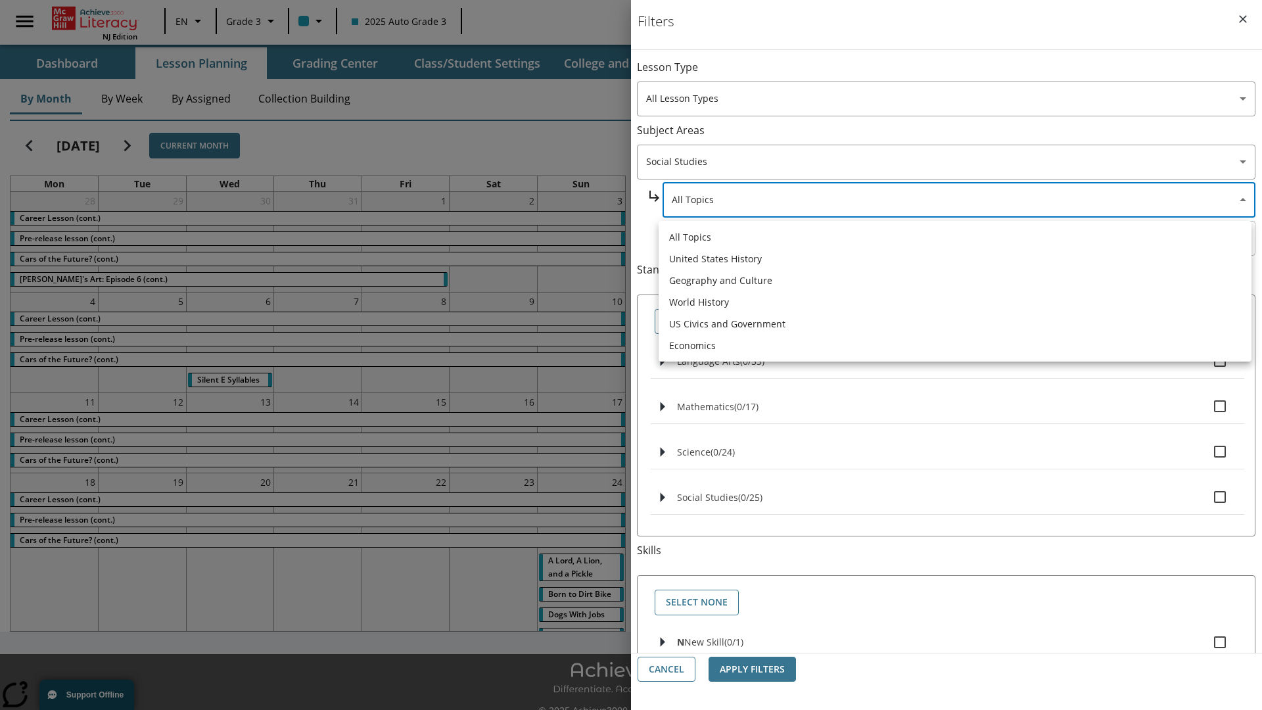
type input "184"
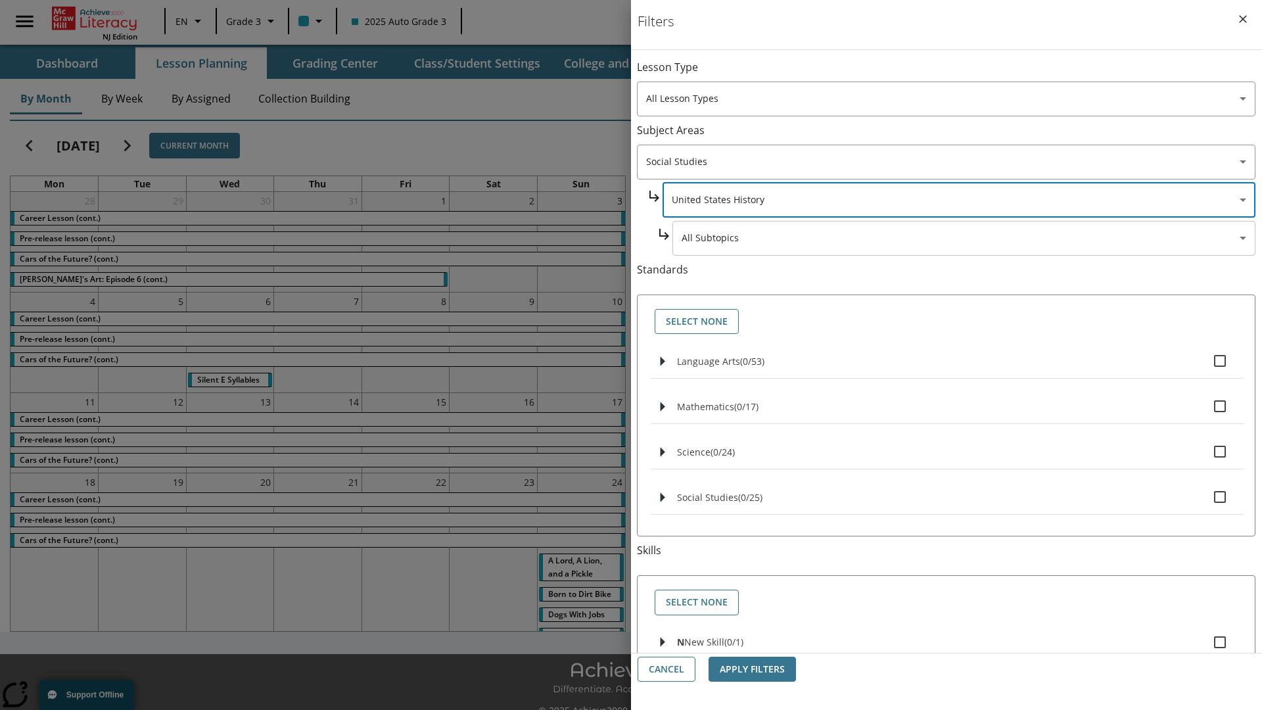
click at [964, 238] on body "Skip to main content [GEOGRAPHIC_DATA] Edition EN Grade 3 2025 Auto Grade 3 Sea…" at bounding box center [631, 369] width 1262 height 739
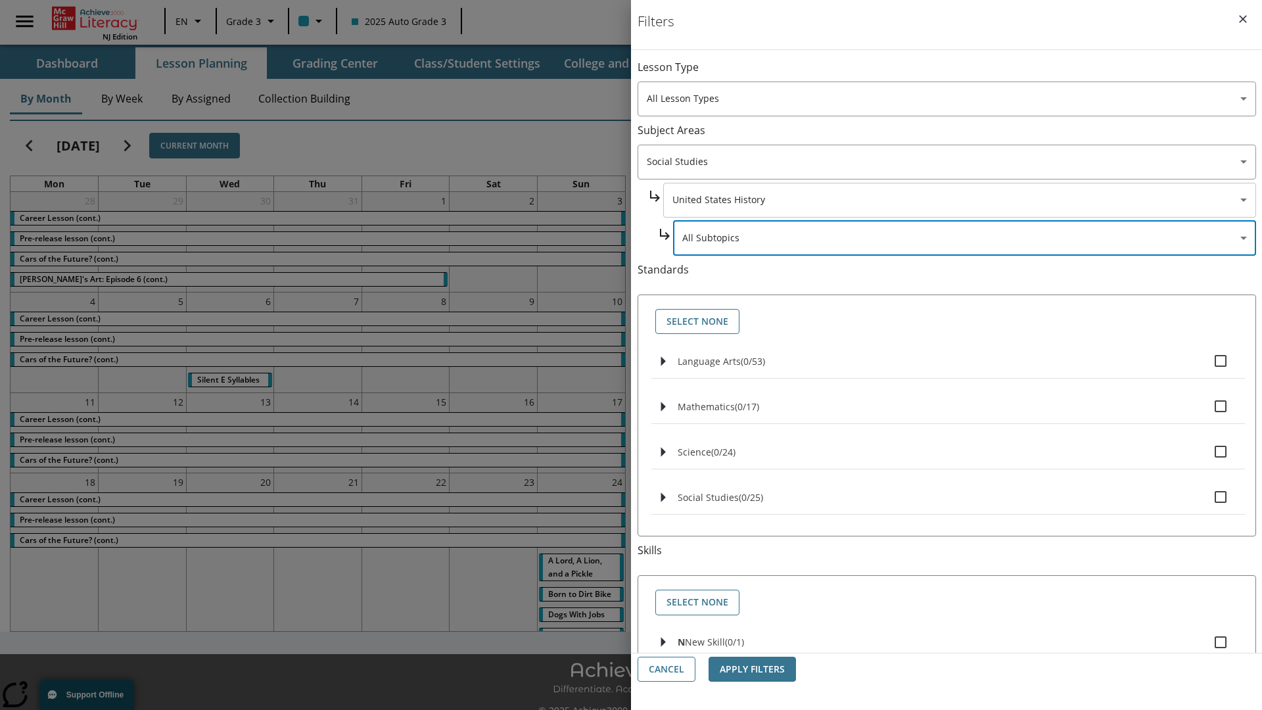
click at [958, 200] on body "Skip to main content [GEOGRAPHIC_DATA] Edition EN Grade 3 2025 Auto Grade 3 Sea…" at bounding box center [631, 369] width 1262 height 739
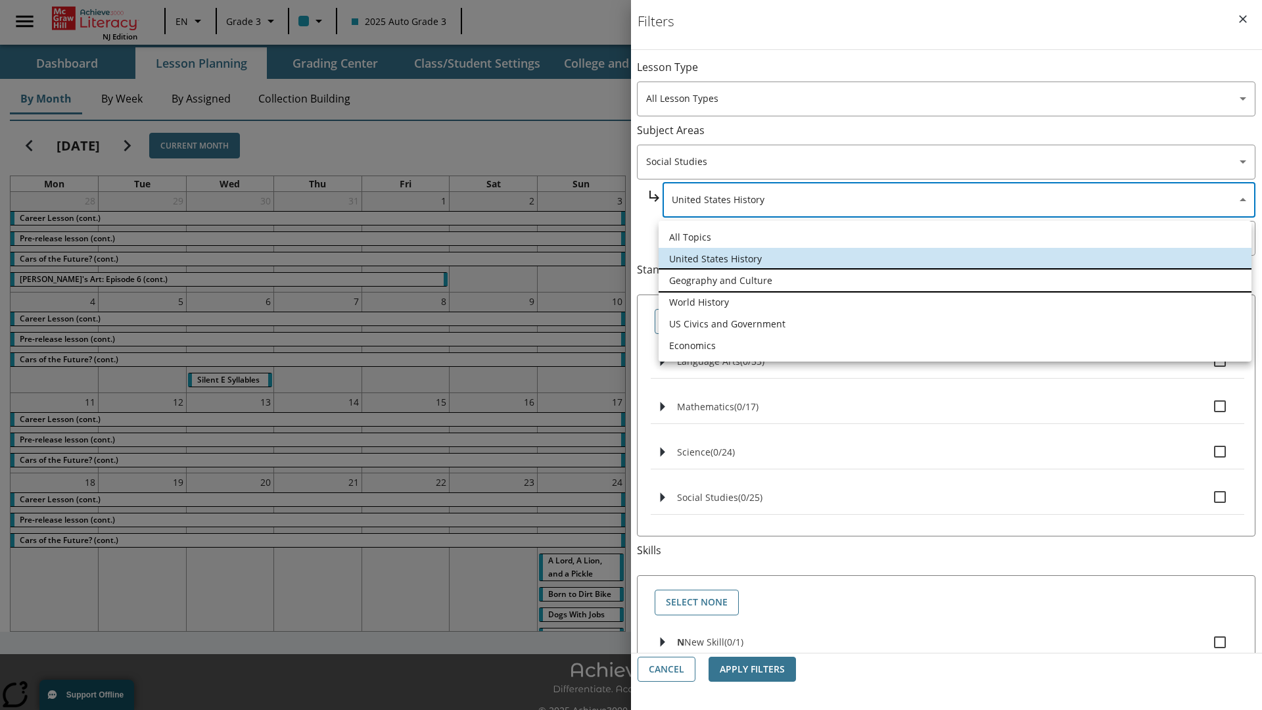
click at [955, 280] on li "Geography and Culture" at bounding box center [955, 281] width 593 height 22
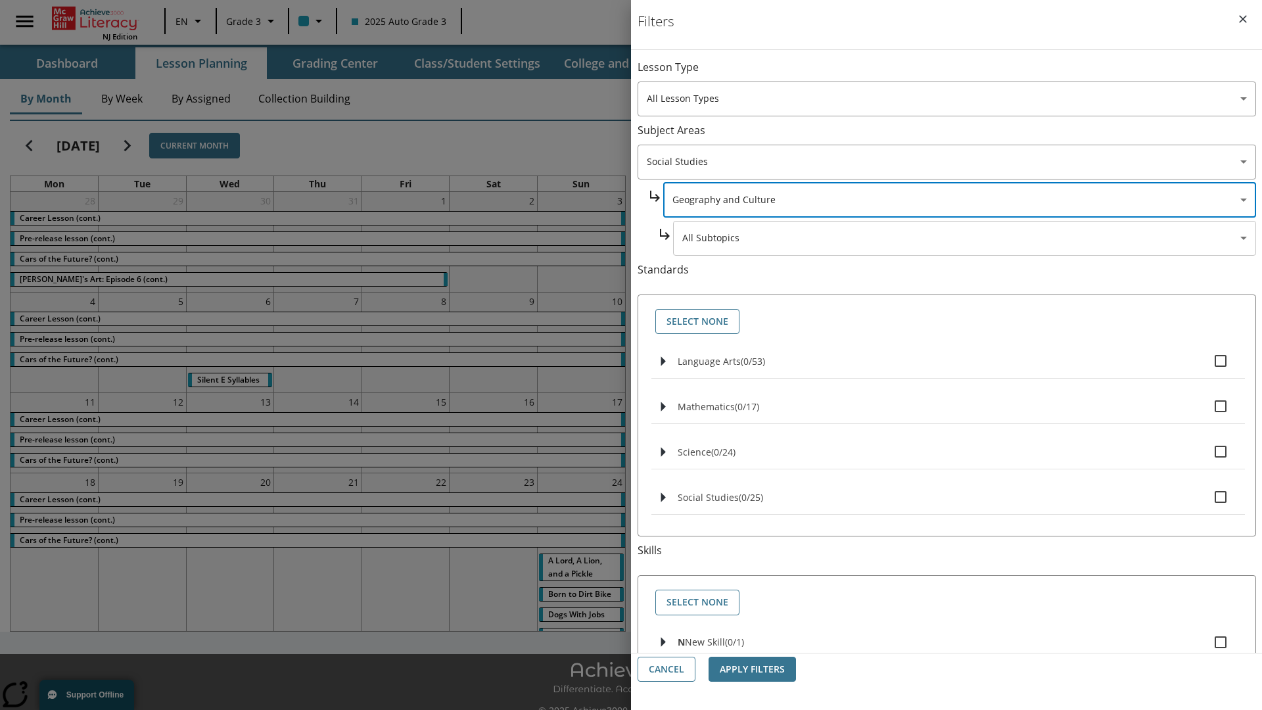
click at [964, 238] on body "Skip to main content [GEOGRAPHIC_DATA] Edition EN Grade 3 2025 Auto Grade 3 Sea…" at bounding box center [631, 369] width 1262 height 739
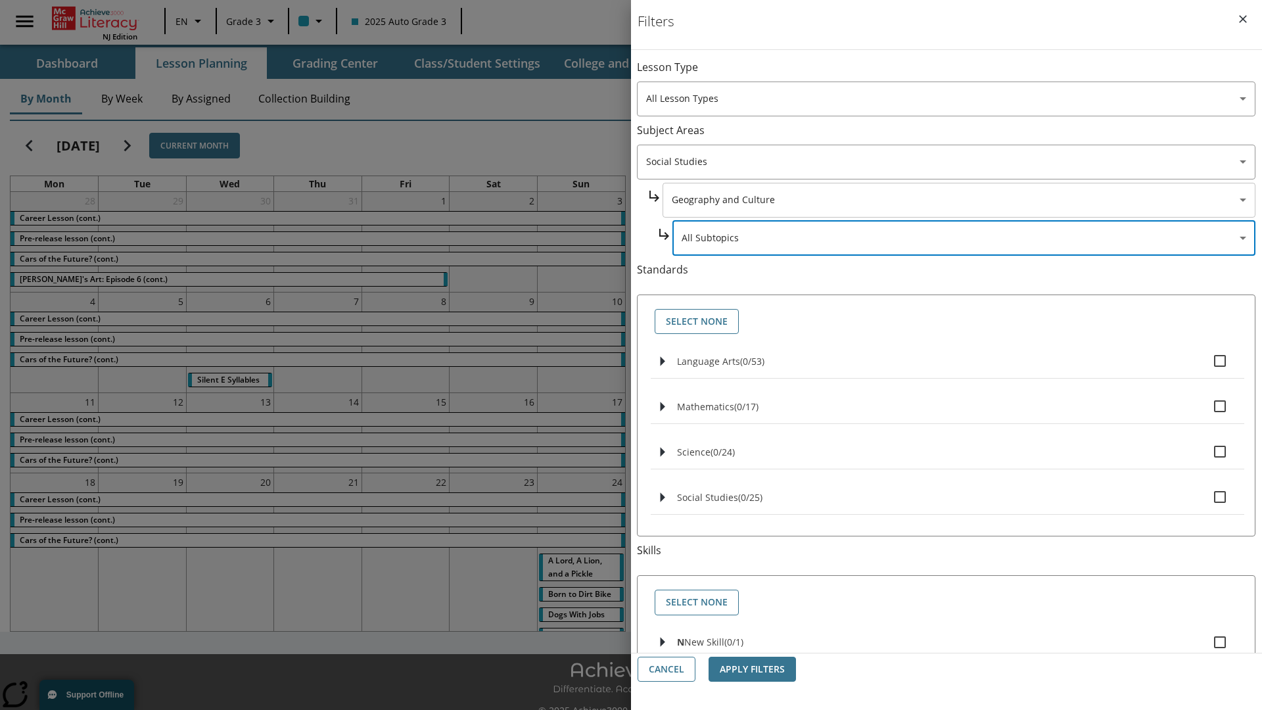
click at [958, 74] on body "Skip to main content [GEOGRAPHIC_DATA] Edition EN Grade 3 2025 Auto Grade 3 Sea…" at bounding box center [631, 369] width 1262 height 739
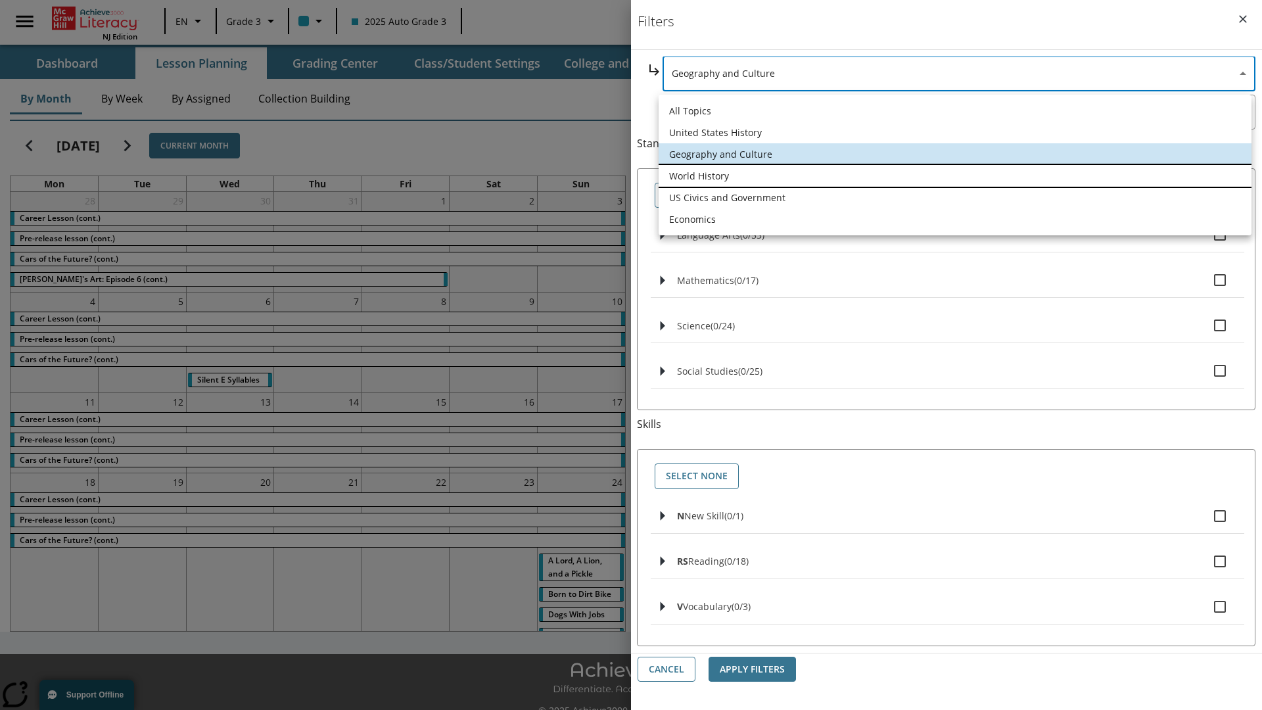
click at [955, 176] on li "World History" at bounding box center [955, 176] width 593 height 22
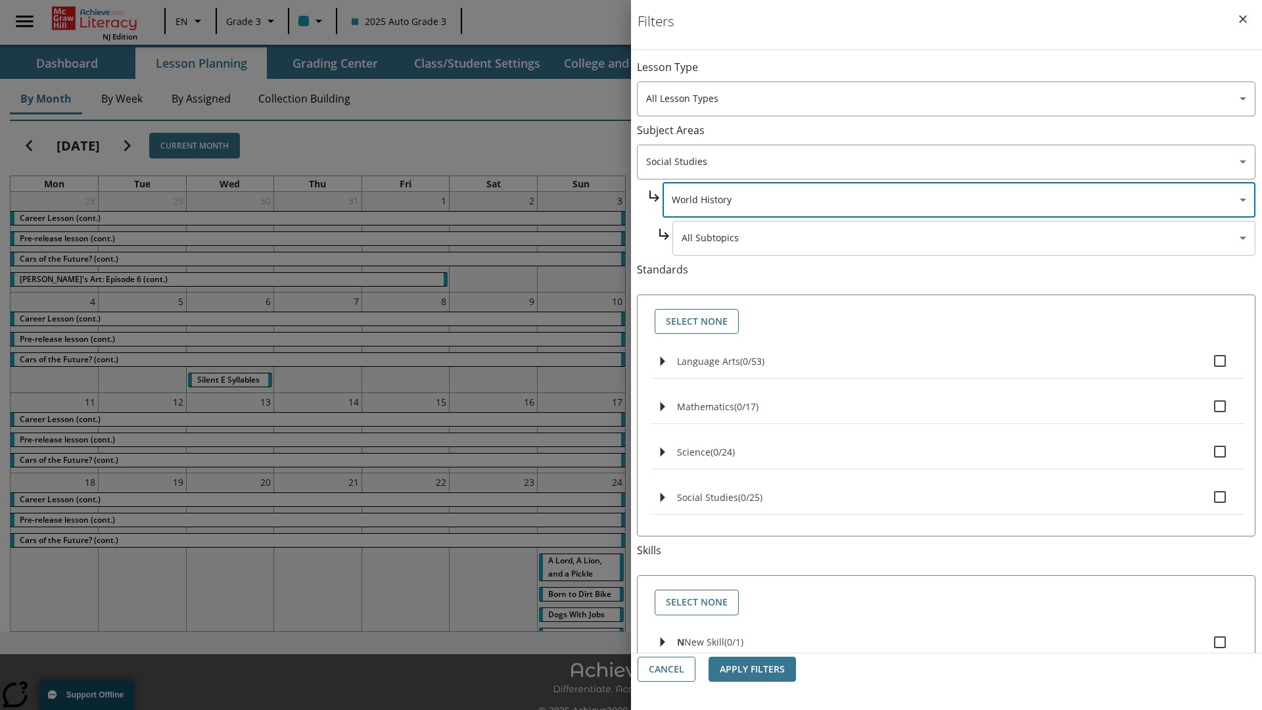
click at [964, 74] on body "Skip to main content [GEOGRAPHIC_DATA] Edition EN Grade 3 2025 Auto Grade 3 Sea…" at bounding box center [631, 369] width 1262 height 739
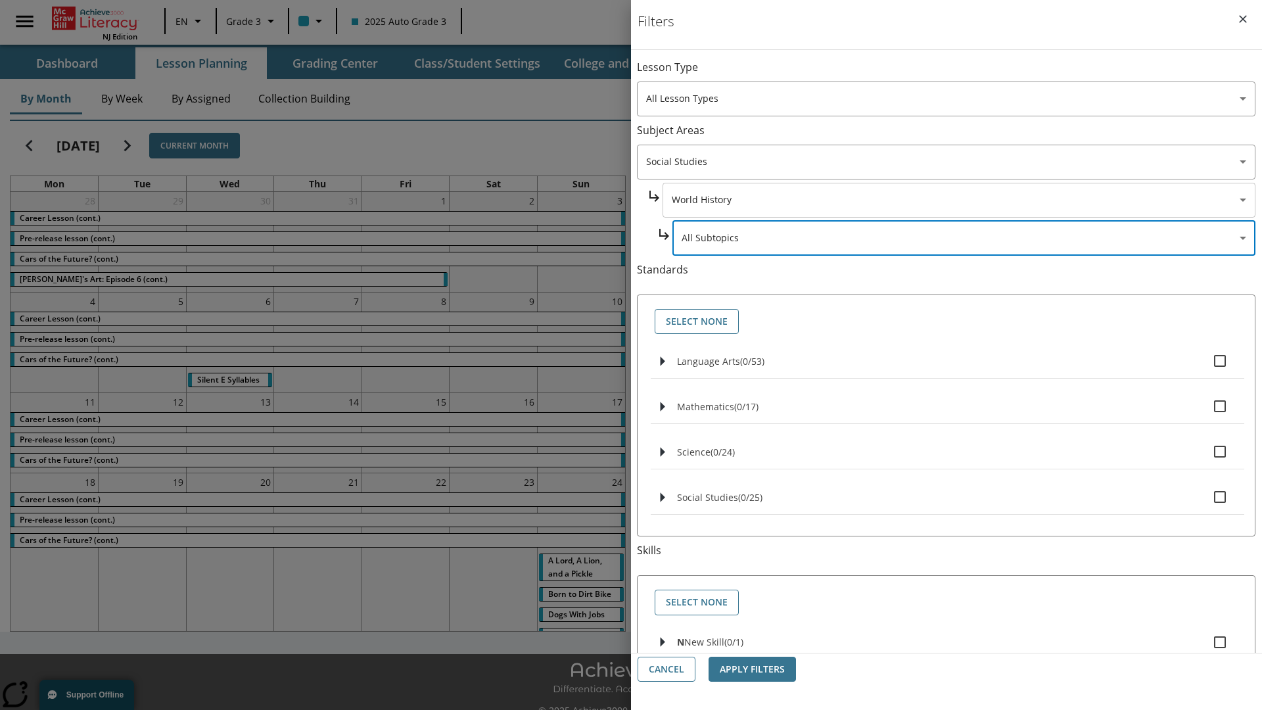
click at [958, 74] on body "Skip to main content [GEOGRAPHIC_DATA] Edition EN Grade 3 2025 Auto Grade 3 Sea…" at bounding box center [631, 369] width 1262 height 739
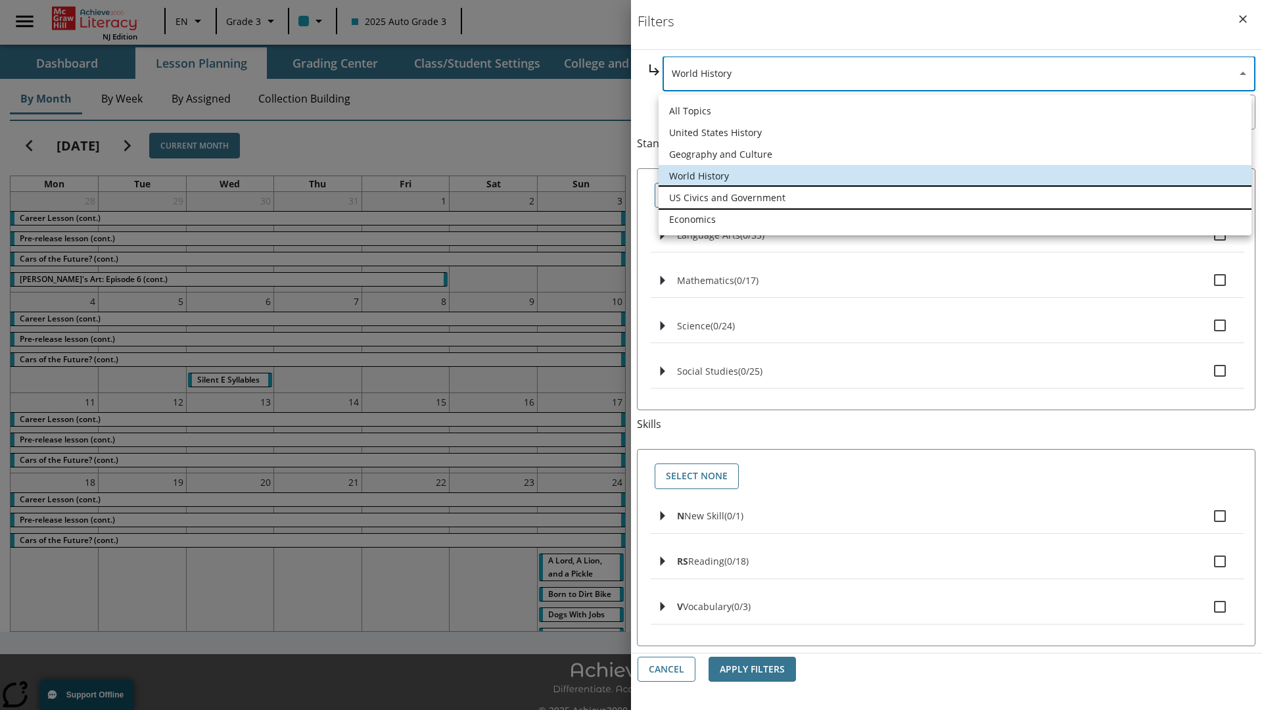
click at [955, 197] on li "US Civics and Government" at bounding box center [955, 198] width 593 height 22
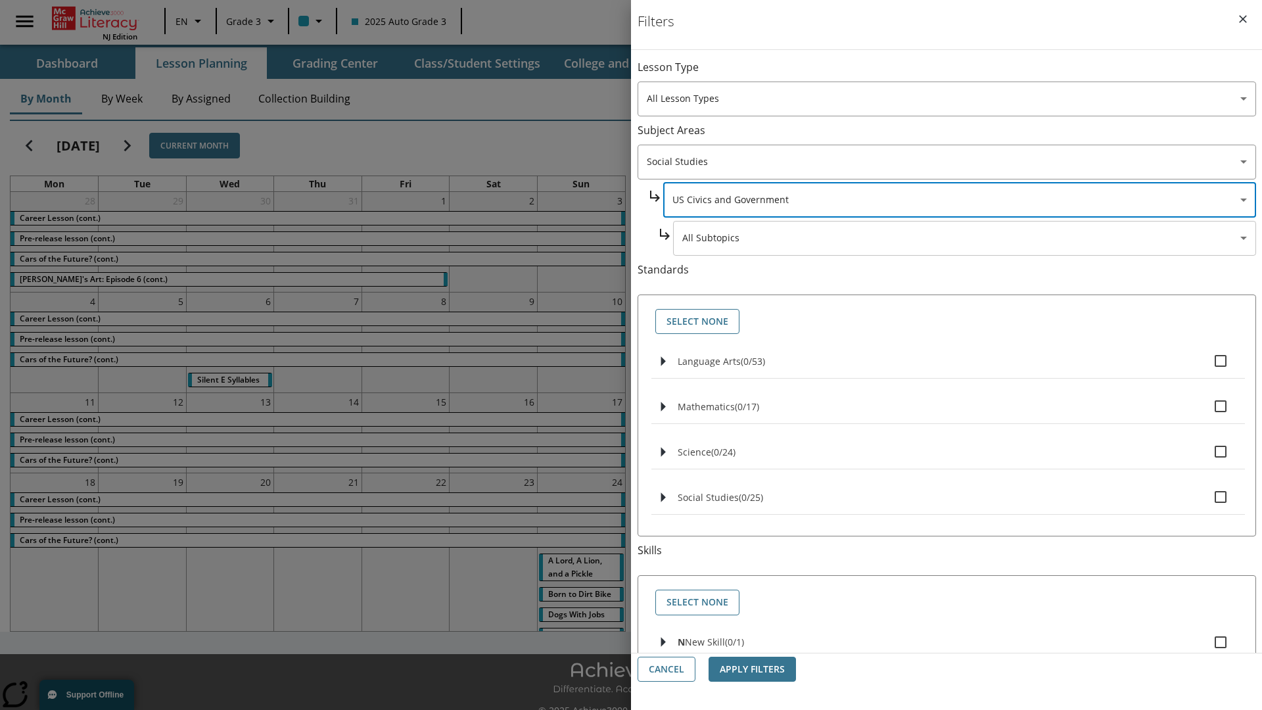
click at [964, 238] on body "Skip to main content [GEOGRAPHIC_DATA] Edition EN Grade 3 2025 Auto Grade 3 Sea…" at bounding box center [631, 369] width 1262 height 739
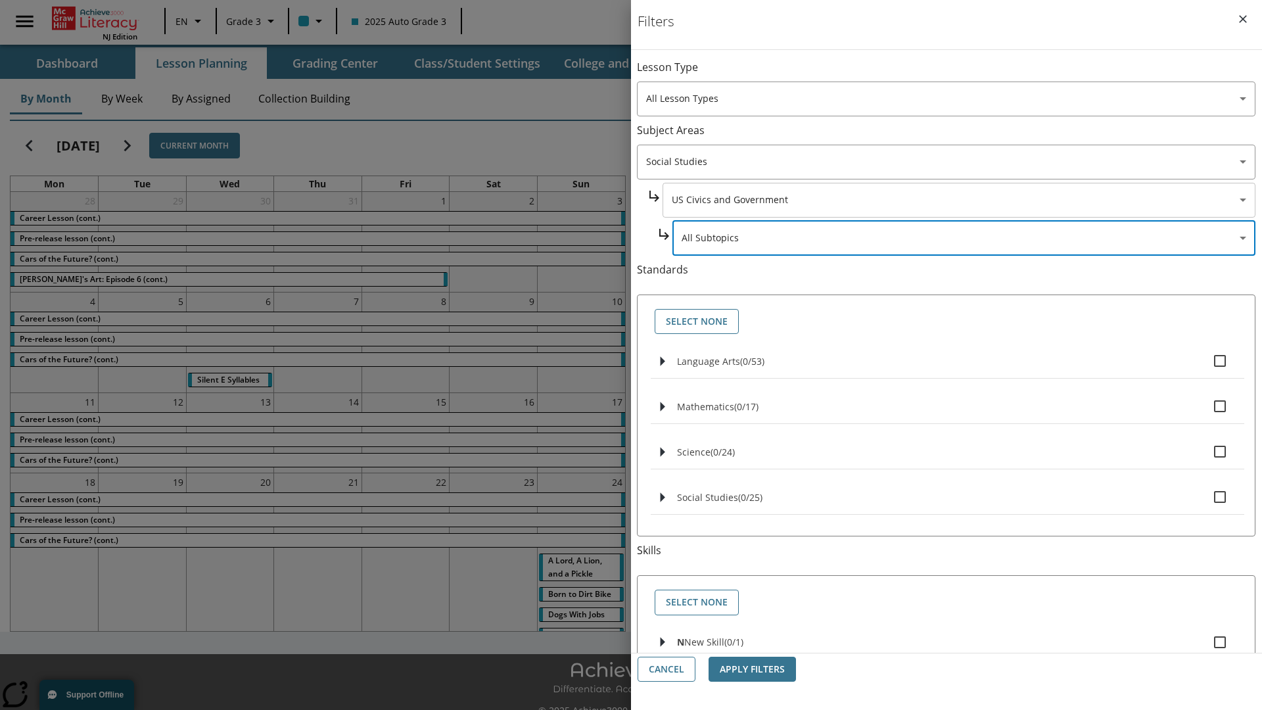
click at [958, 74] on body "Skip to main content [GEOGRAPHIC_DATA] Edition EN Grade 3 2025 Auto Grade 3 Sea…" at bounding box center [631, 369] width 1262 height 739
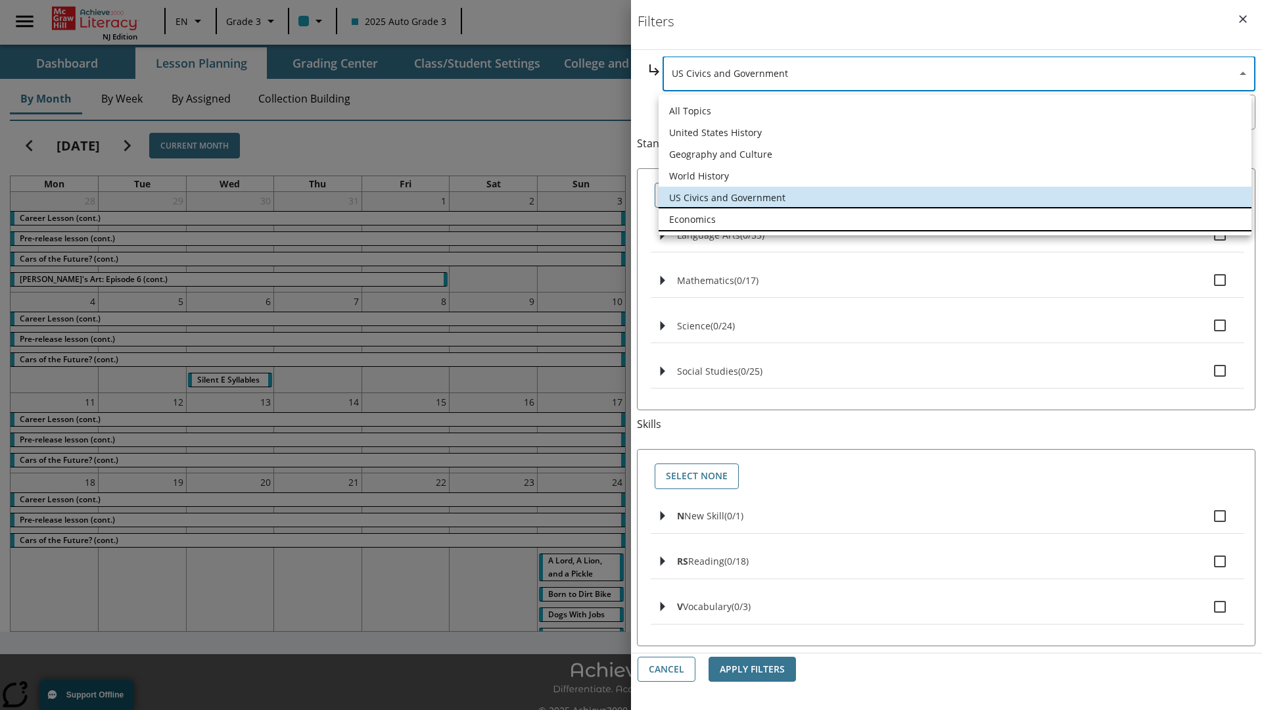
click at [955, 219] on li "Economics" at bounding box center [955, 219] width 593 height 22
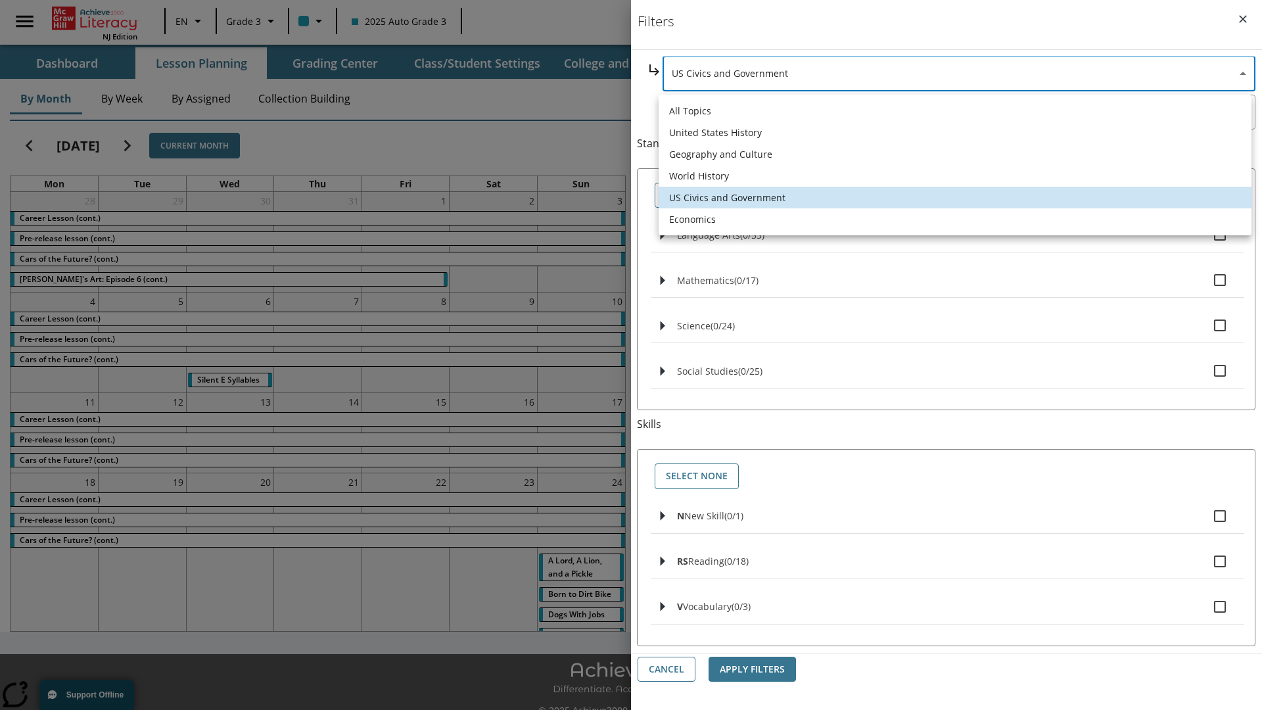
type input "195"
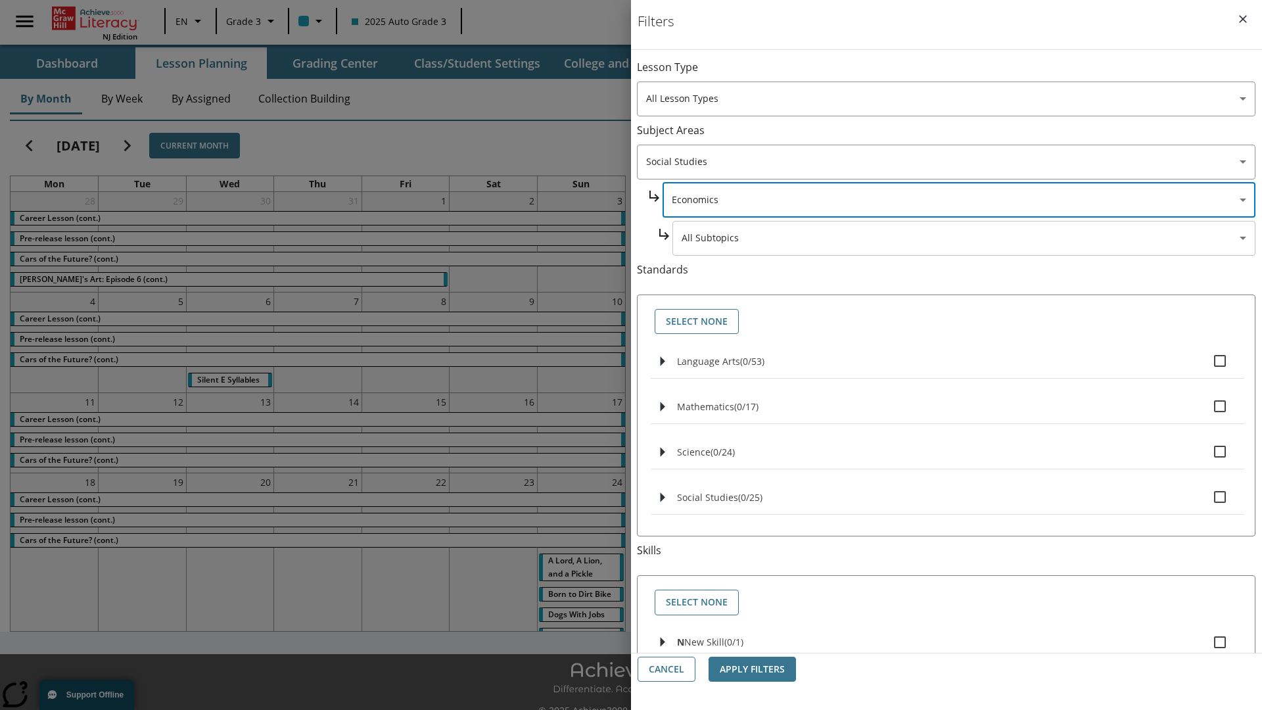
click at [964, 74] on body "Skip to main content [GEOGRAPHIC_DATA] Edition EN Grade 3 2025 Auto Grade 3 Sea…" at bounding box center [631, 369] width 1262 height 739
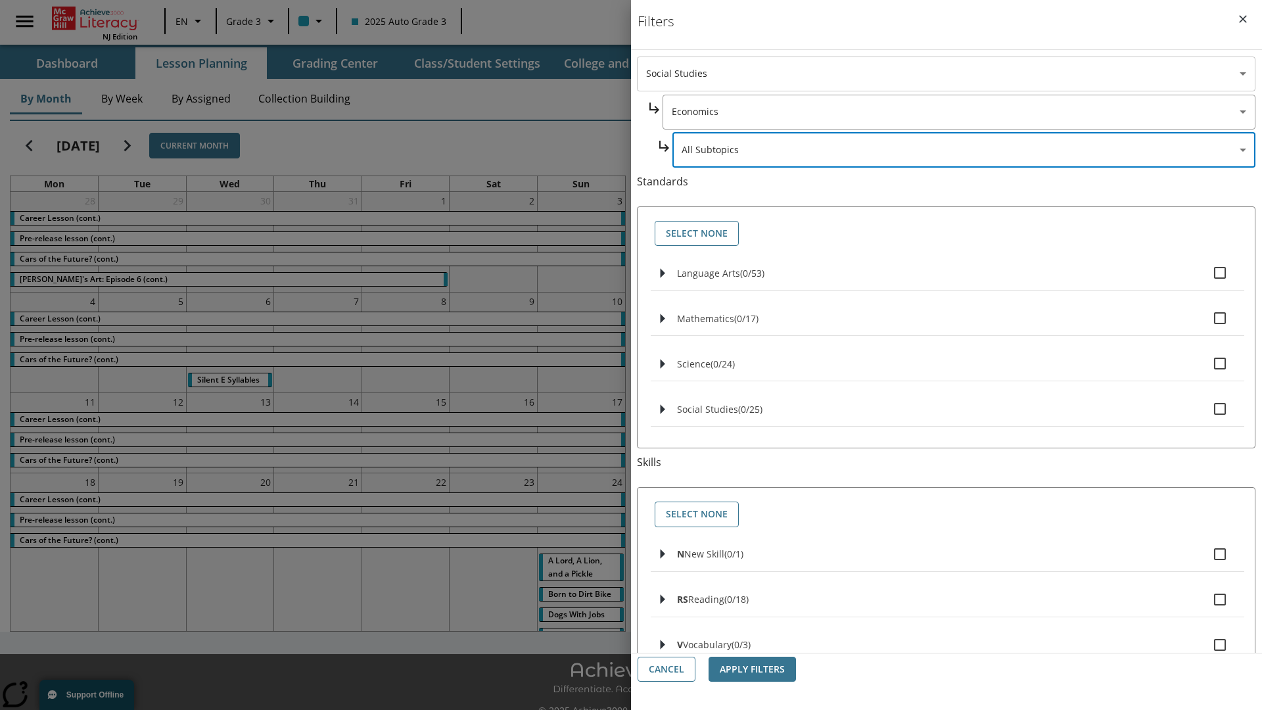
click at [946, 74] on body "Skip to main content [GEOGRAPHIC_DATA] Edition EN Grade 3 2025 Auto Grade 3 Sea…" at bounding box center [631, 369] width 1262 height 739
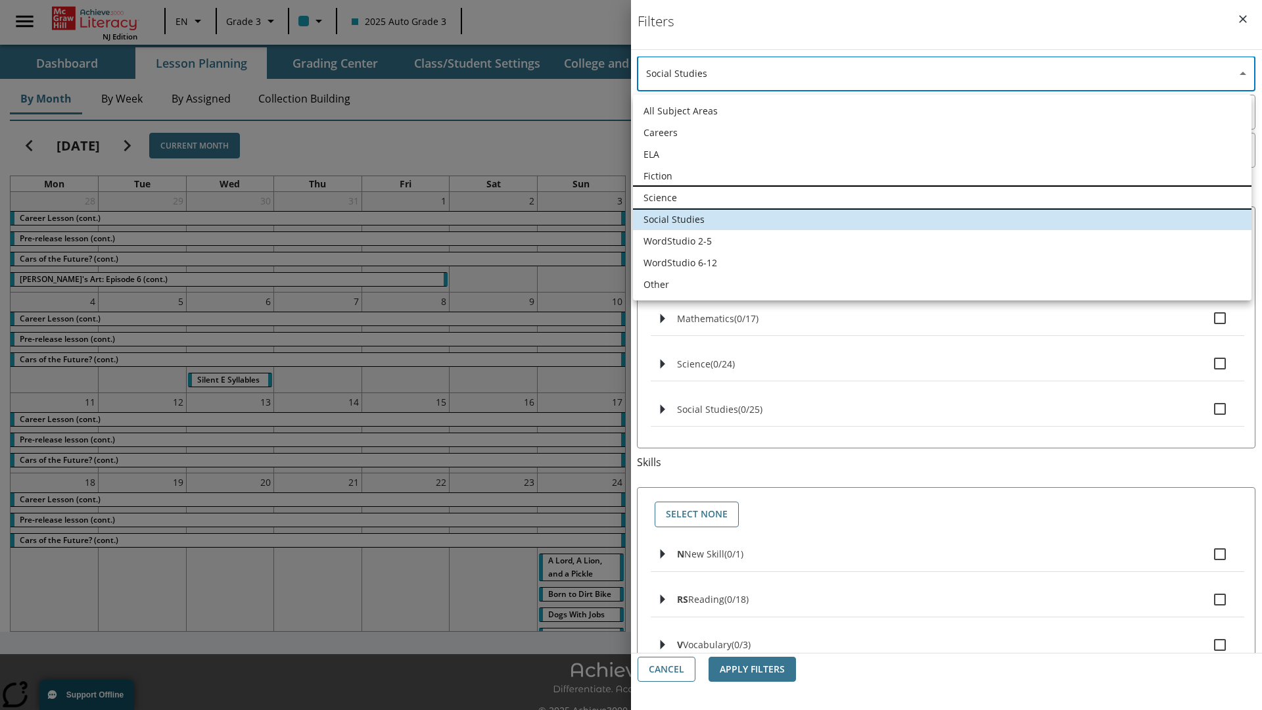
click at [942, 197] on li "Science" at bounding box center [942, 198] width 619 height 22
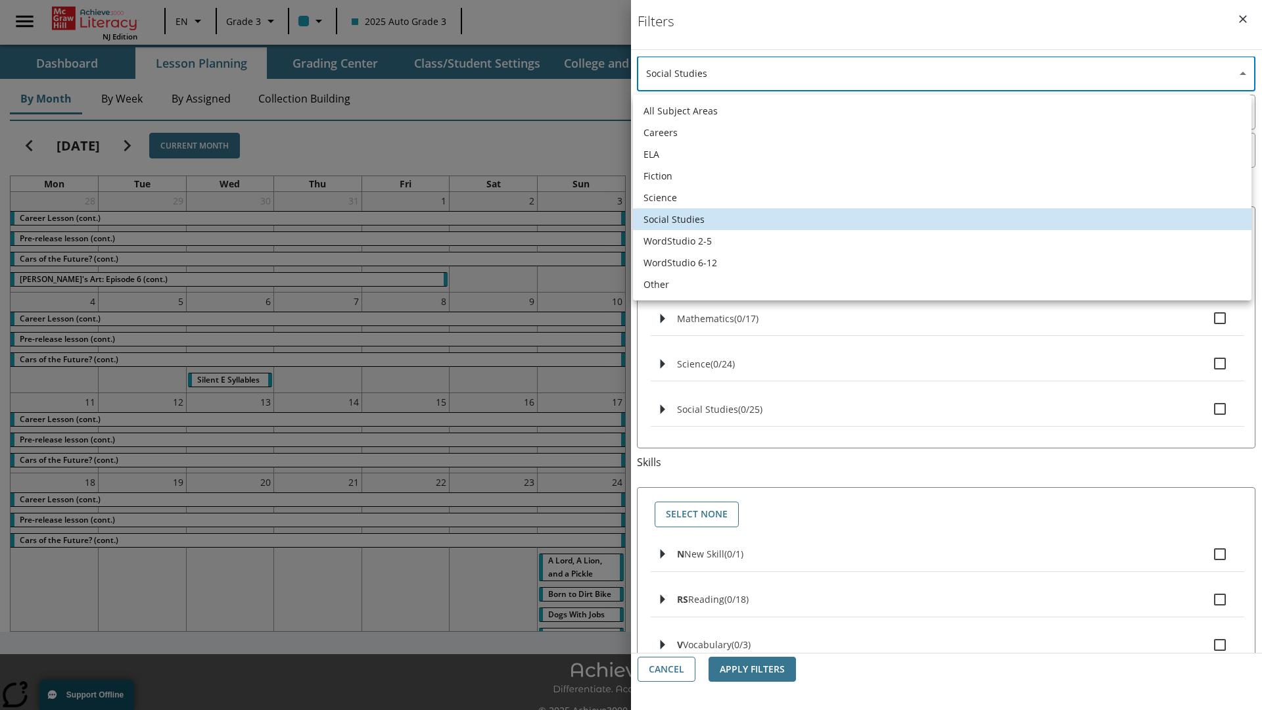
type input "2"
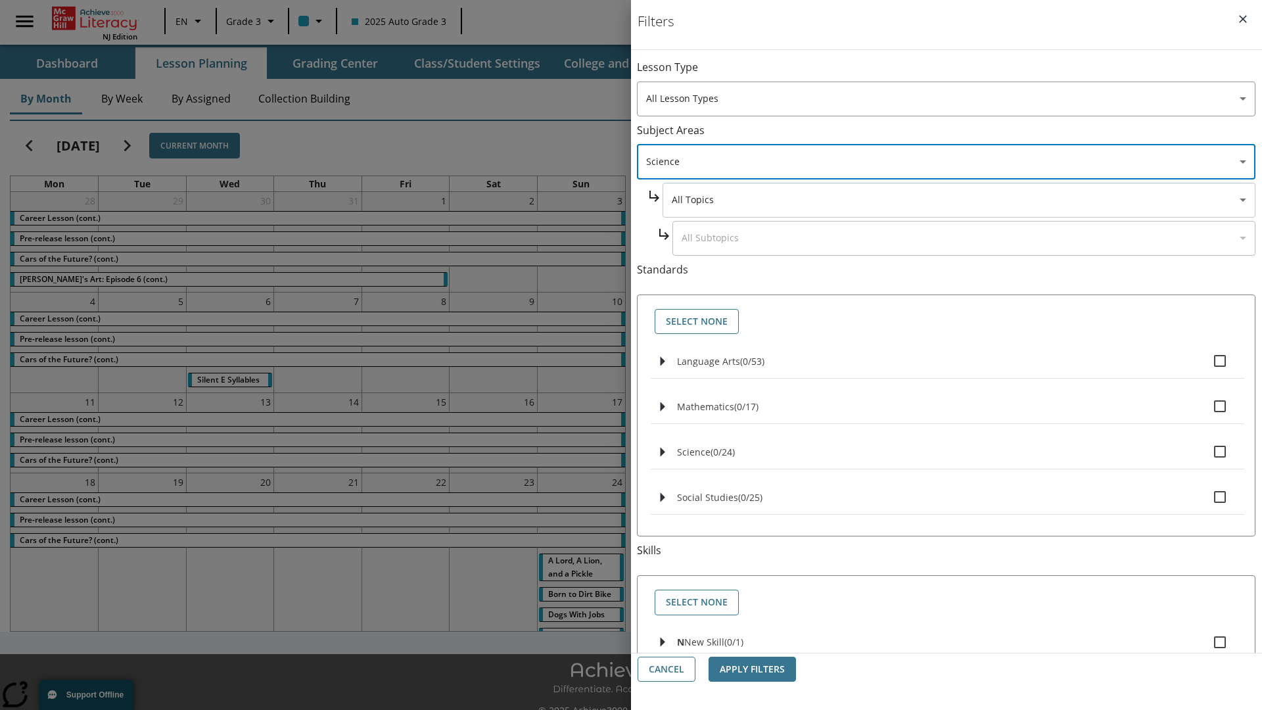
click at [958, 74] on body "Skip to main content [GEOGRAPHIC_DATA] Edition EN Grade 3 2025 Auto Grade 3 Sea…" at bounding box center [631, 369] width 1262 height 739
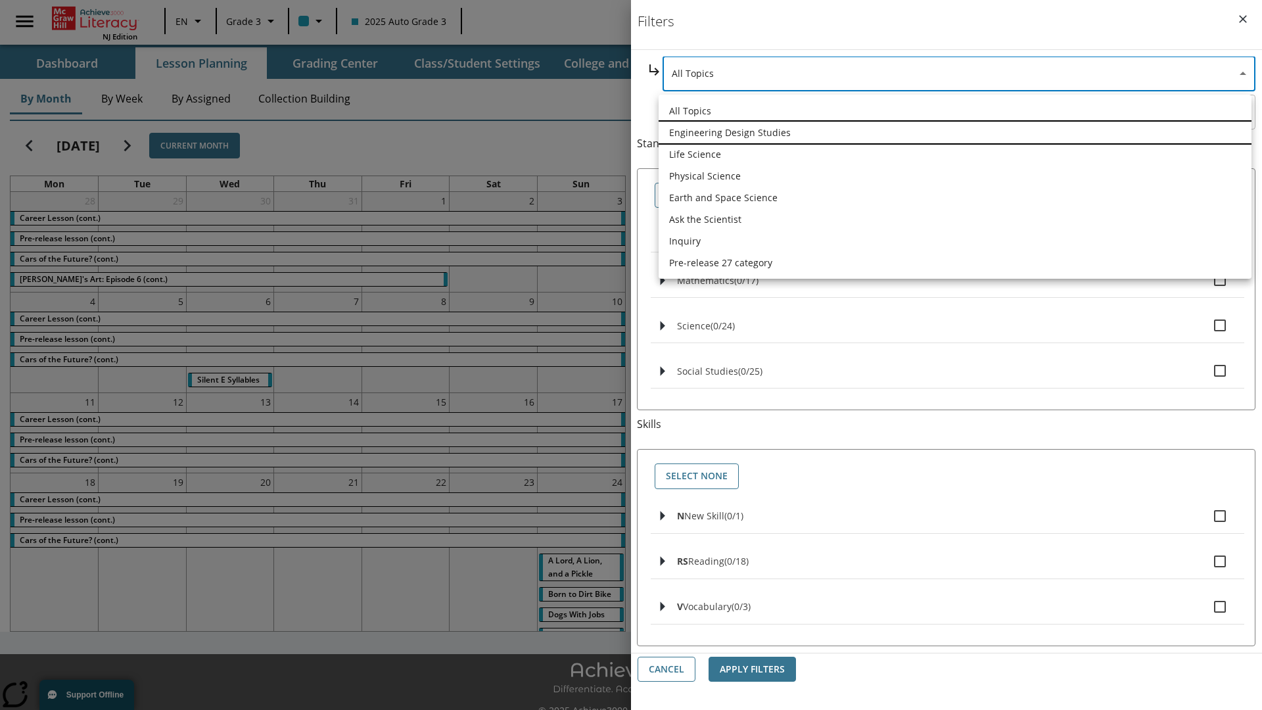
click at [955, 132] on li "Engineering Design Studies" at bounding box center [955, 133] width 593 height 22
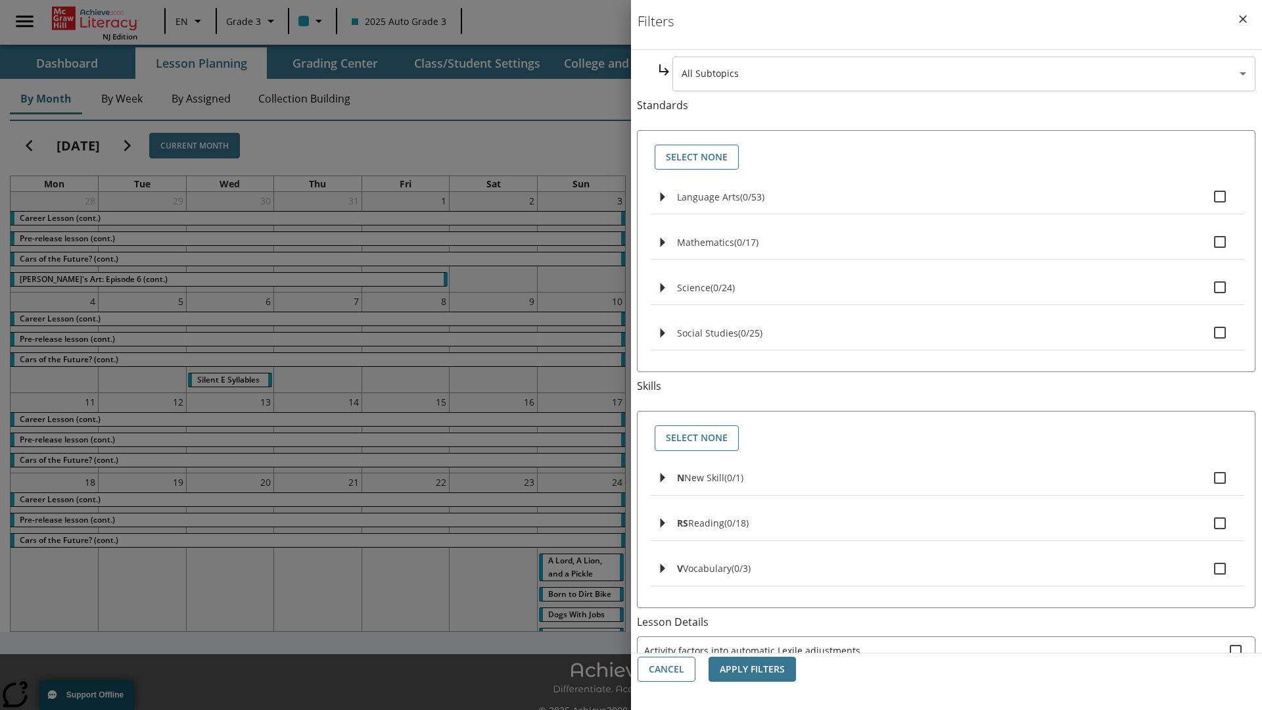
click at [964, 74] on body "Skip to main content [GEOGRAPHIC_DATA] Edition EN Grade 3 2025 Auto Grade 3 Sea…" at bounding box center [631, 369] width 1262 height 739
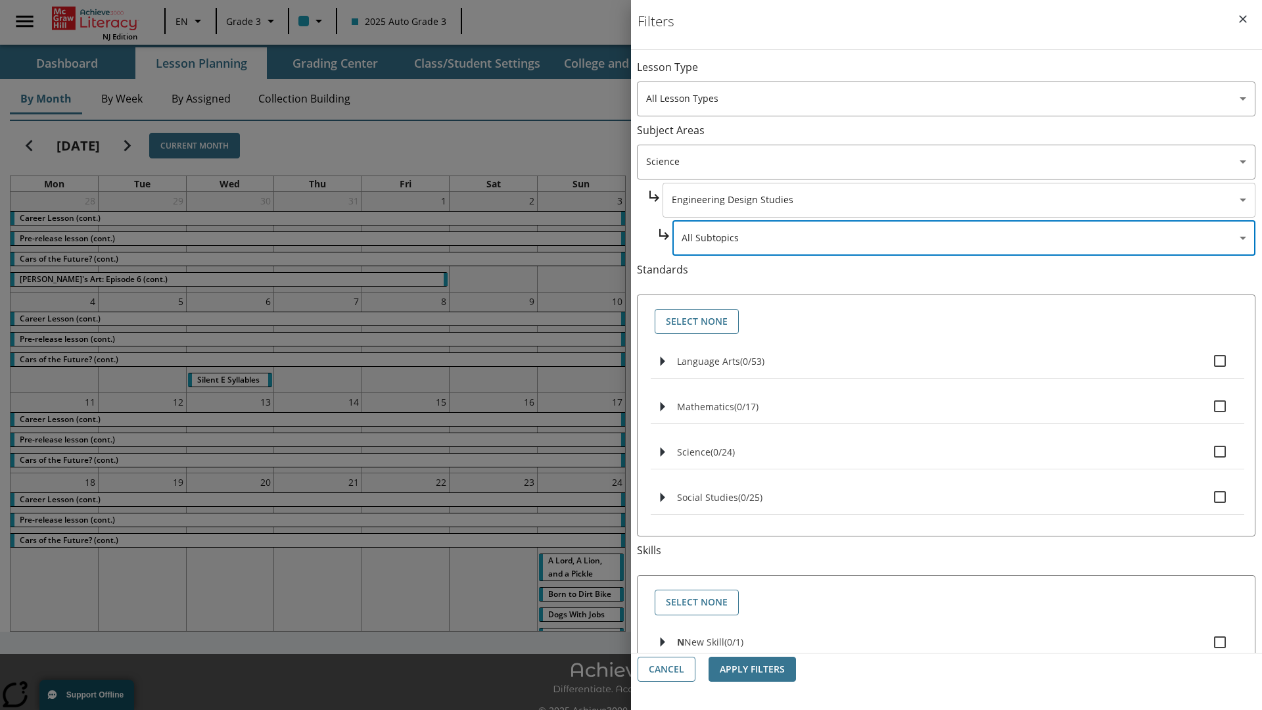
click at [958, 74] on body "Skip to main content [GEOGRAPHIC_DATA] Edition EN Grade 3 2025 Auto Grade 3 Sea…" at bounding box center [631, 369] width 1262 height 739
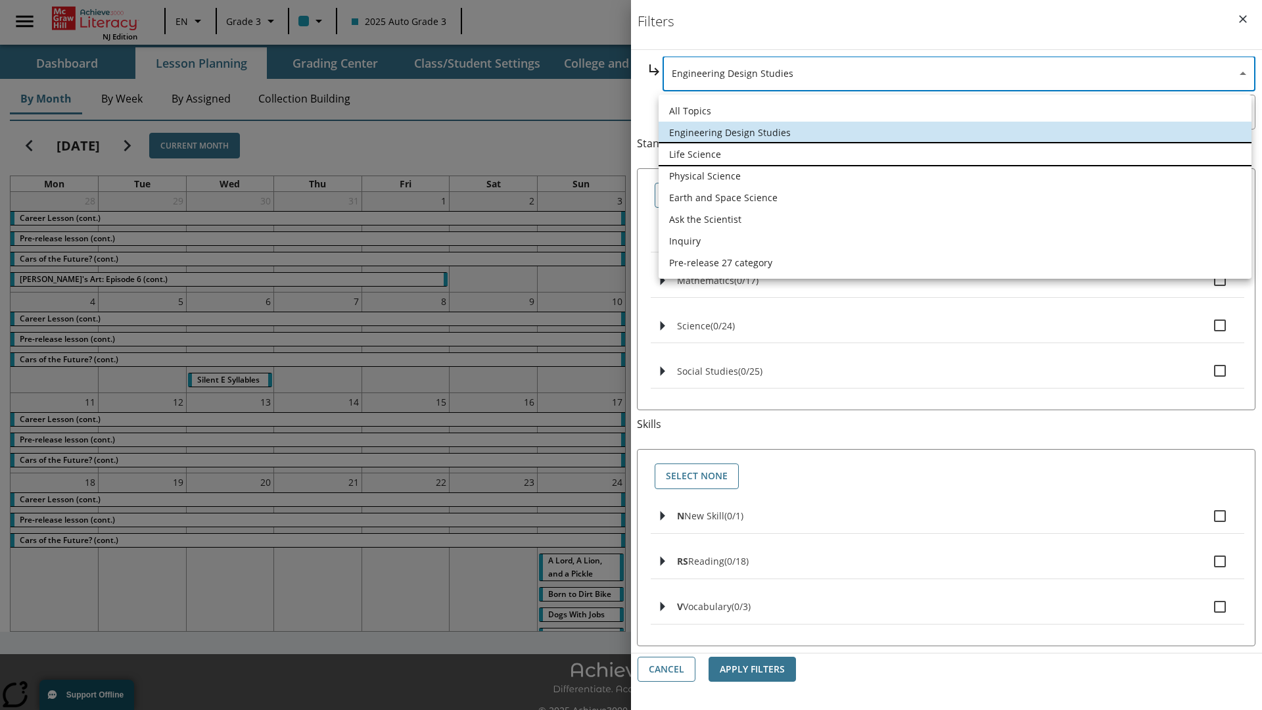
click at [955, 154] on li "Life Science" at bounding box center [955, 154] width 593 height 22
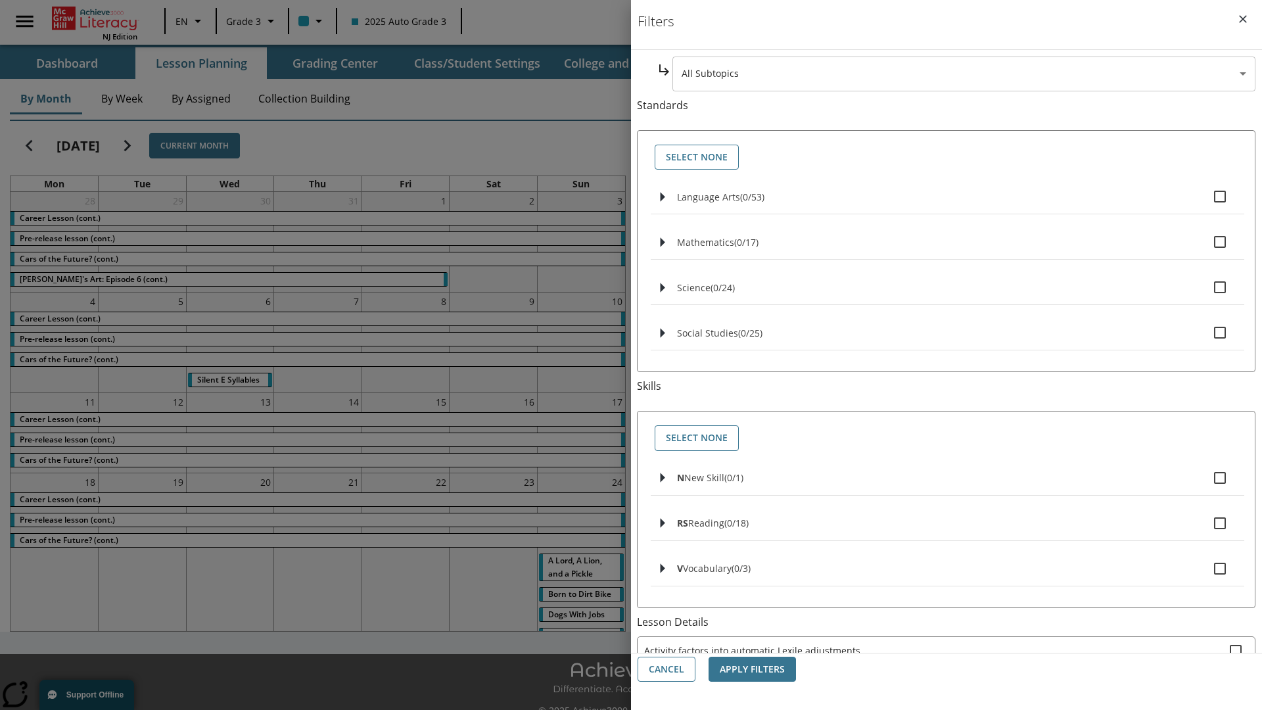
click at [964, 74] on body "Skip to main content [GEOGRAPHIC_DATA] Edition EN Grade 3 2025 Auto Grade 3 Sea…" at bounding box center [631, 369] width 1262 height 739
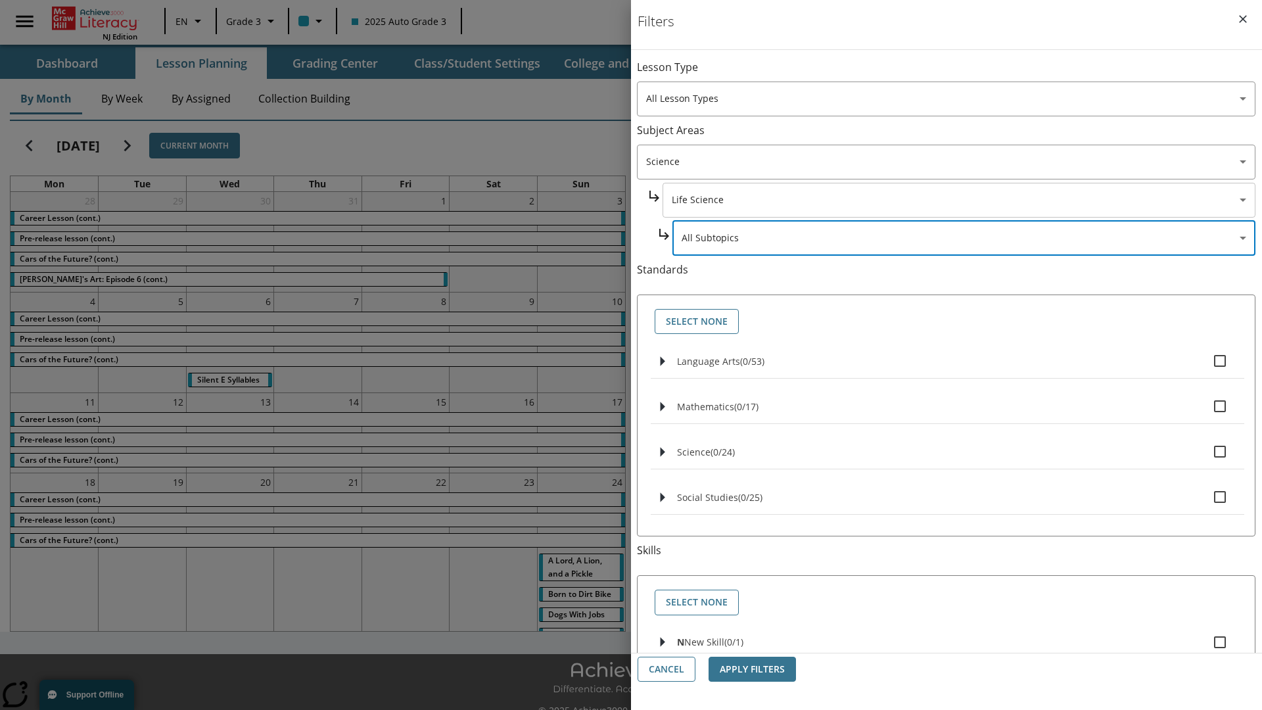
click at [958, 74] on body "Skip to main content [GEOGRAPHIC_DATA] Edition EN Grade 3 2025 Auto Grade 3 Sea…" at bounding box center [631, 369] width 1262 height 739
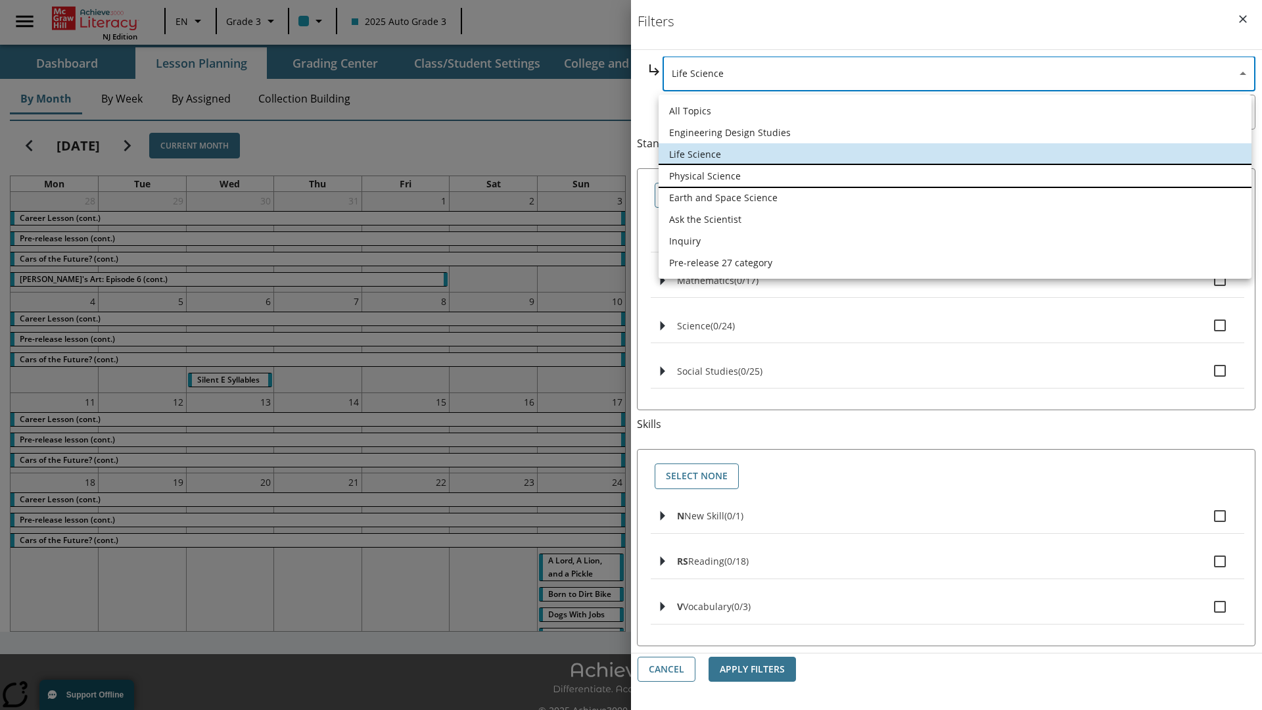
click at [955, 176] on li "Physical Science" at bounding box center [955, 176] width 593 height 22
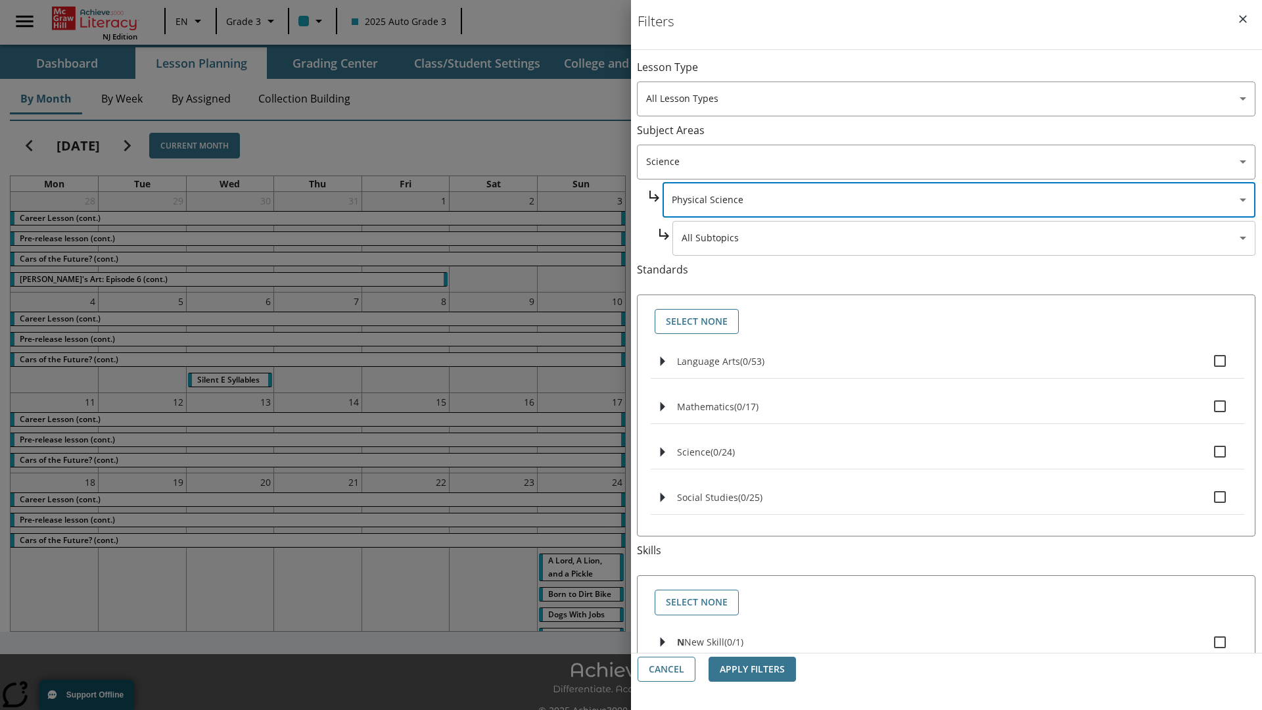
click at [964, 74] on body "Skip to main content [GEOGRAPHIC_DATA] Edition EN Grade 3 2025 Auto Grade 3 Sea…" at bounding box center [631, 369] width 1262 height 739
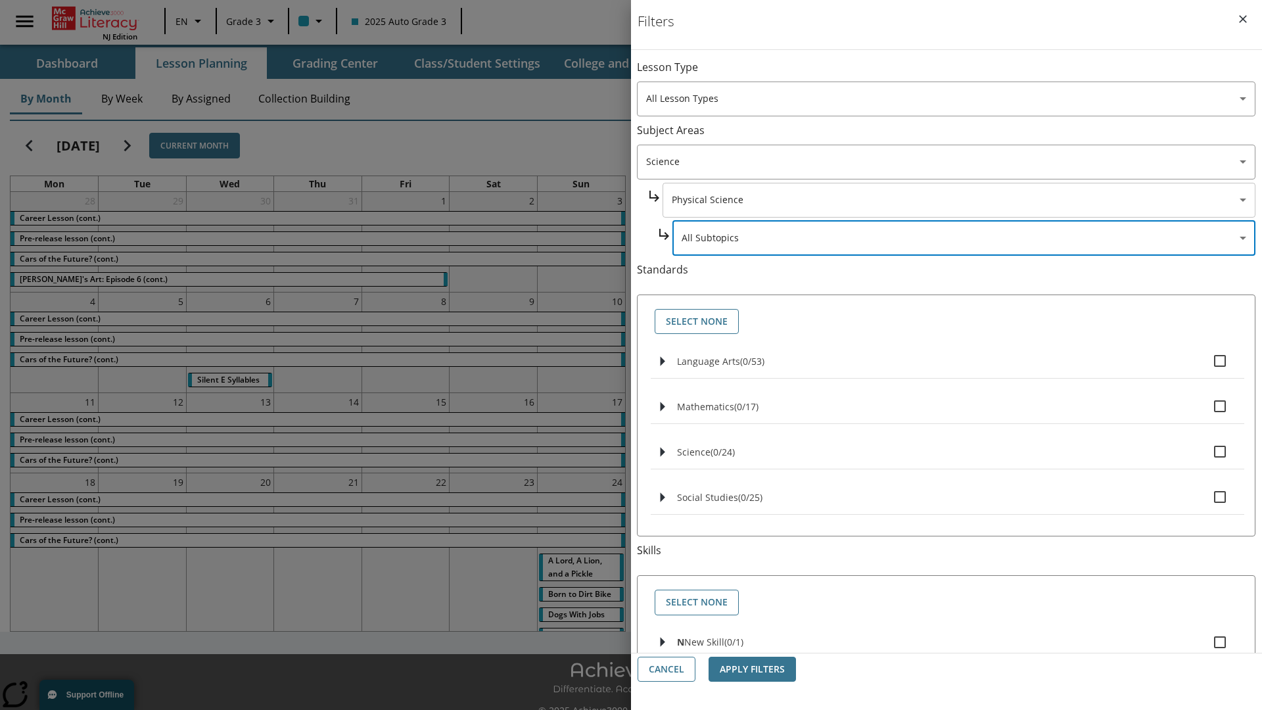
click at [958, 74] on body "Skip to main content [GEOGRAPHIC_DATA] Edition EN Grade 3 2025 Auto Grade 3 Sea…" at bounding box center [631, 369] width 1262 height 739
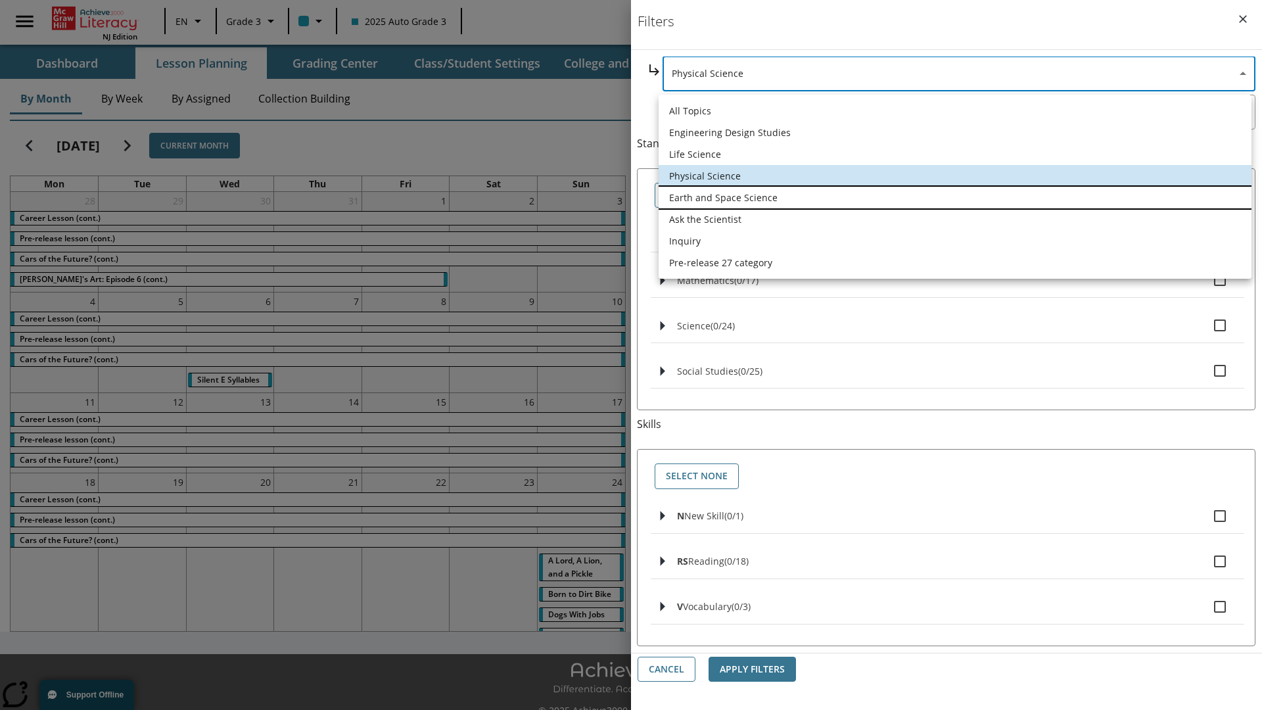
click at [955, 197] on li "Earth and Space Science" at bounding box center [955, 198] width 593 height 22
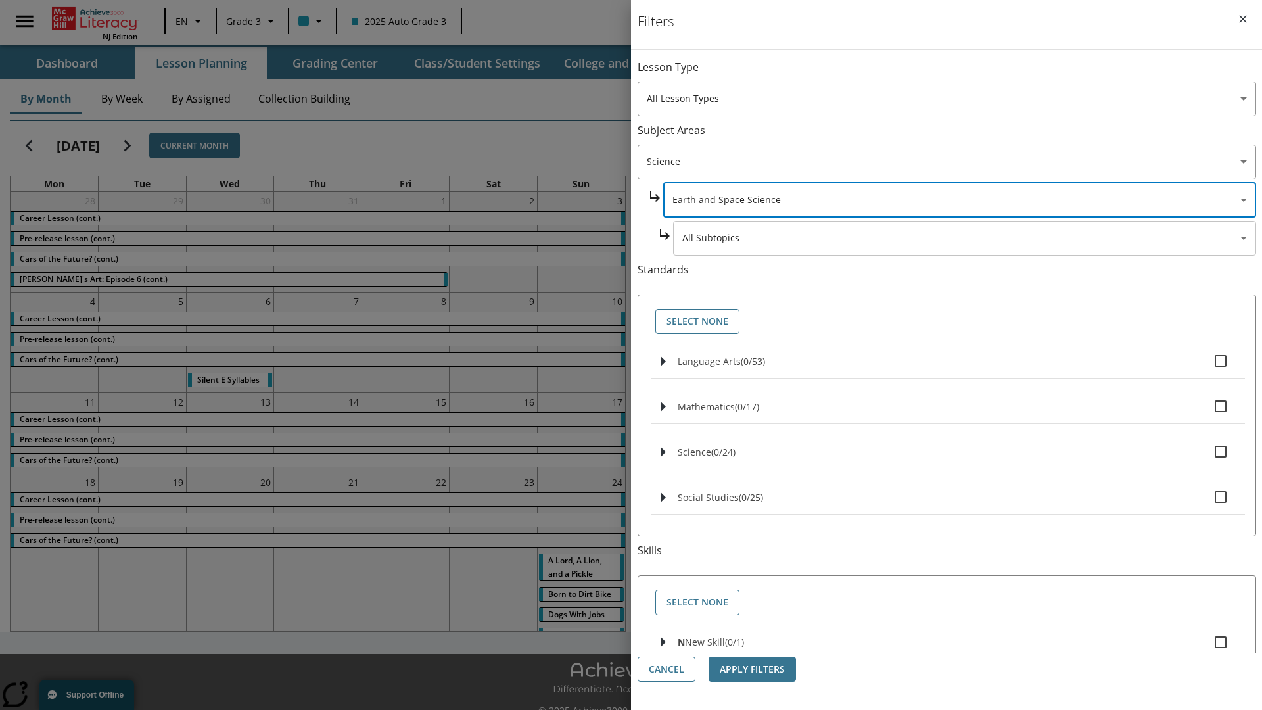
click at [964, 238] on body "Skip to main content [GEOGRAPHIC_DATA] Edition EN Grade 3 2025 Auto Grade 3 Sea…" at bounding box center [631, 369] width 1262 height 739
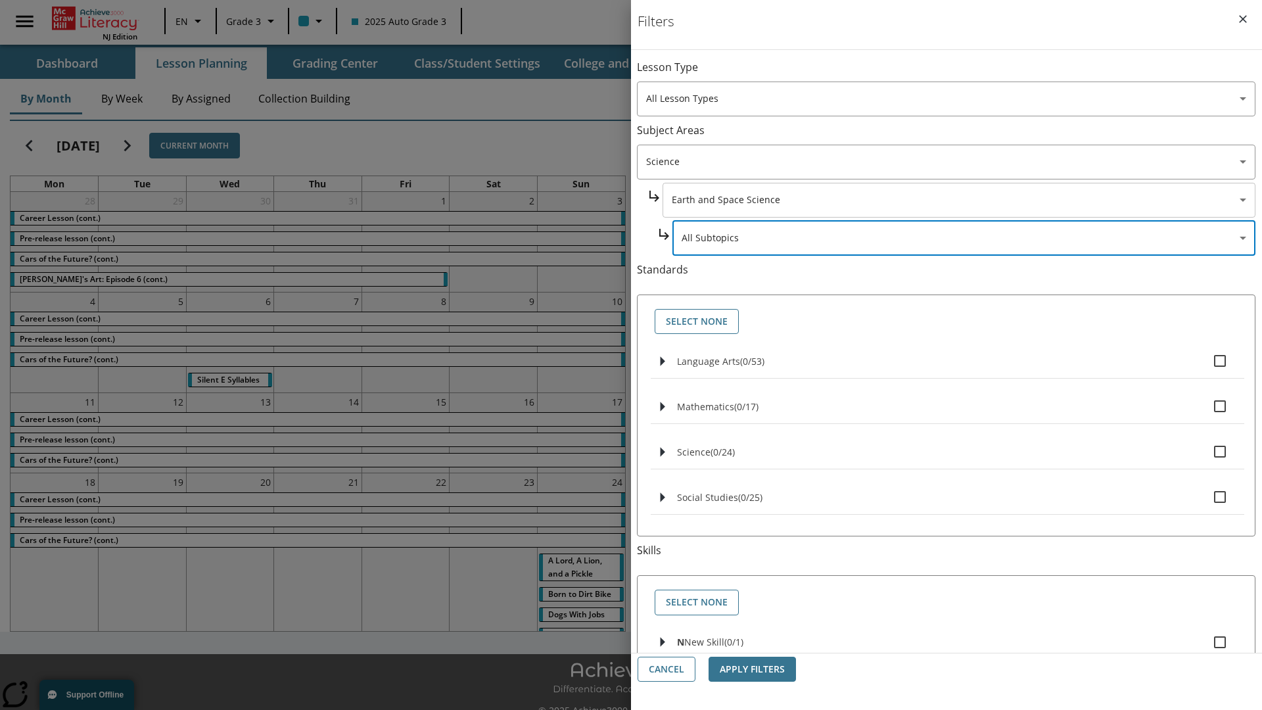
click at [958, 74] on body "Skip to main content [GEOGRAPHIC_DATA] Edition EN Grade 3 2025 Auto Grade 3 Sea…" at bounding box center [631, 369] width 1262 height 739
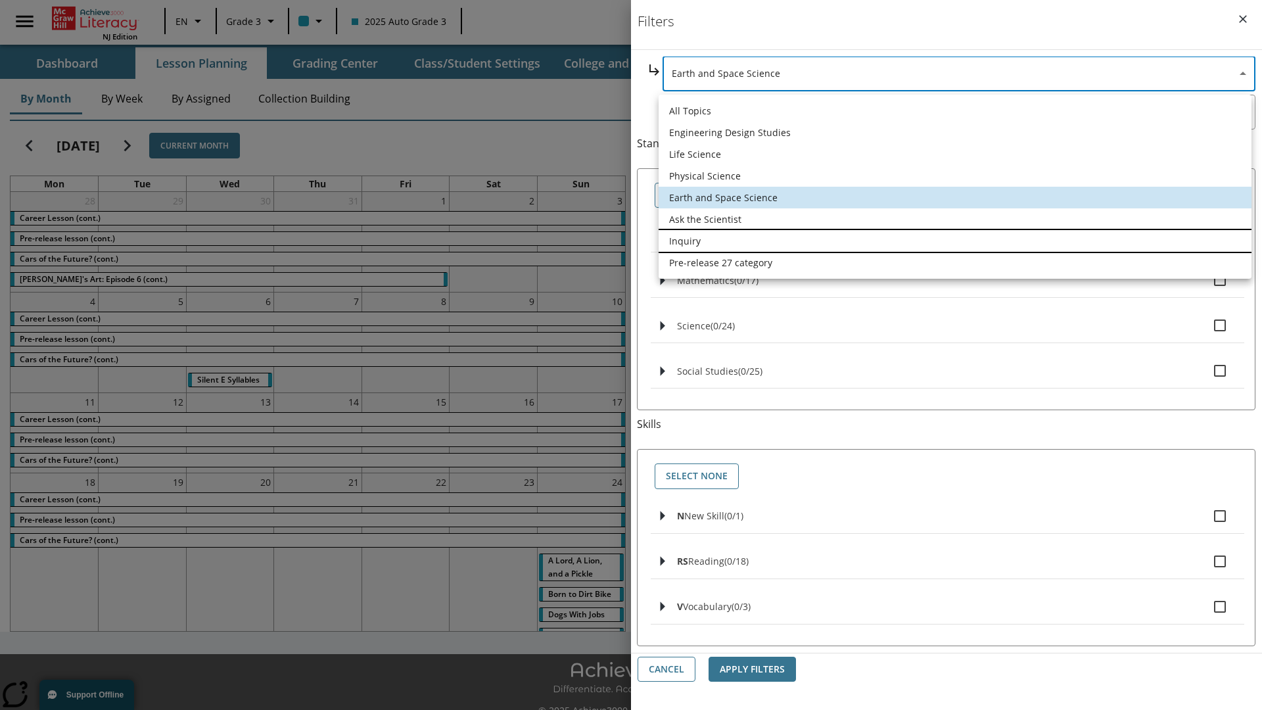
click at [955, 241] on li "Inquiry" at bounding box center [955, 241] width 593 height 22
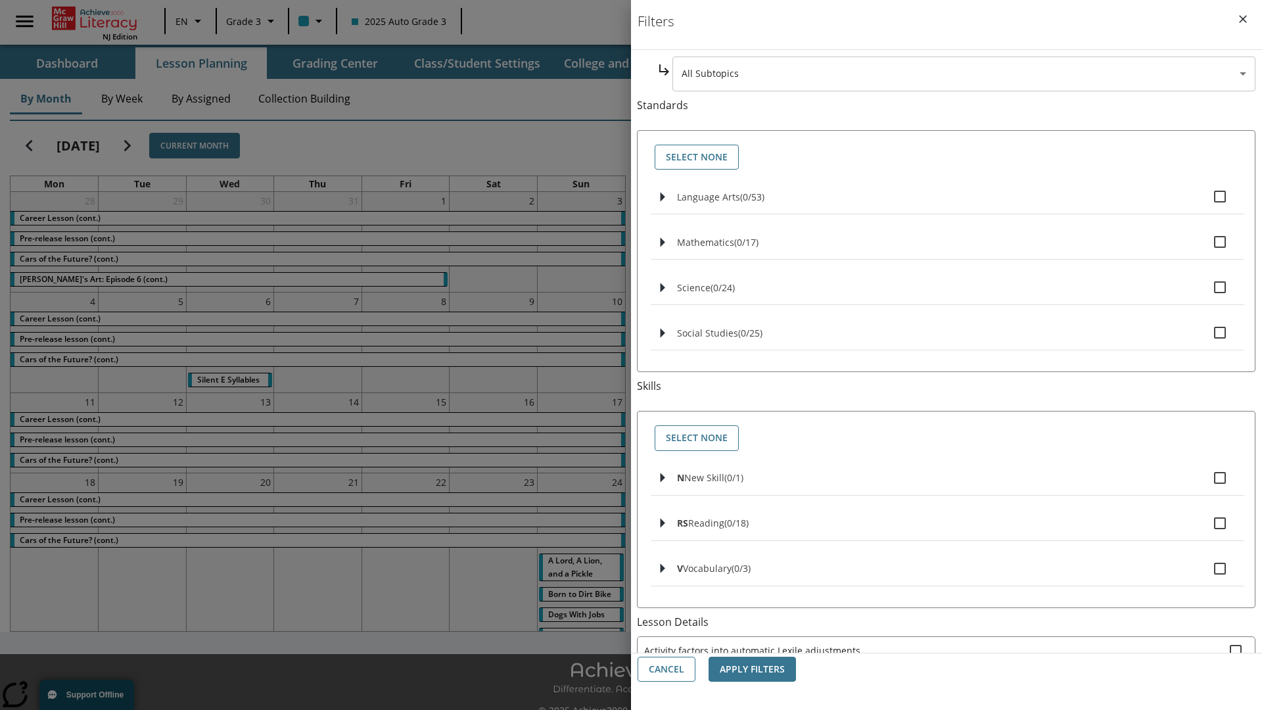
click at [964, 74] on body "Skip to main content [GEOGRAPHIC_DATA] Edition EN Grade 3 2025 Auto Grade 3 Sea…" at bounding box center [631, 369] width 1262 height 739
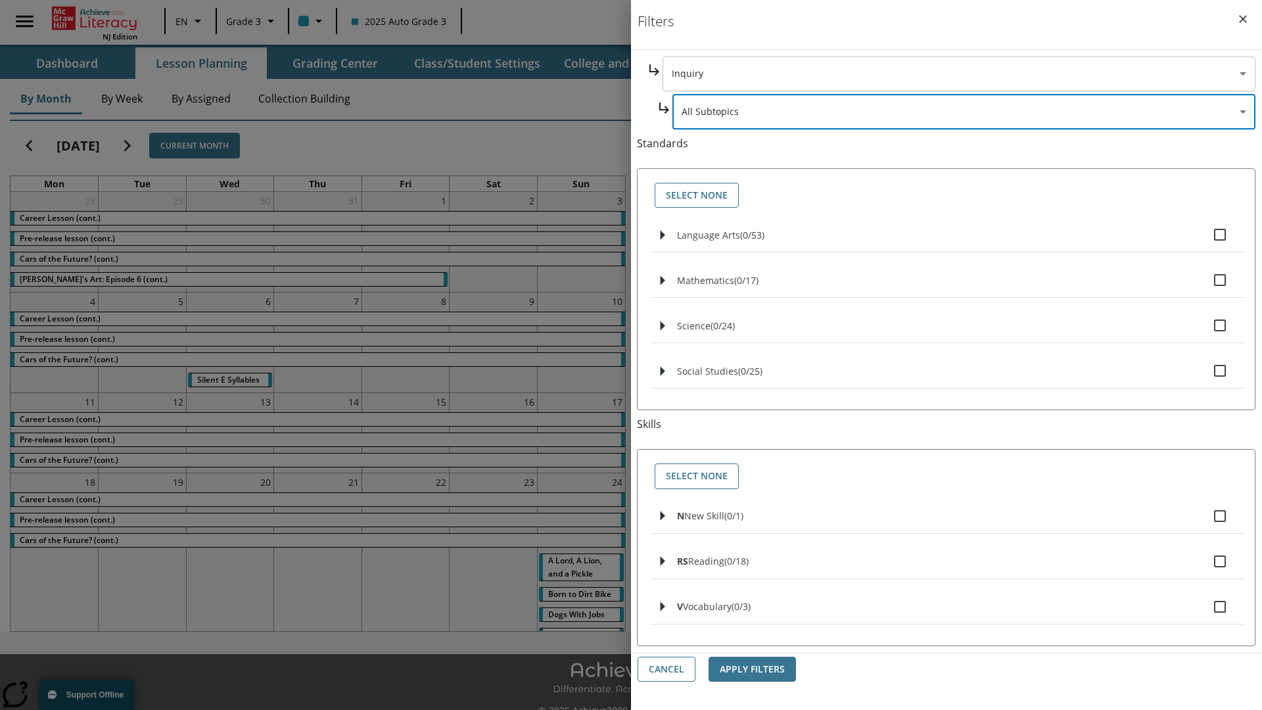
click at [958, 74] on body "Skip to main content [GEOGRAPHIC_DATA] Edition EN Grade 3 2025 Auto Grade 3 Sea…" at bounding box center [631, 369] width 1262 height 739
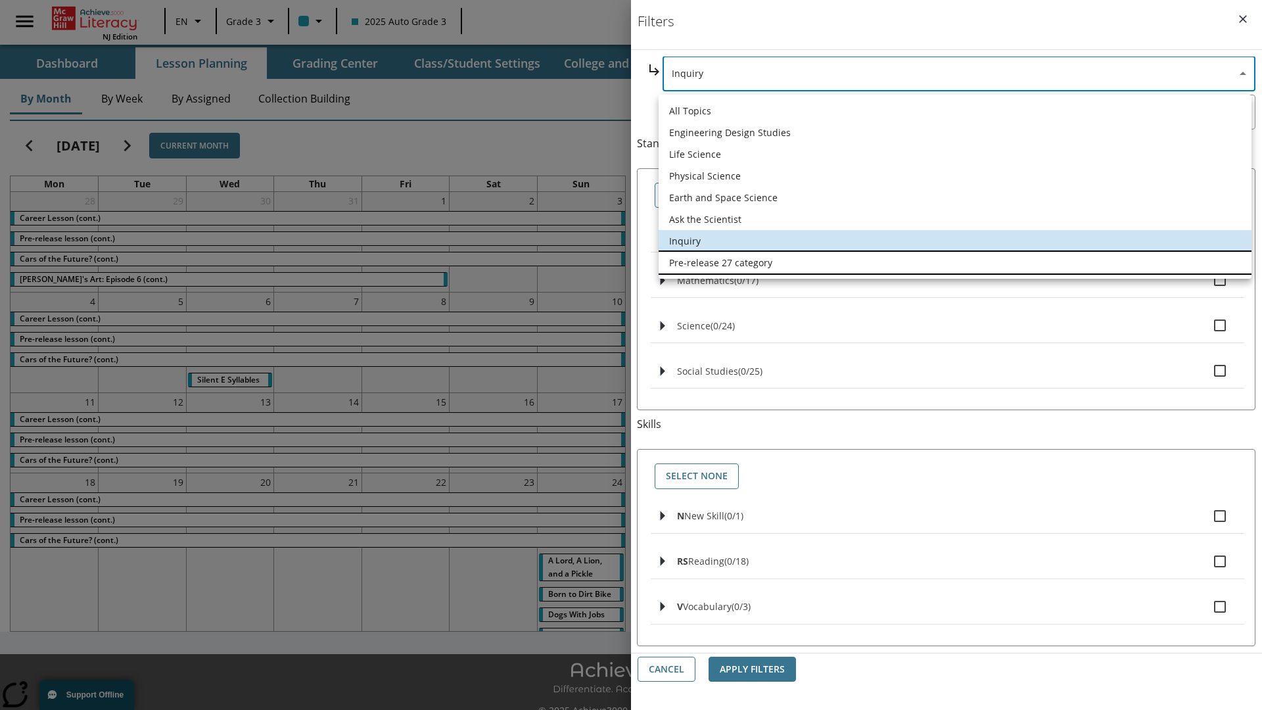
click at [955, 262] on li "Pre-release 27 category" at bounding box center [955, 263] width 593 height 22
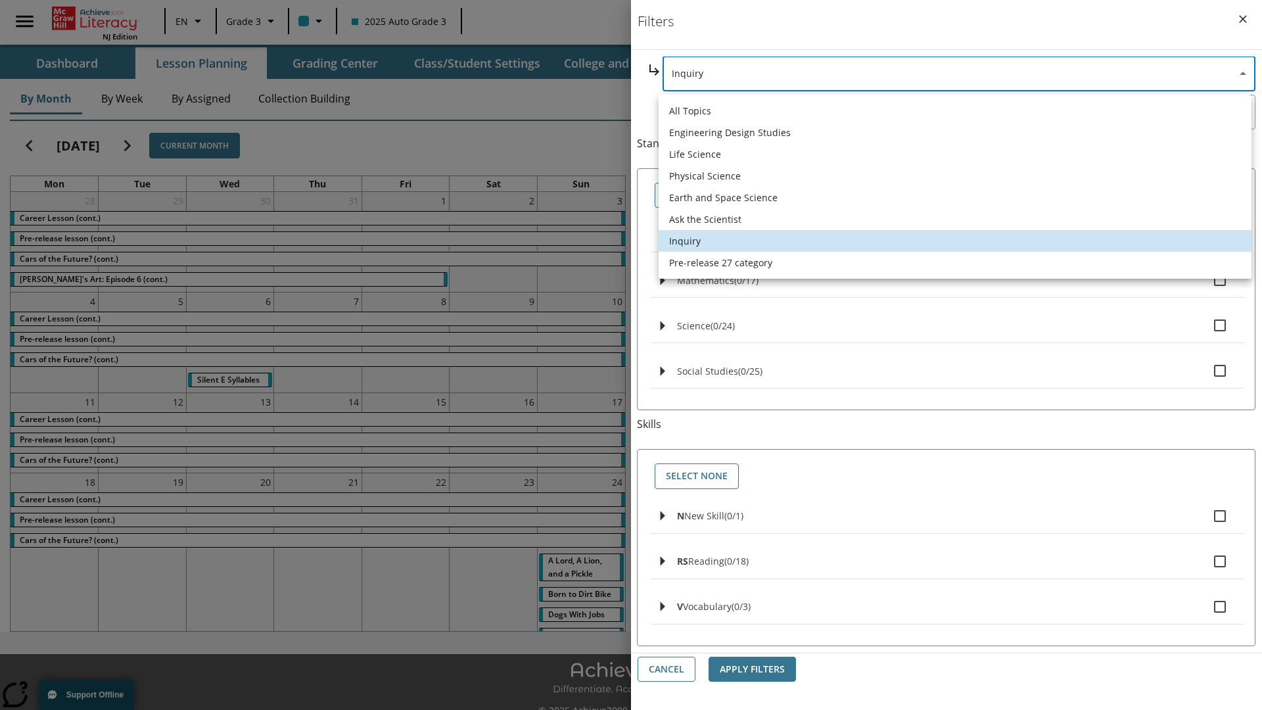
type input "271"
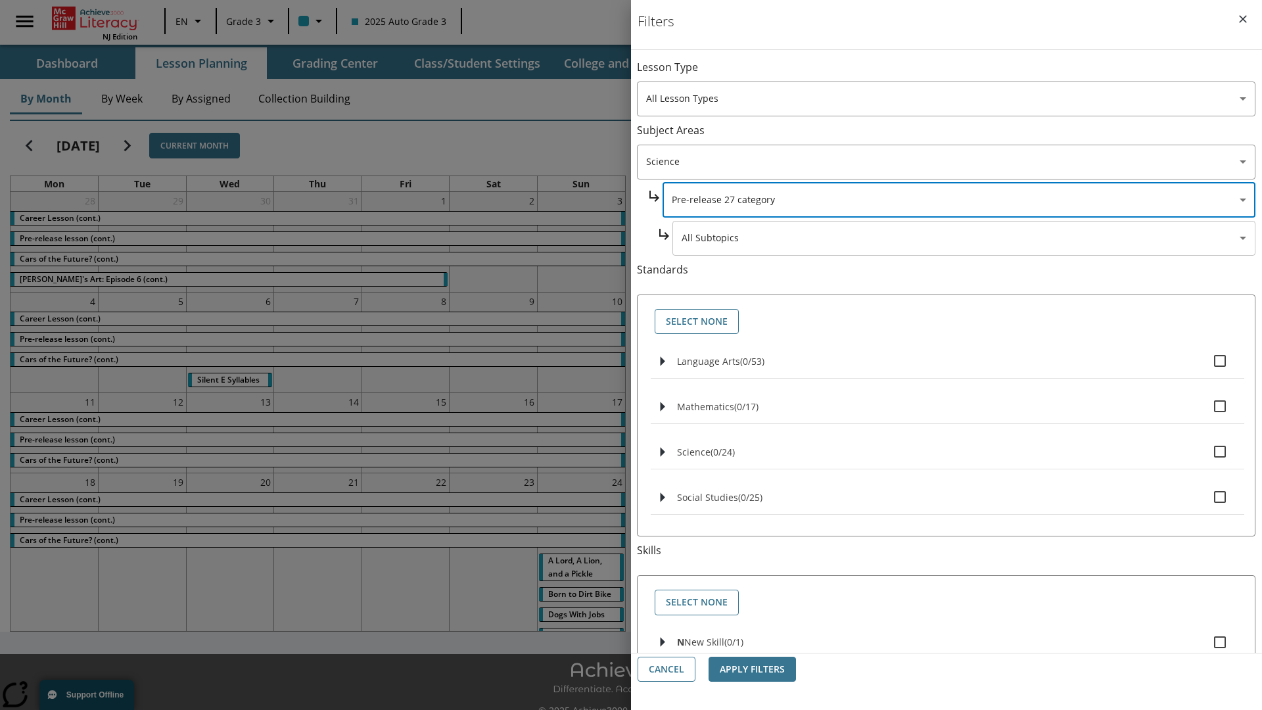
click at [964, 74] on body "Skip to main content [GEOGRAPHIC_DATA] Edition EN Grade 3 2025 Auto Grade 3 Sea…" at bounding box center [631, 369] width 1262 height 739
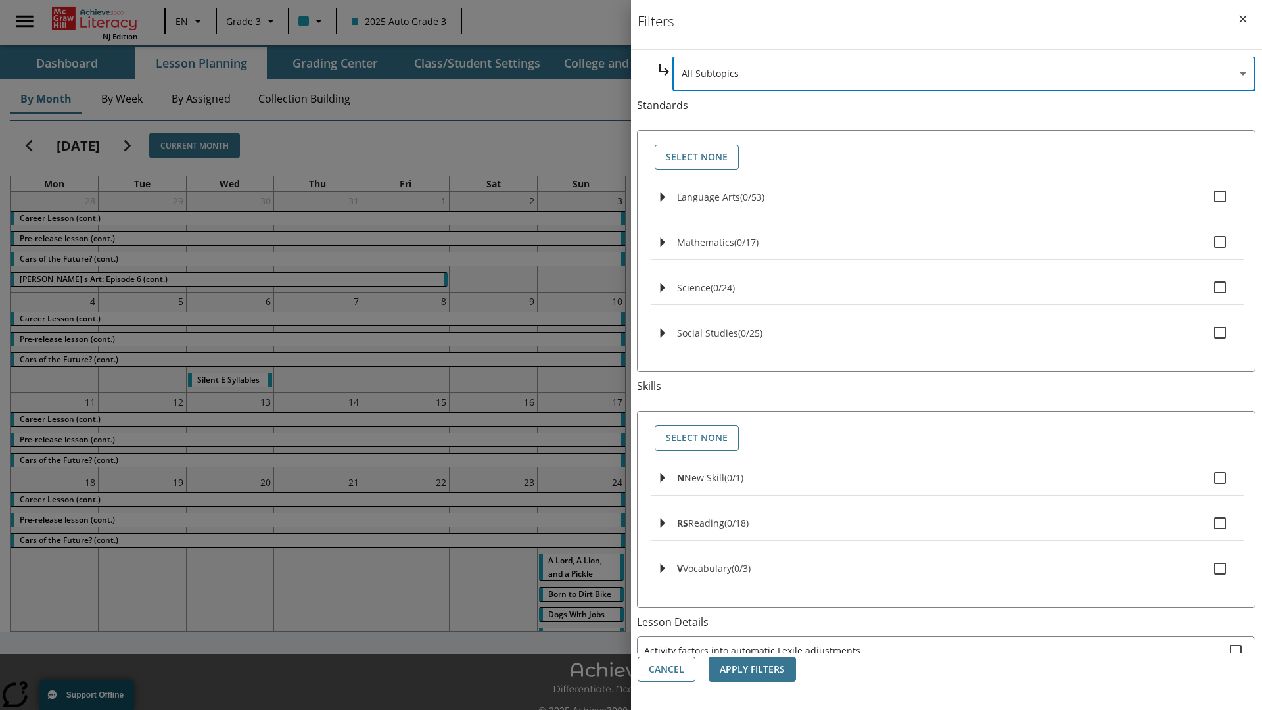
click at [946, 162] on body "Skip to main content [GEOGRAPHIC_DATA] Edition EN Grade 3 2025 Auto Grade 3 Sea…" at bounding box center [631, 369] width 1262 height 739
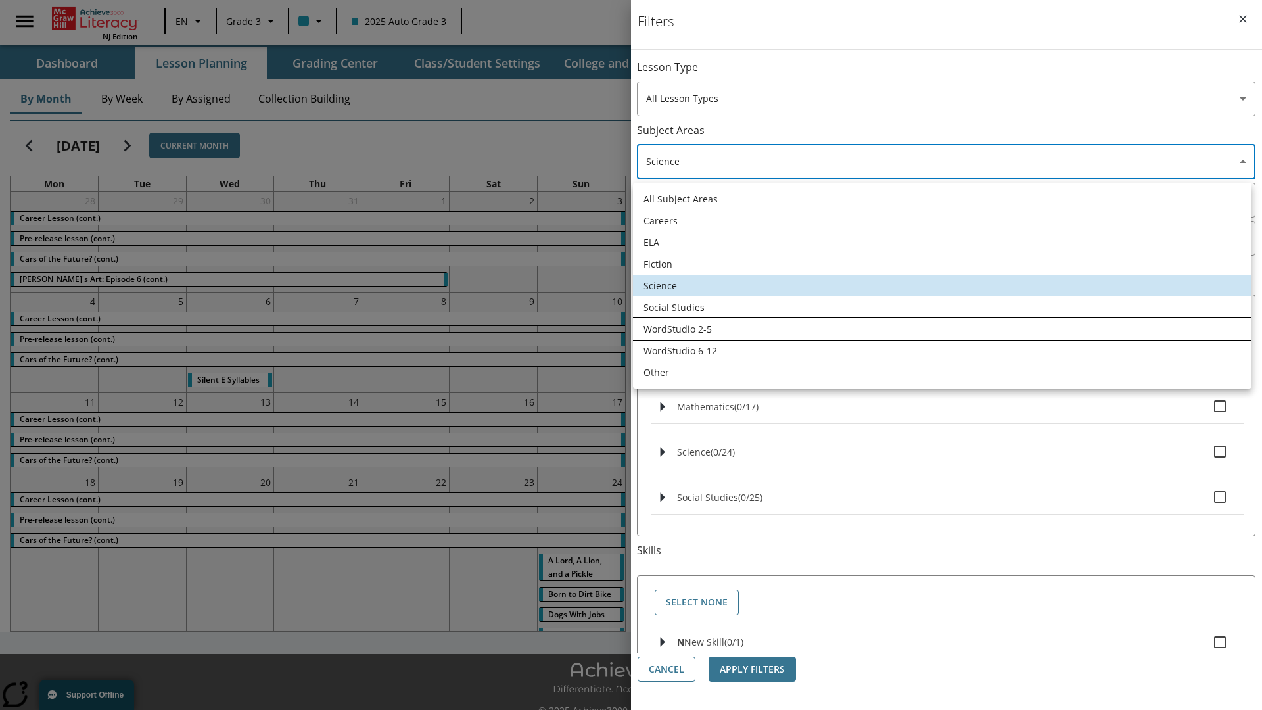
click at [942, 329] on li "WordStudio 2-5" at bounding box center [942, 329] width 619 height 22
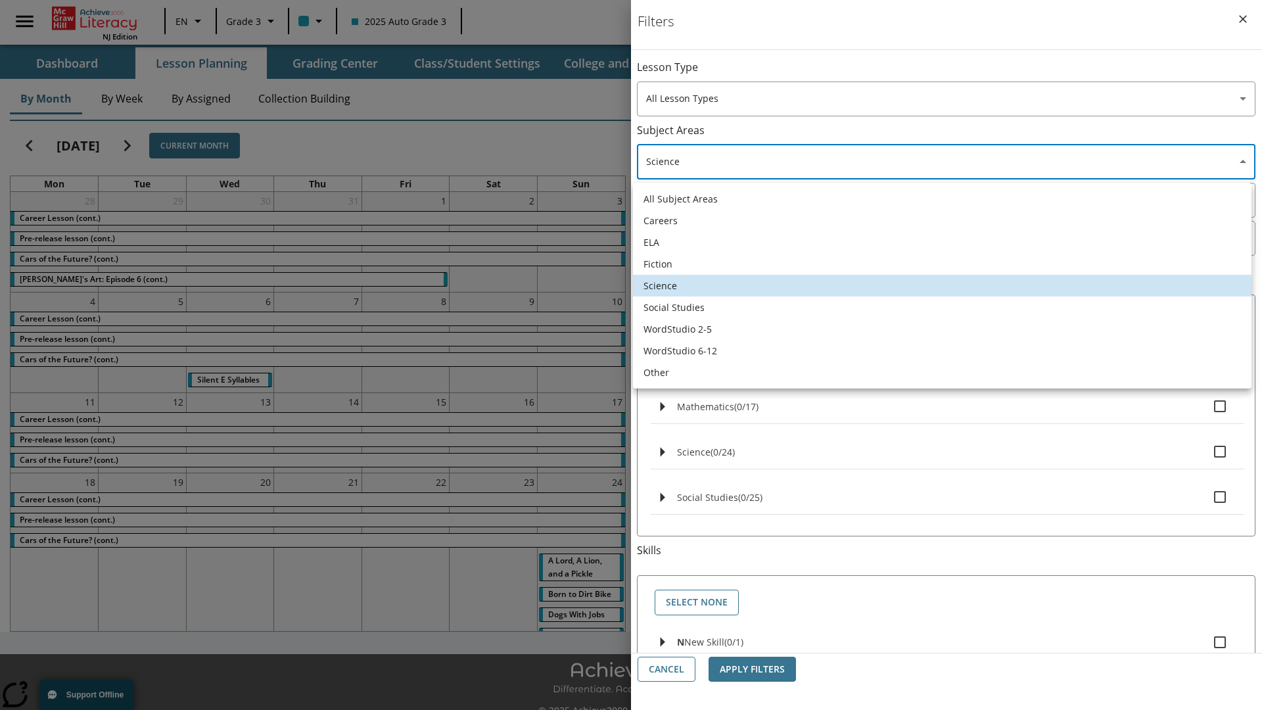
type input "6"
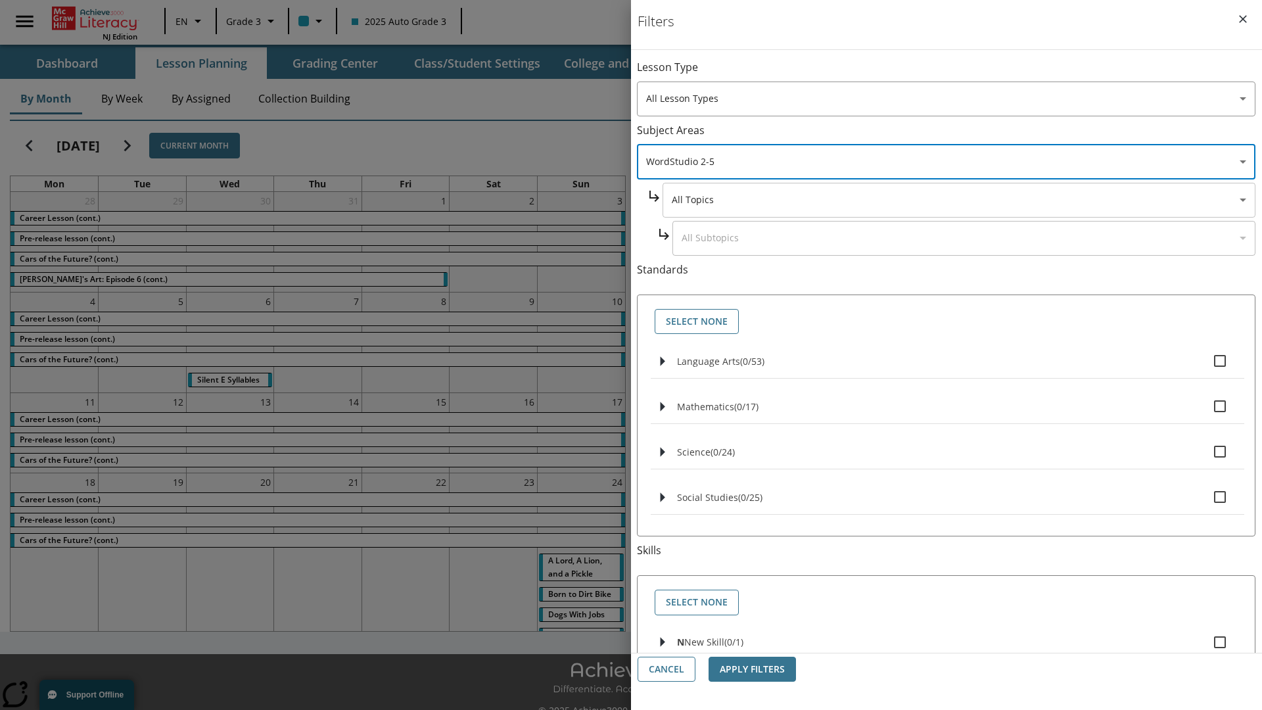
click at [958, 74] on body "Skip to main content [GEOGRAPHIC_DATA] Edition EN Grade 3 2025 Auto Grade 3 Sea…" at bounding box center [631, 369] width 1262 height 739
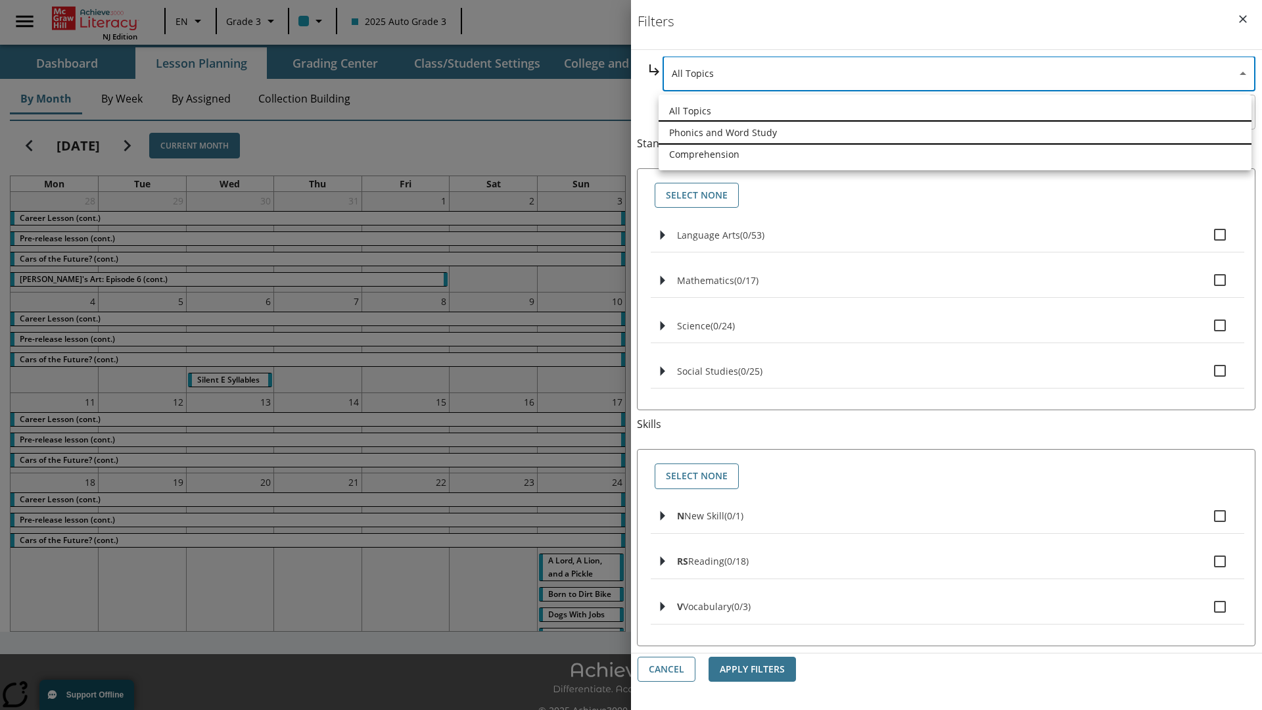
click at [955, 132] on li "Phonics and Word Study" at bounding box center [955, 133] width 593 height 22
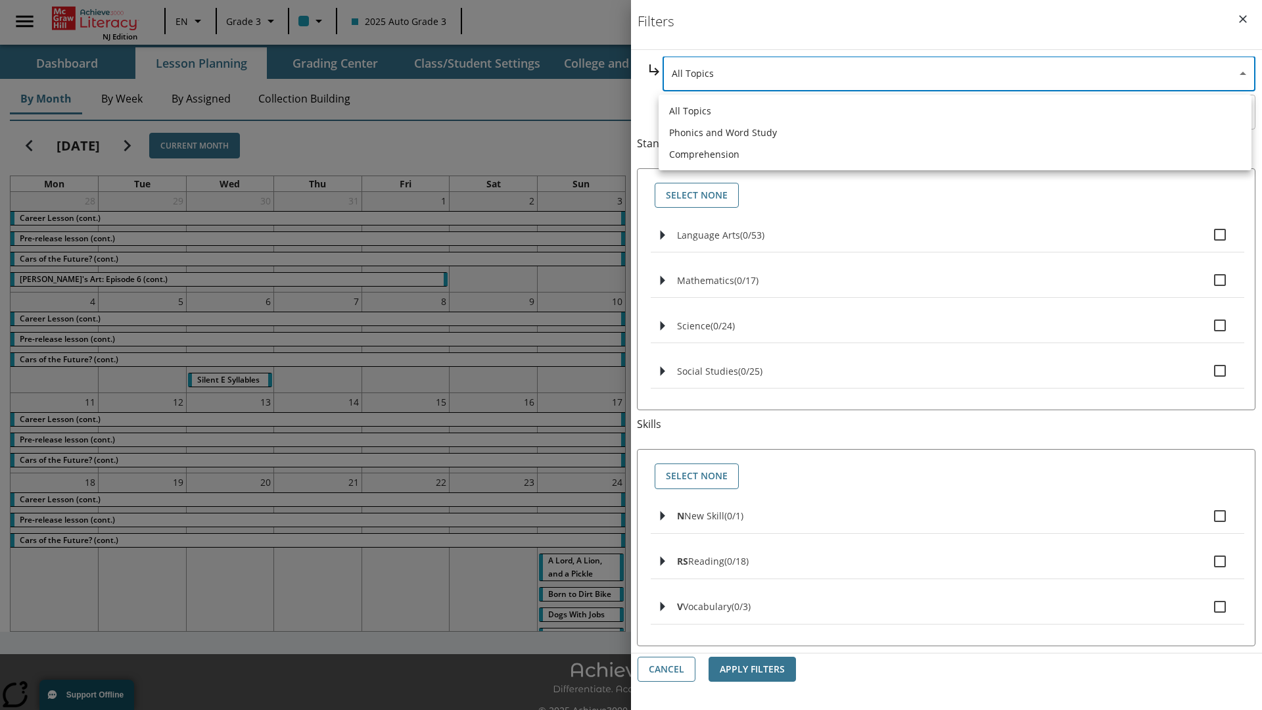
type input "249"
